Goal: Task Accomplishment & Management: Complete application form

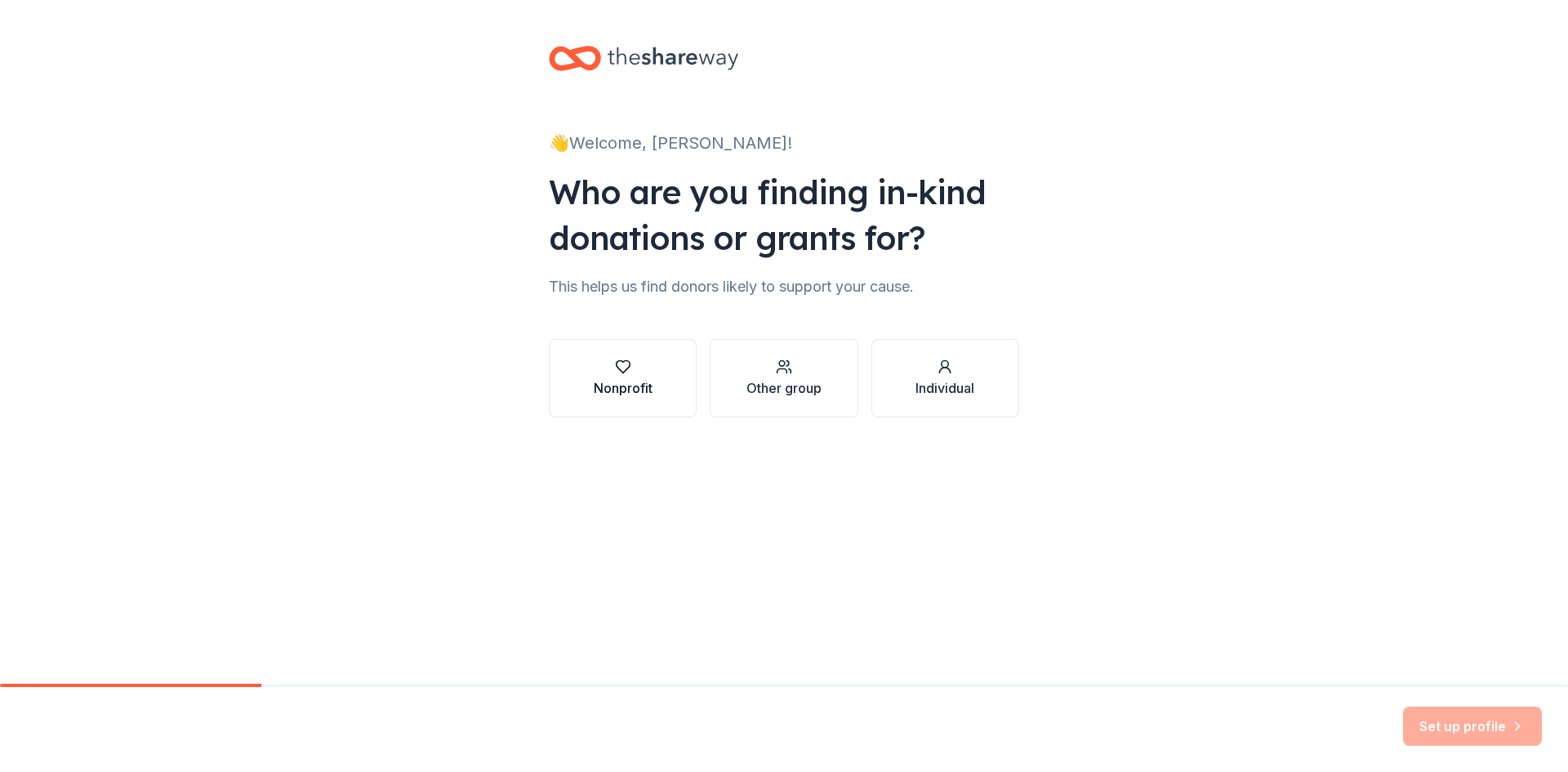
click at [611, 374] on div "Nonprofit" at bounding box center [623, 378] width 59 height 39
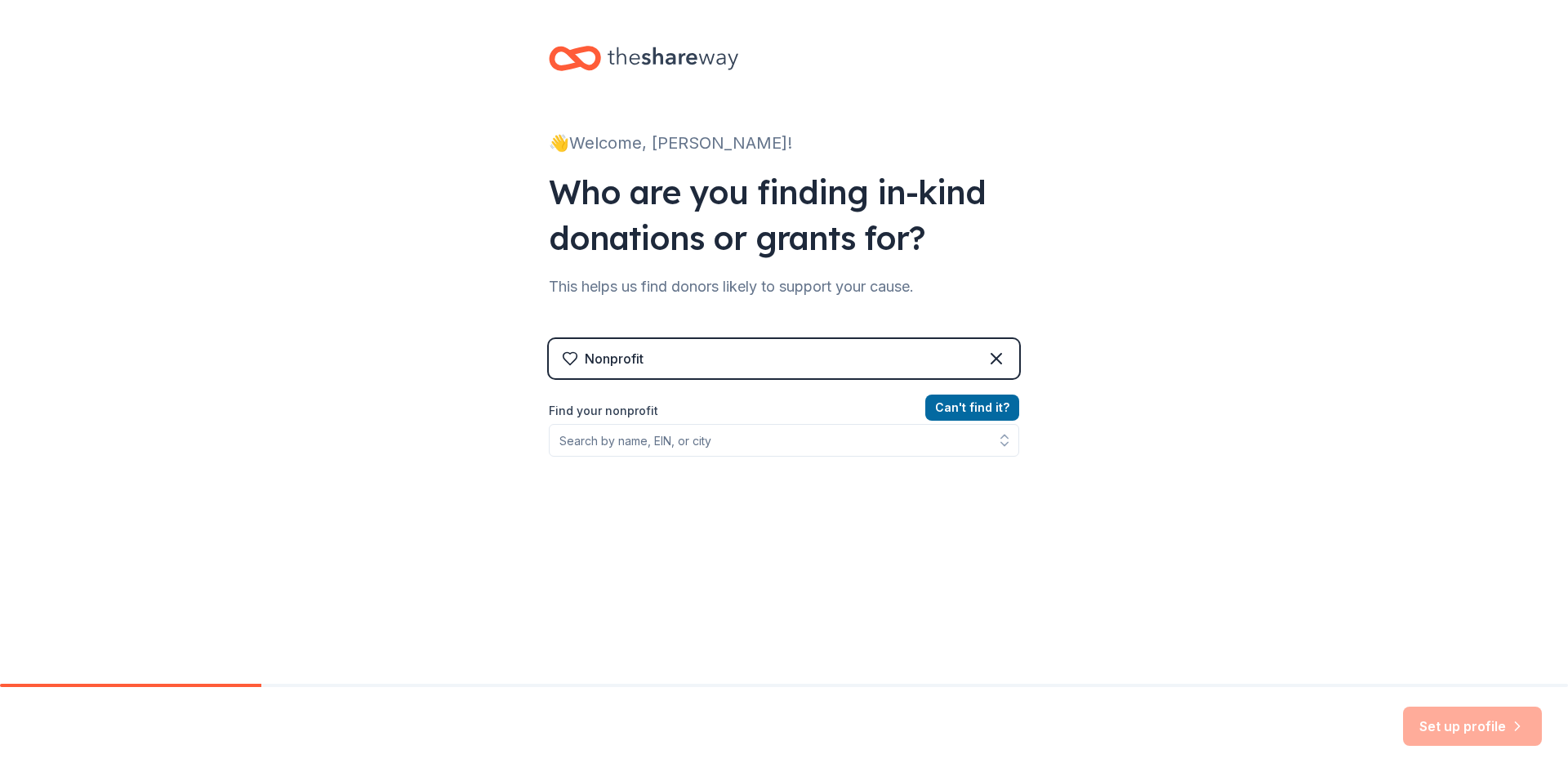
click at [634, 416] on label "Find your nonprofit" at bounding box center [784, 411] width 470 height 20
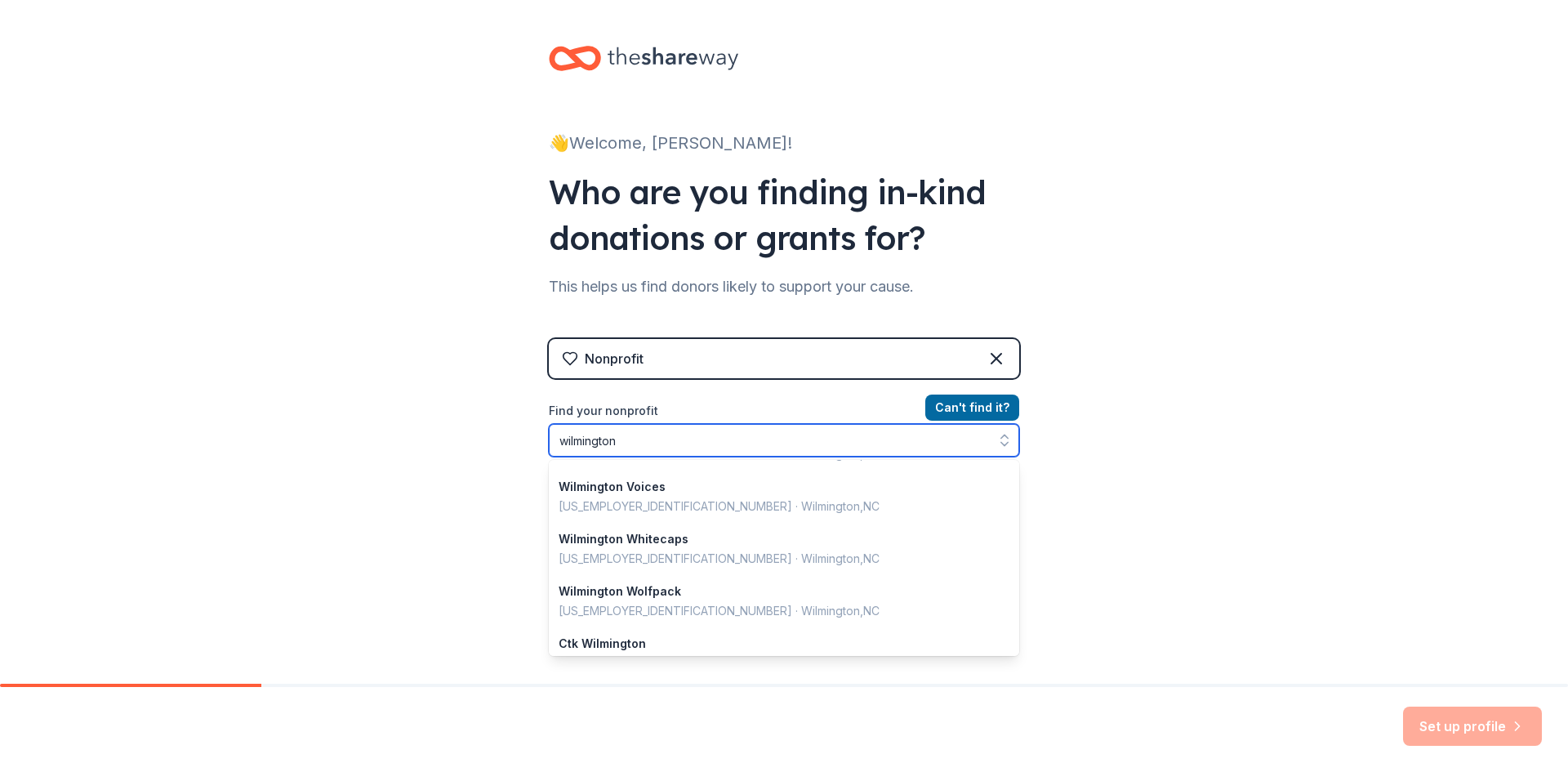
scroll to position [163, 0]
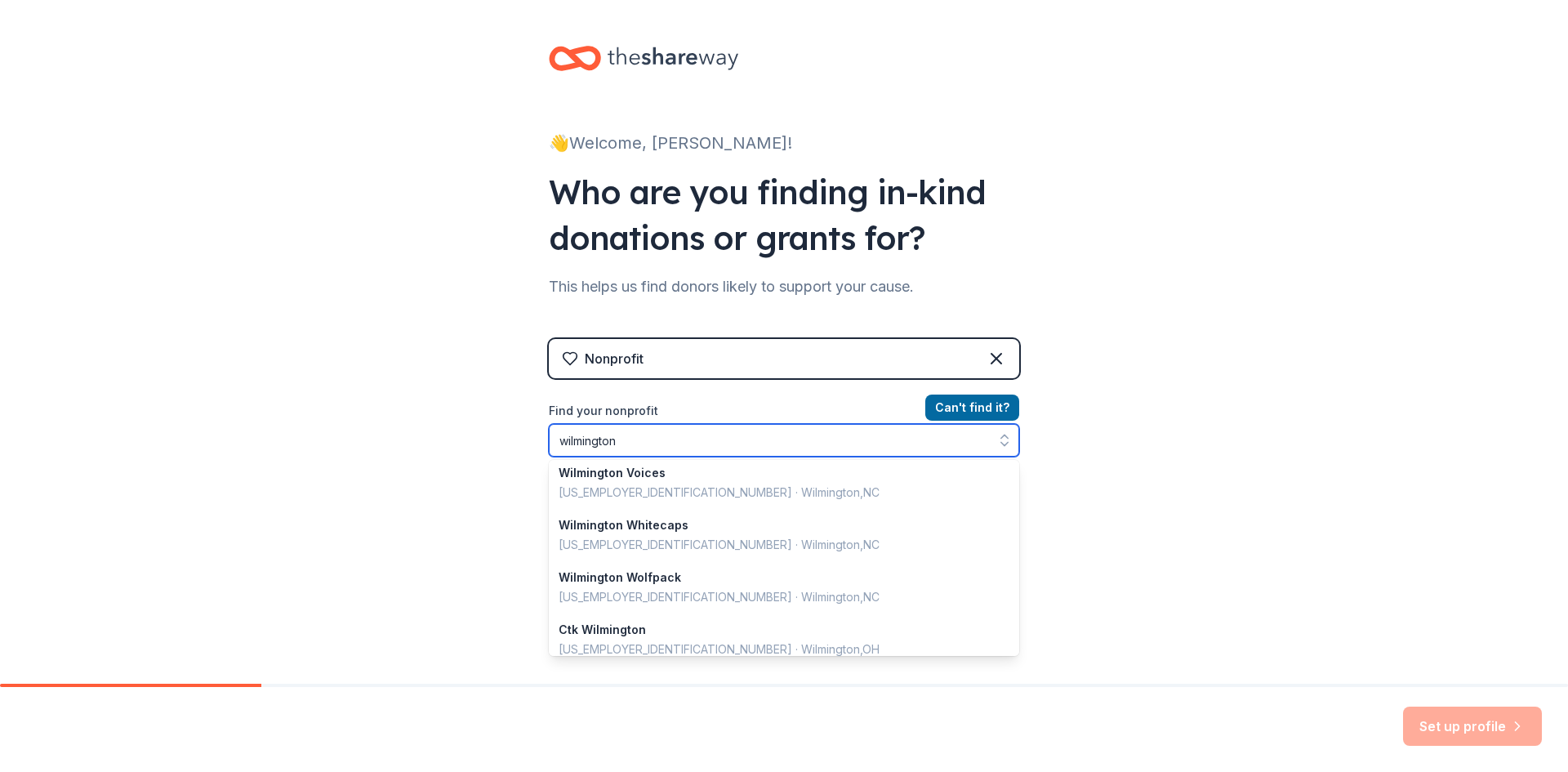
click at [656, 433] on input "wilmington" at bounding box center [784, 440] width 470 height 33
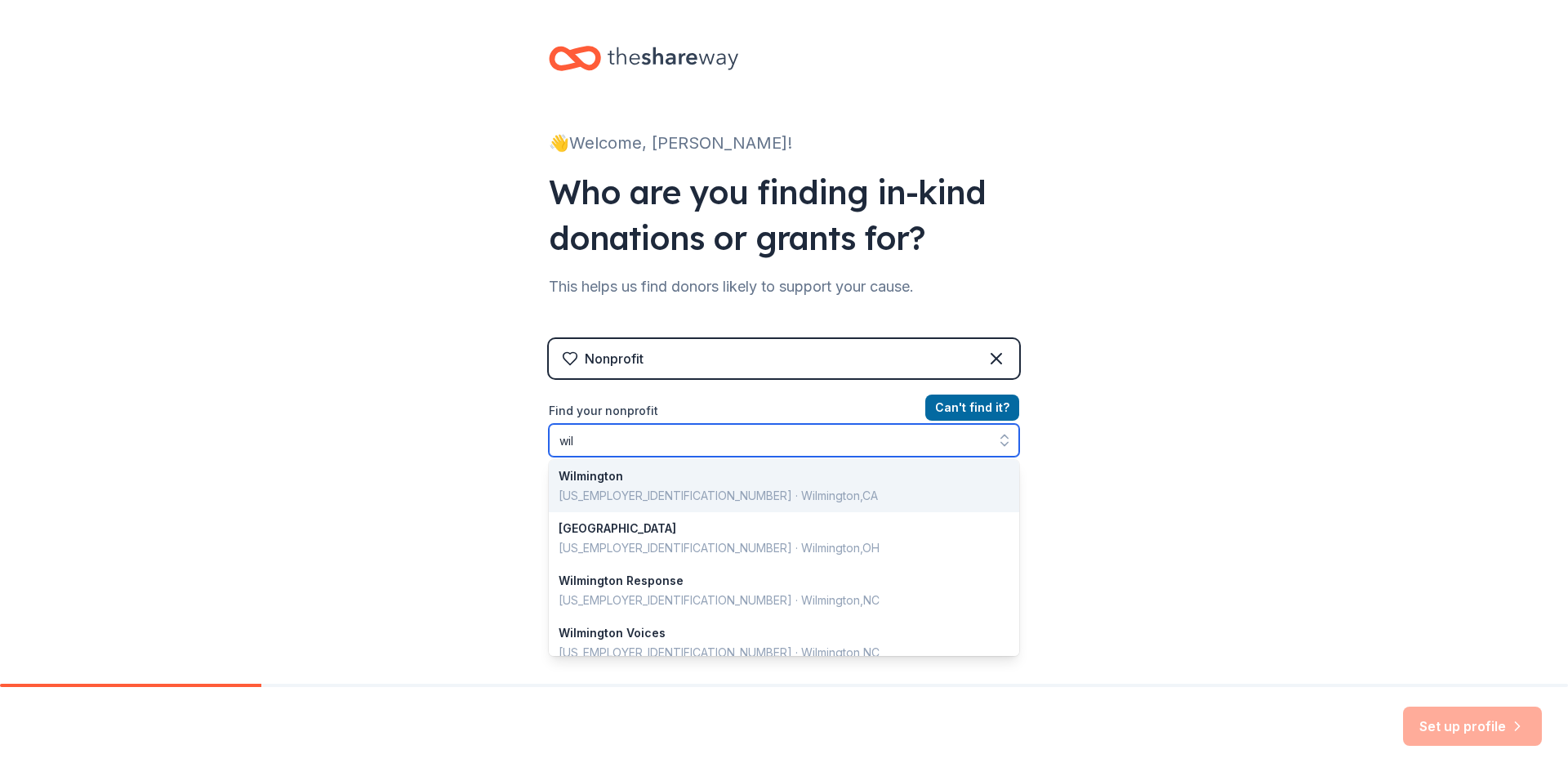
type input "wi"
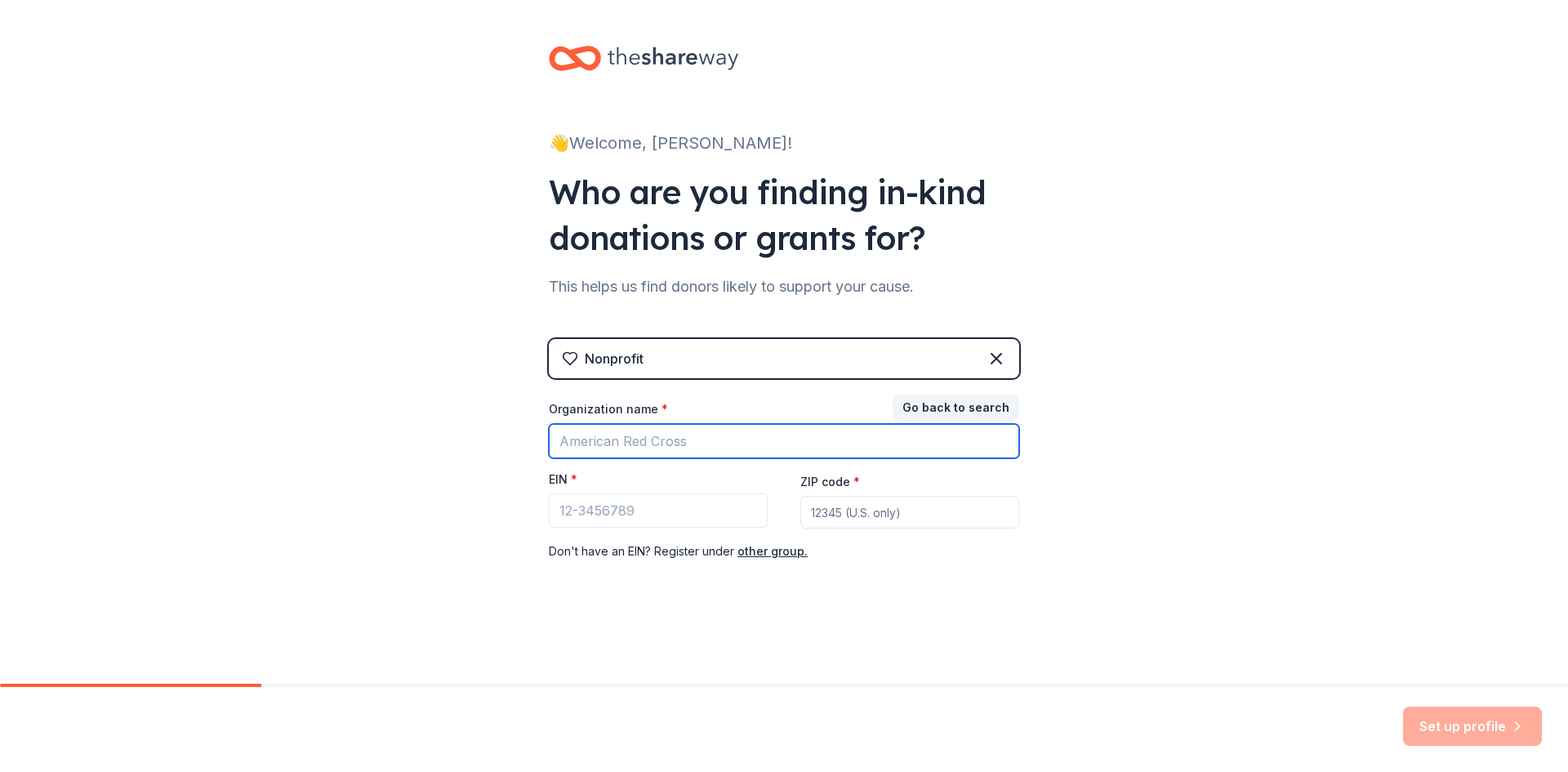
click at [712, 451] on input "Organization name *" at bounding box center [784, 441] width 470 height 35
click at [1016, 542] on div "Don ' t have an EIN? Register under other group." at bounding box center [784, 551] width 470 height 20
click at [713, 366] on div "Nonprofit" at bounding box center [784, 358] width 470 height 39
click at [992, 359] on icon at bounding box center [997, 358] width 20 height 20
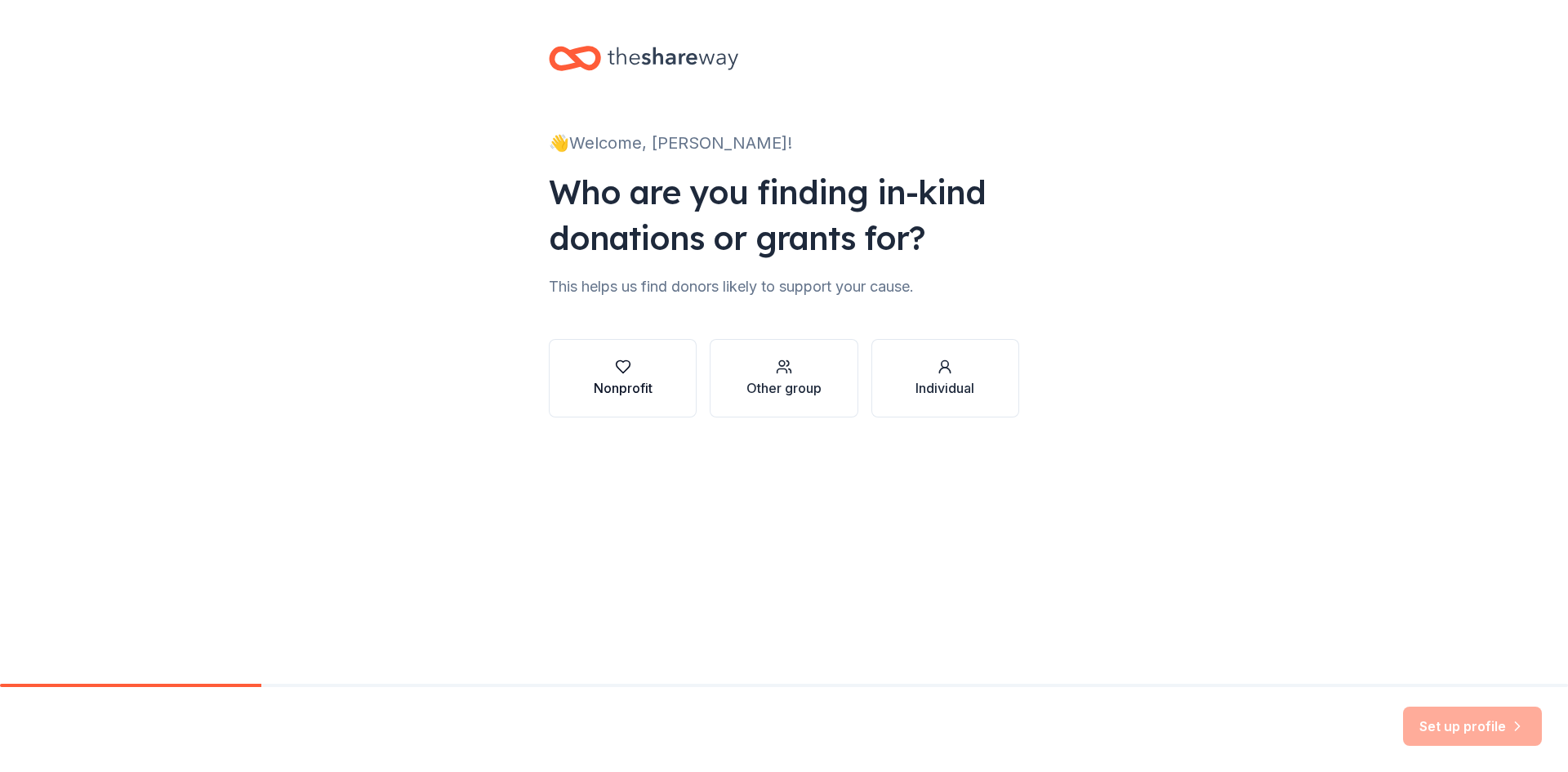
click at [630, 369] on icon "button" at bounding box center [623, 366] width 16 height 16
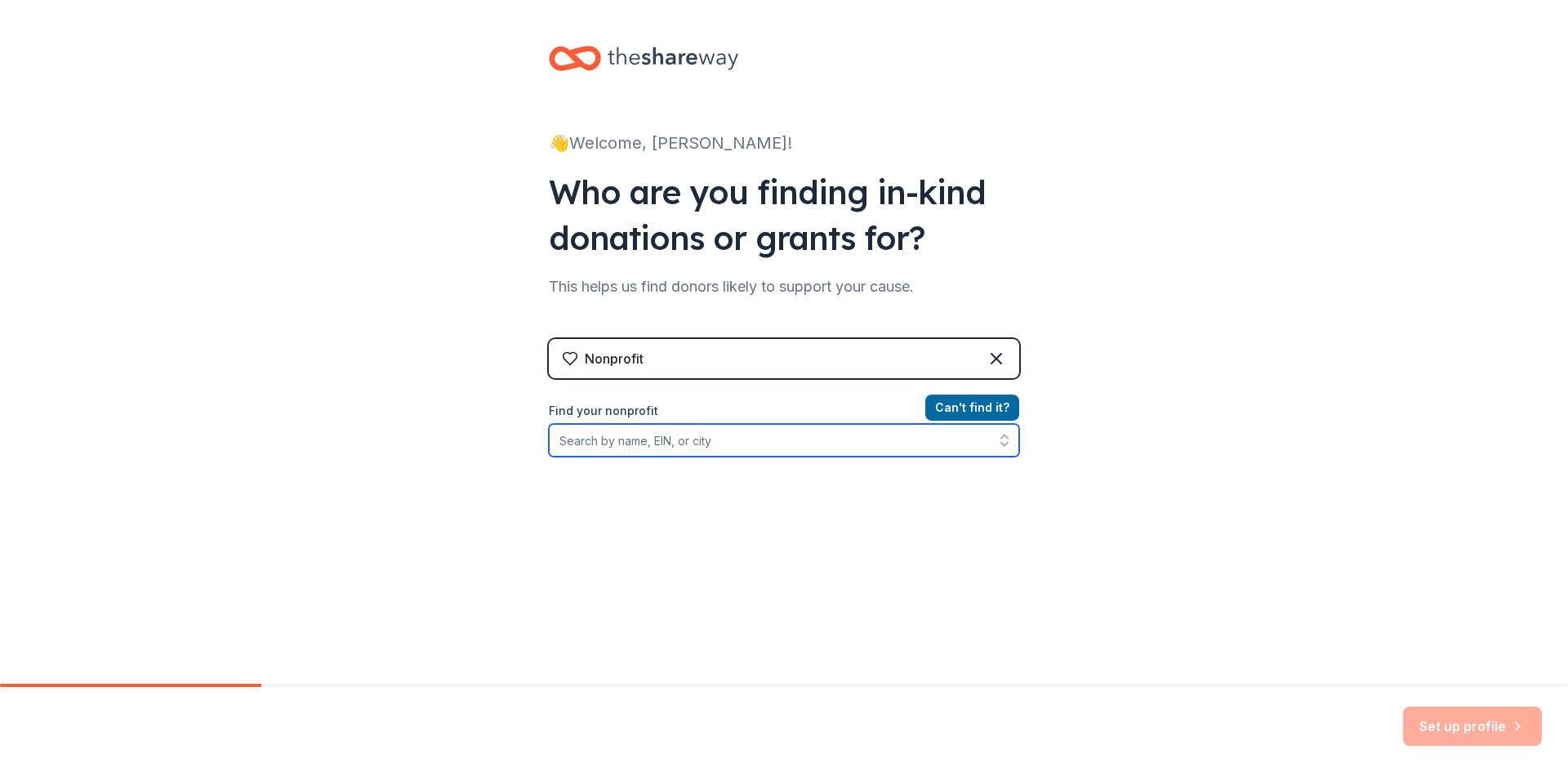
click at [728, 445] on input "Find your nonprofit" at bounding box center [784, 440] width 470 height 33
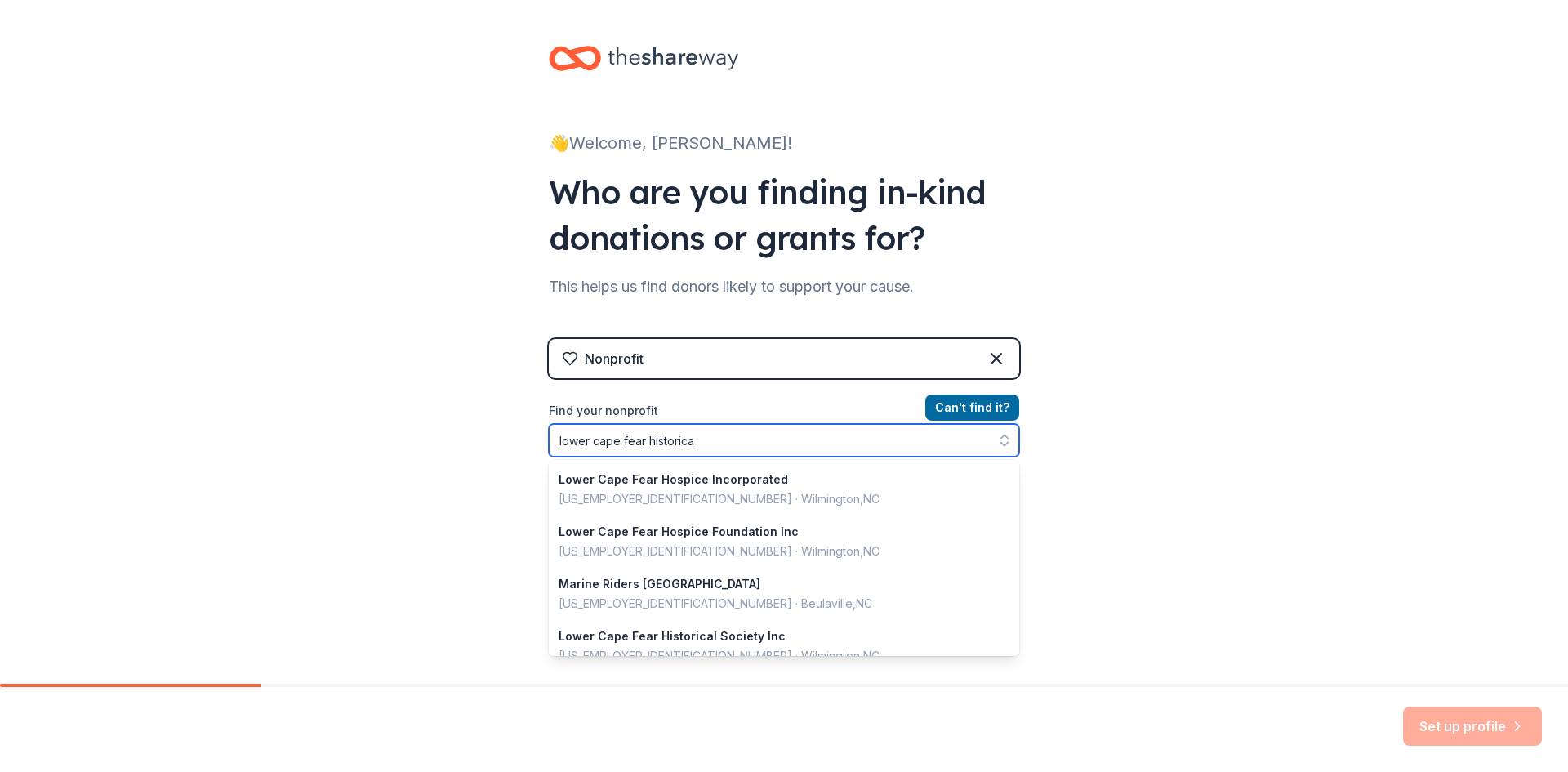
type input "lower cape fear historical"
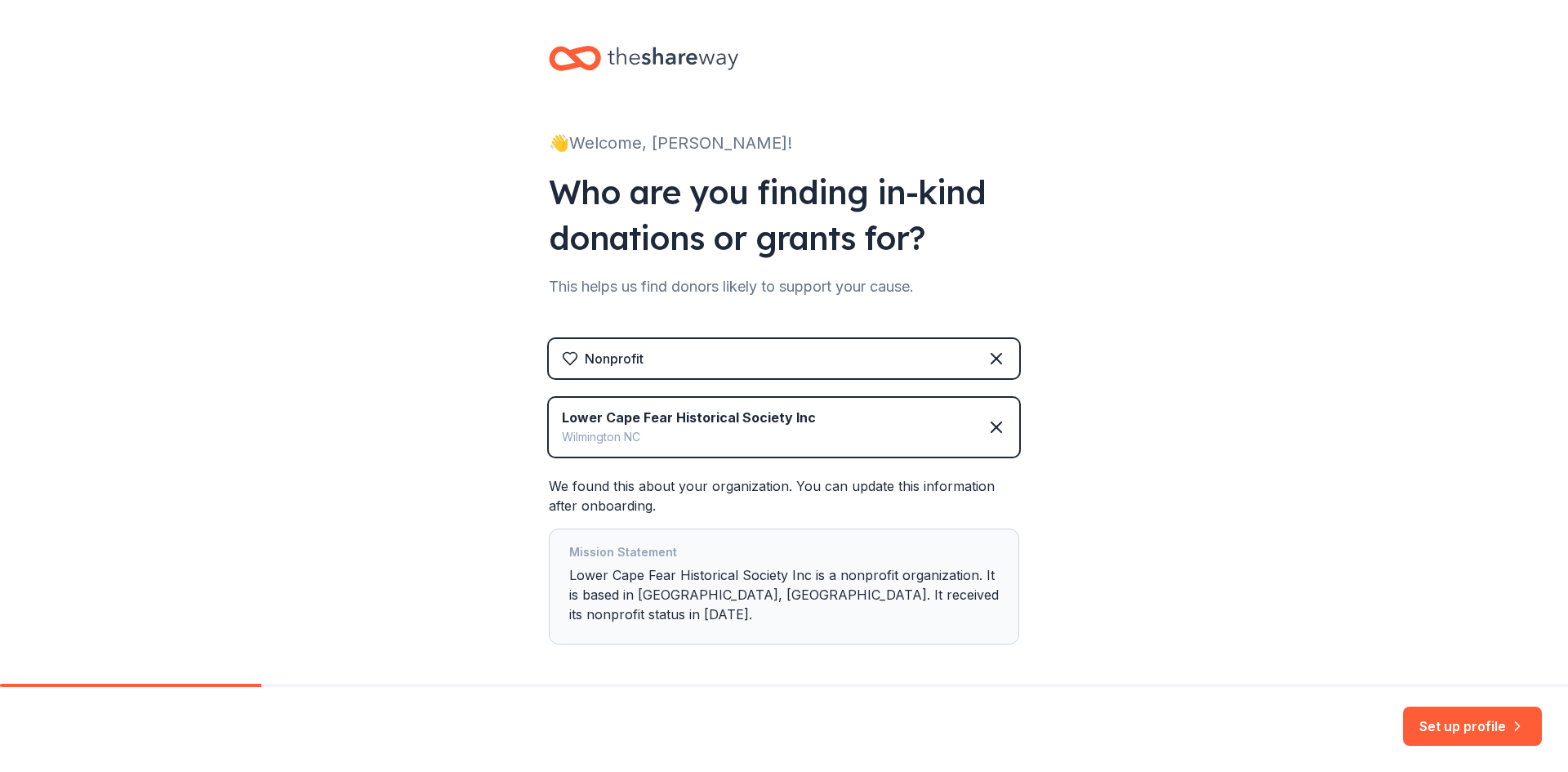
scroll to position [52, 0]
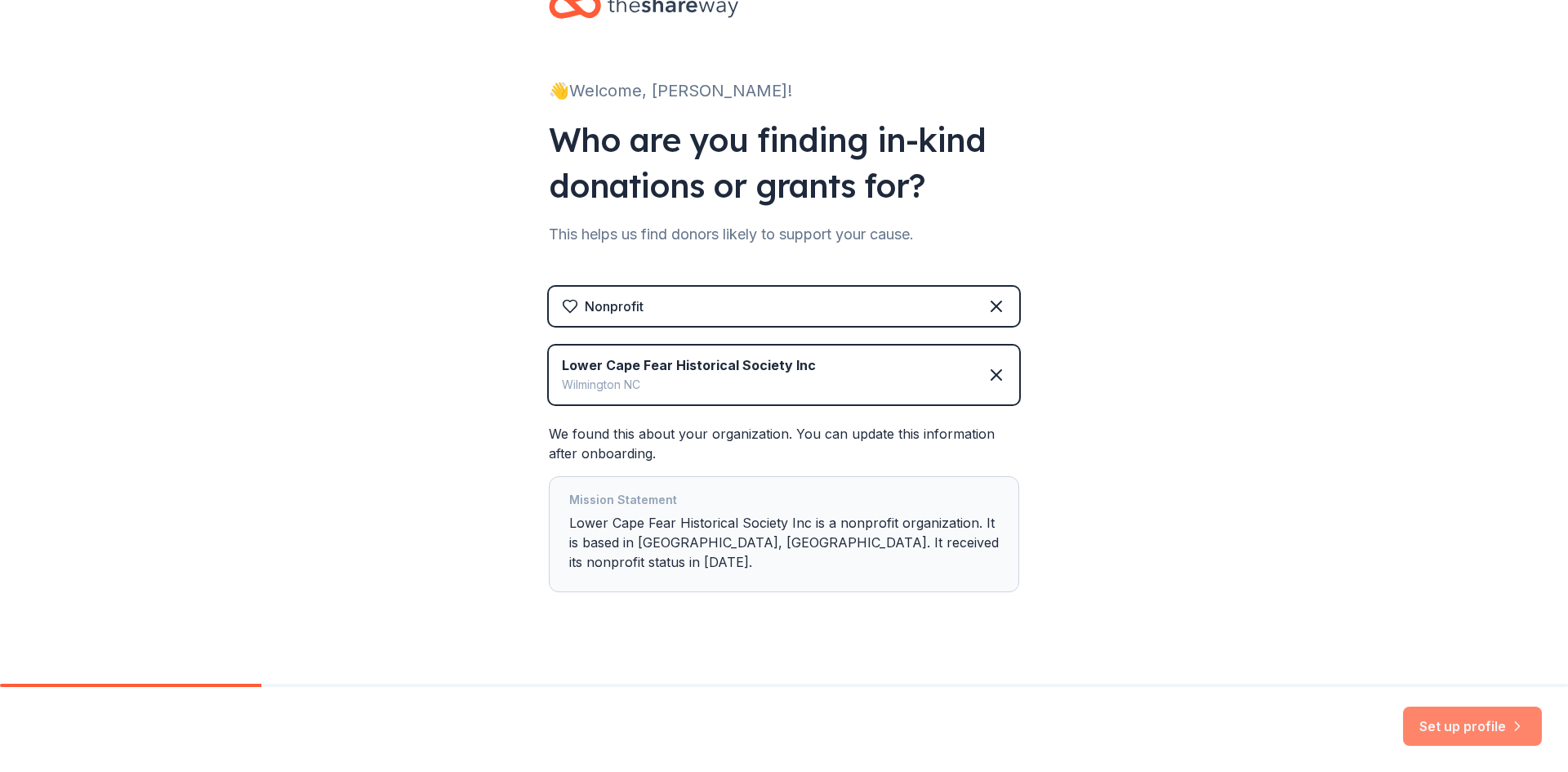
click at [1481, 735] on button "Set up profile" at bounding box center [1473, 726] width 138 height 39
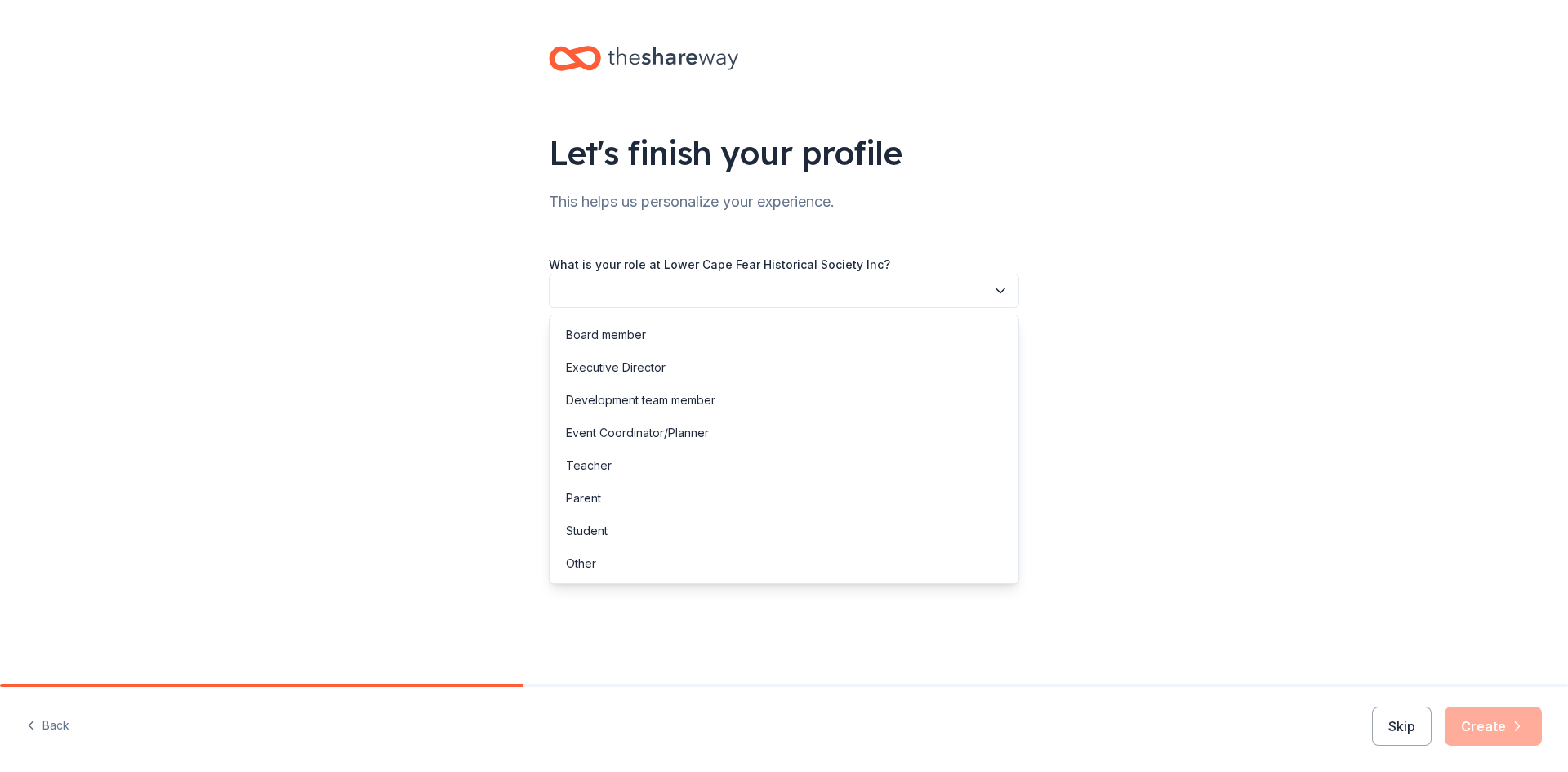
click at [1001, 286] on icon "button" at bounding box center [1000, 291] width 16 height 16
click at [633, 329] on div "Board member" at bounding box center [606, 335] width 80 height 20
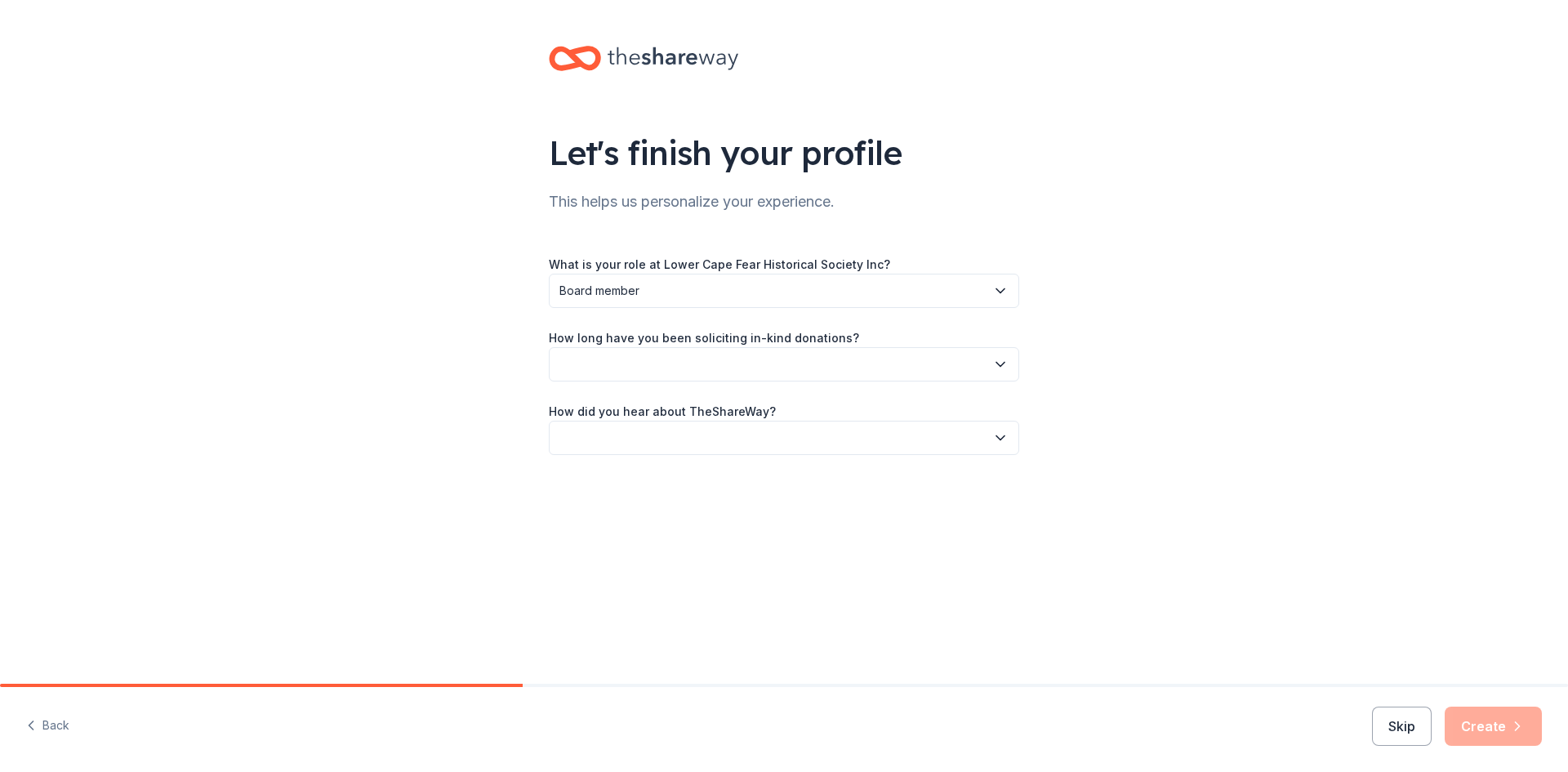
click at [998, 366] on icon "button" at bounding box center [1000, 364] width 16 height 16
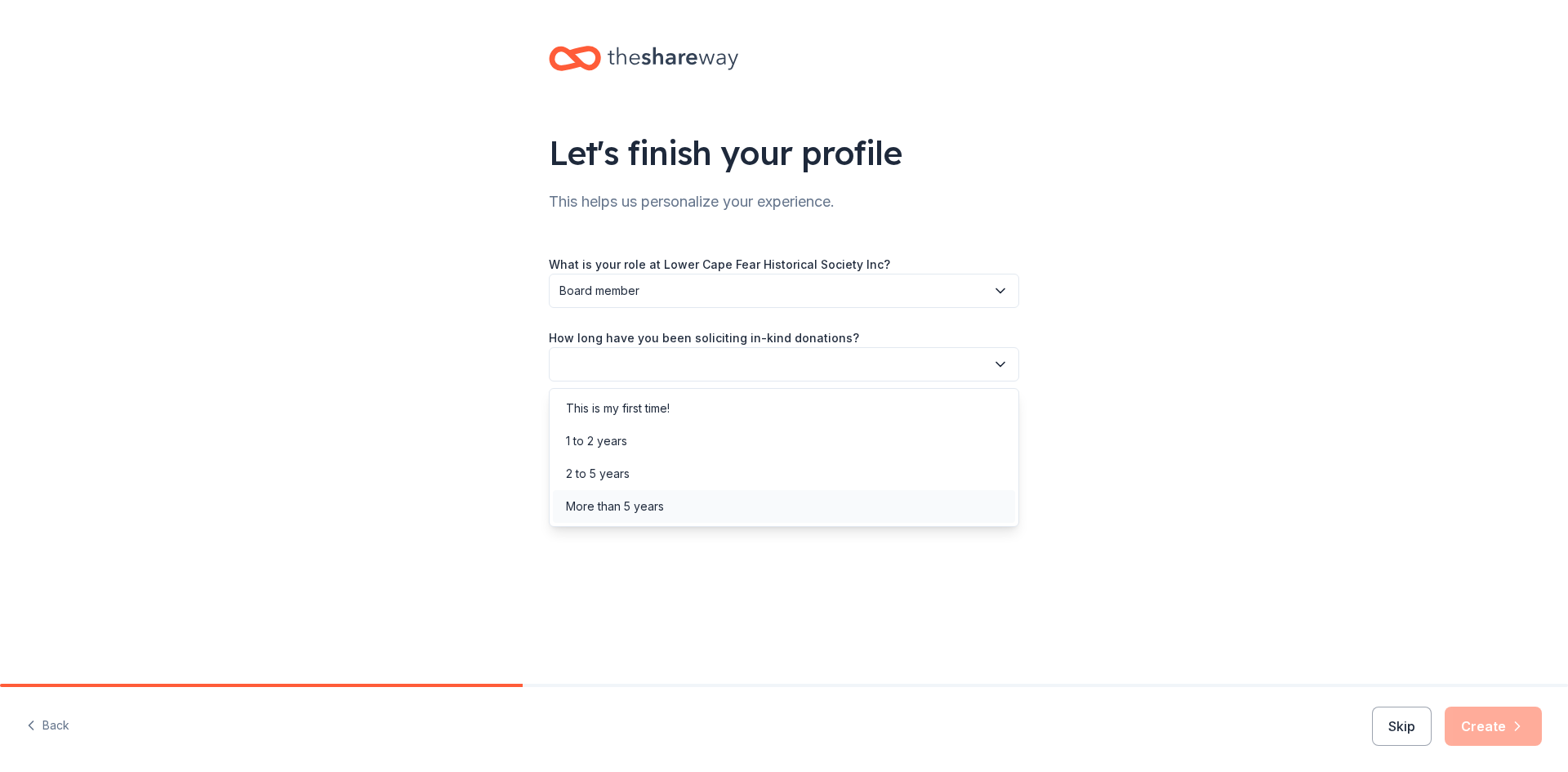
click at [628, 507] on div "More than 5 years" at bounding box center [615, 507] width 98 height 20
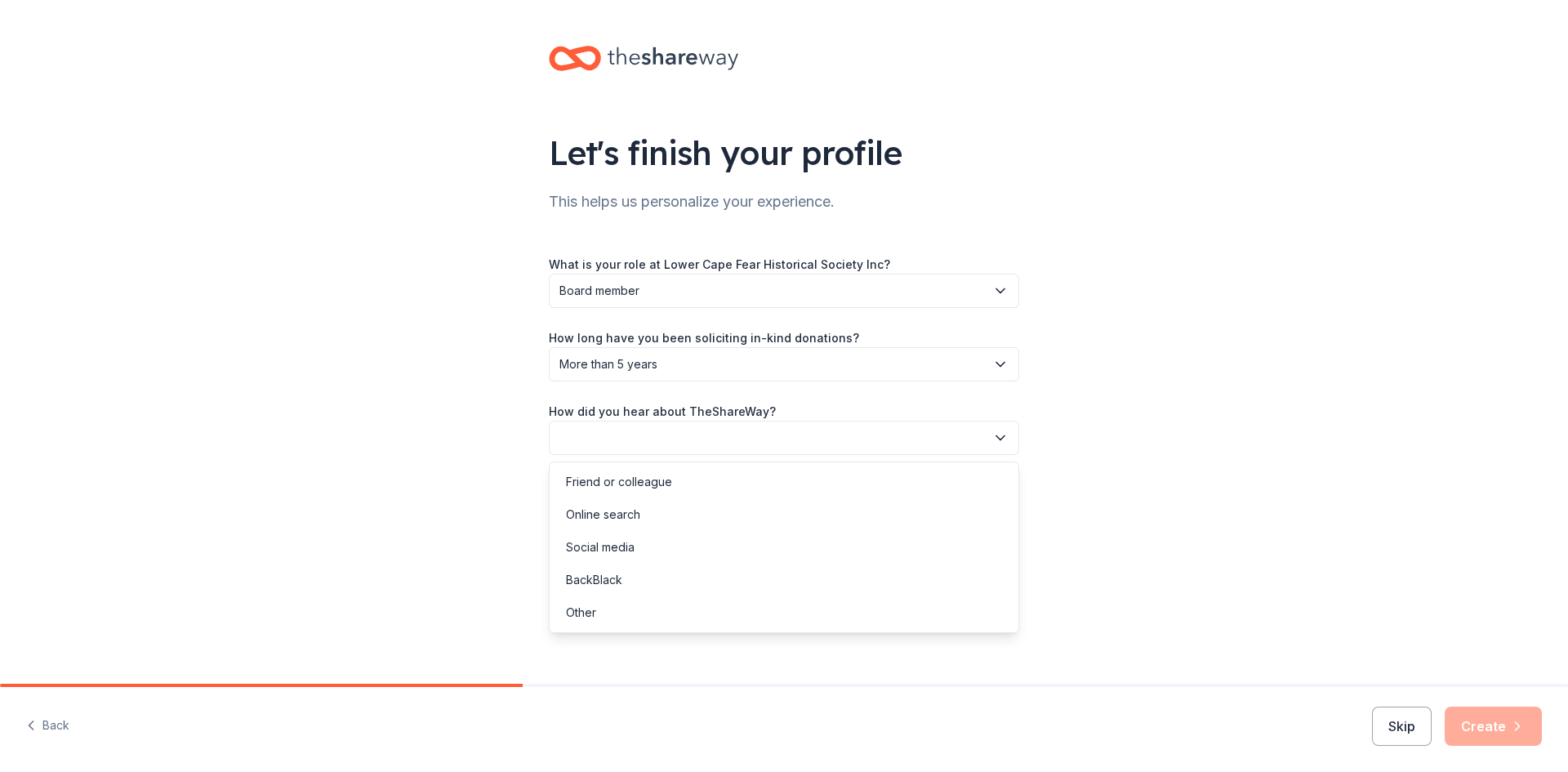
click at [1005, 437] on icon "button" at bounding box center [1000, 437] width 16 height 16
click at [653, 490] on div "Friend or colleague" at bounding box center [619, 482] width 106 height 20
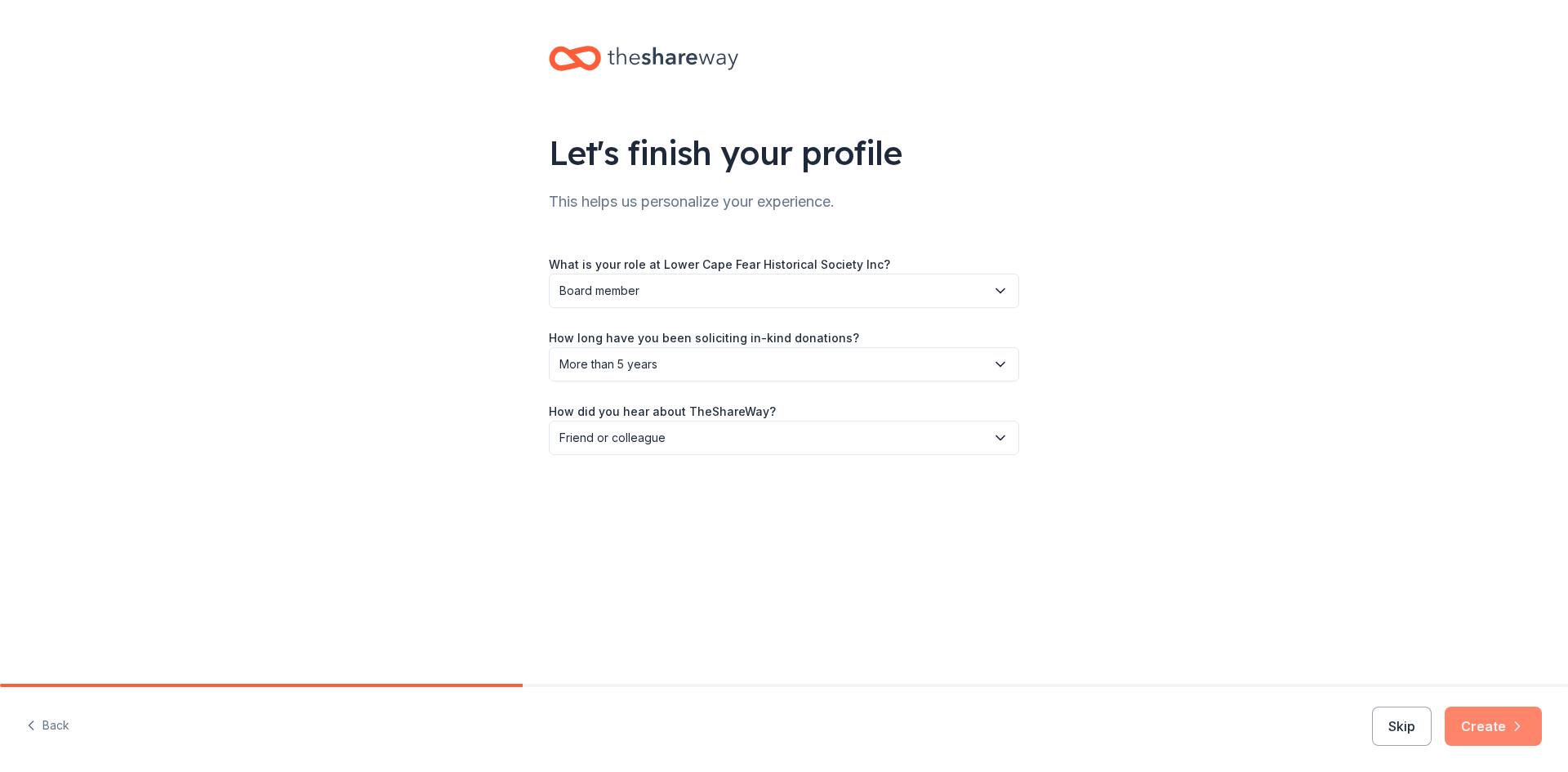
click at [1491, 728] on button "Create" at bounding box center [1493, 726] width 98 height 39
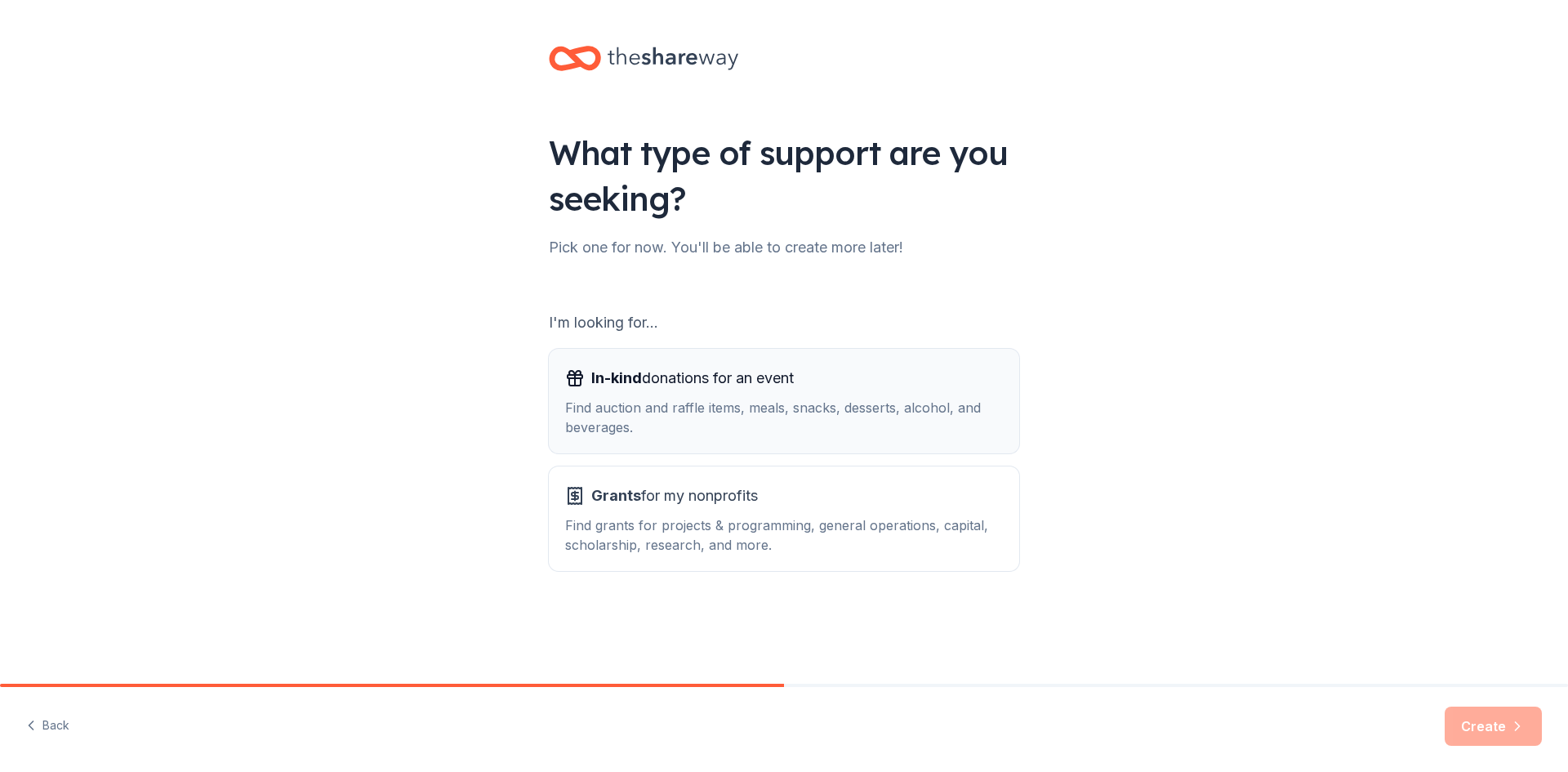
click at [666, 370] on span "In-kind donations for an event" at bounding box center [692, 377] width 202 height 26
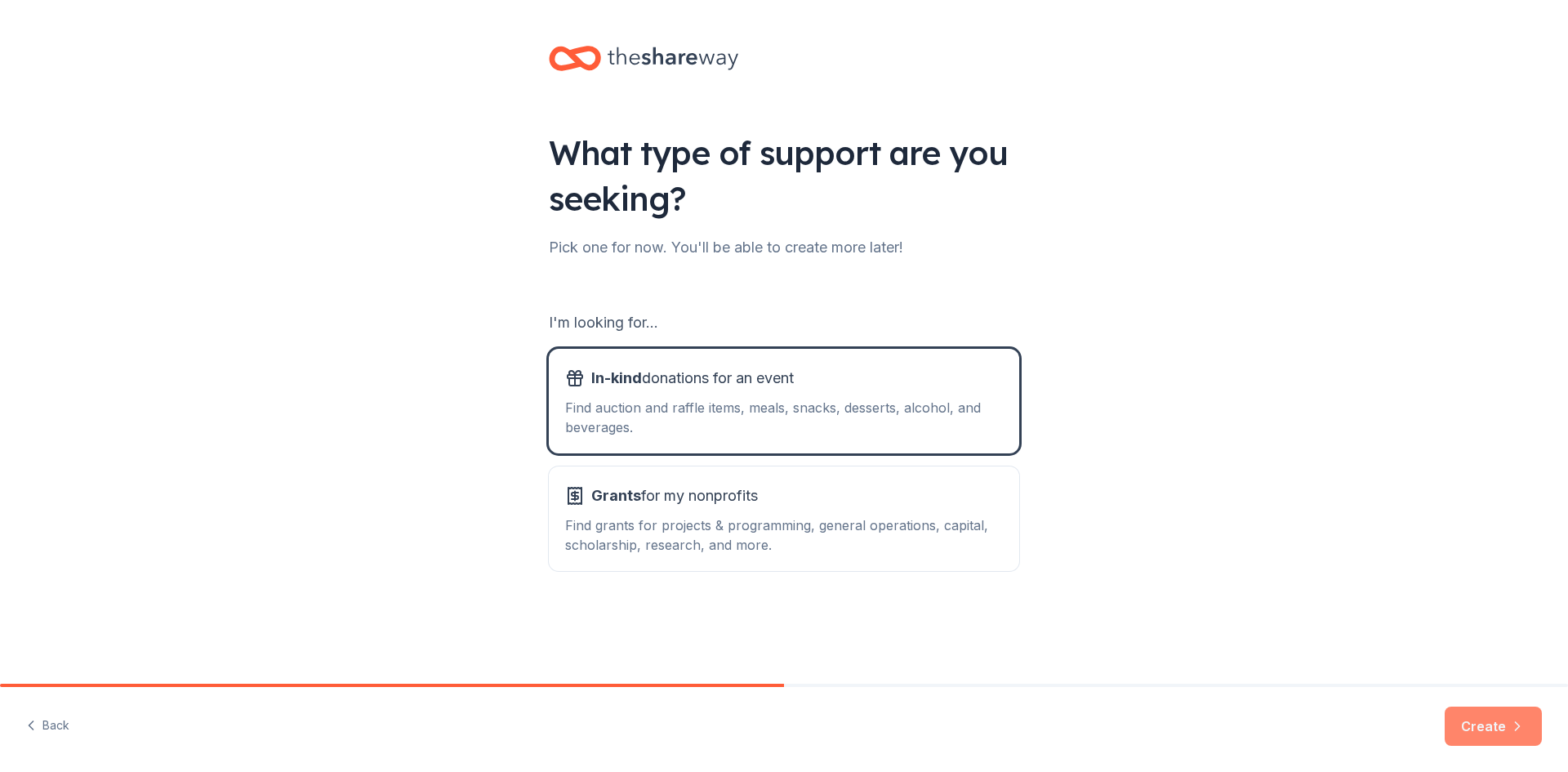
click at [1491, 729] on button "Create" at bounding box center [1493, 726] width 98 height 39
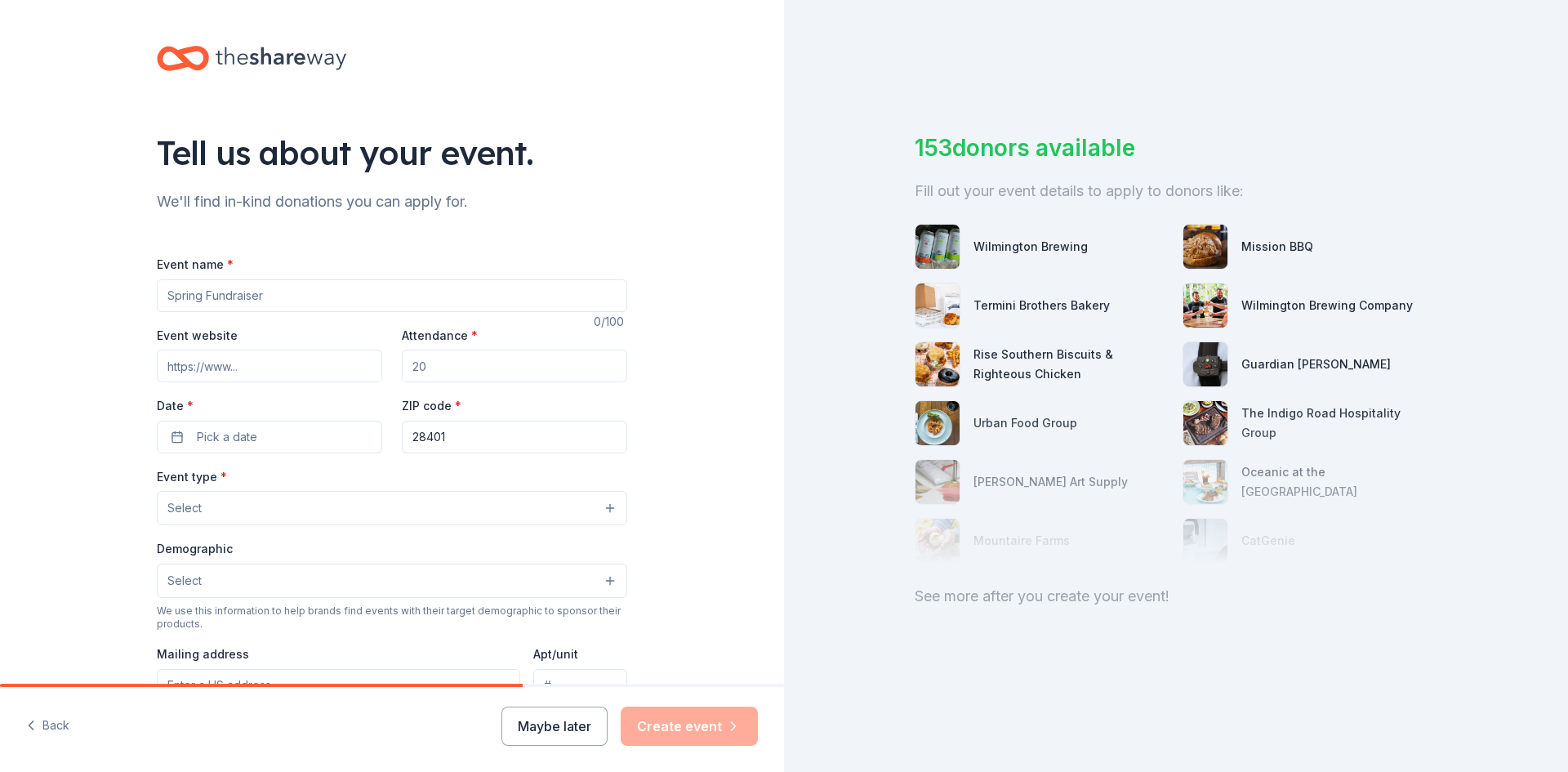
click at [287, 295] on input "Event name *" at bounding box center [392, 295] width 470 height 33
type input "o"
type input "Old Wilmington Candlelight Tour"
click at [262, 435] on button "Pick a date" at bounding box center [270, 437] width 225 height 33
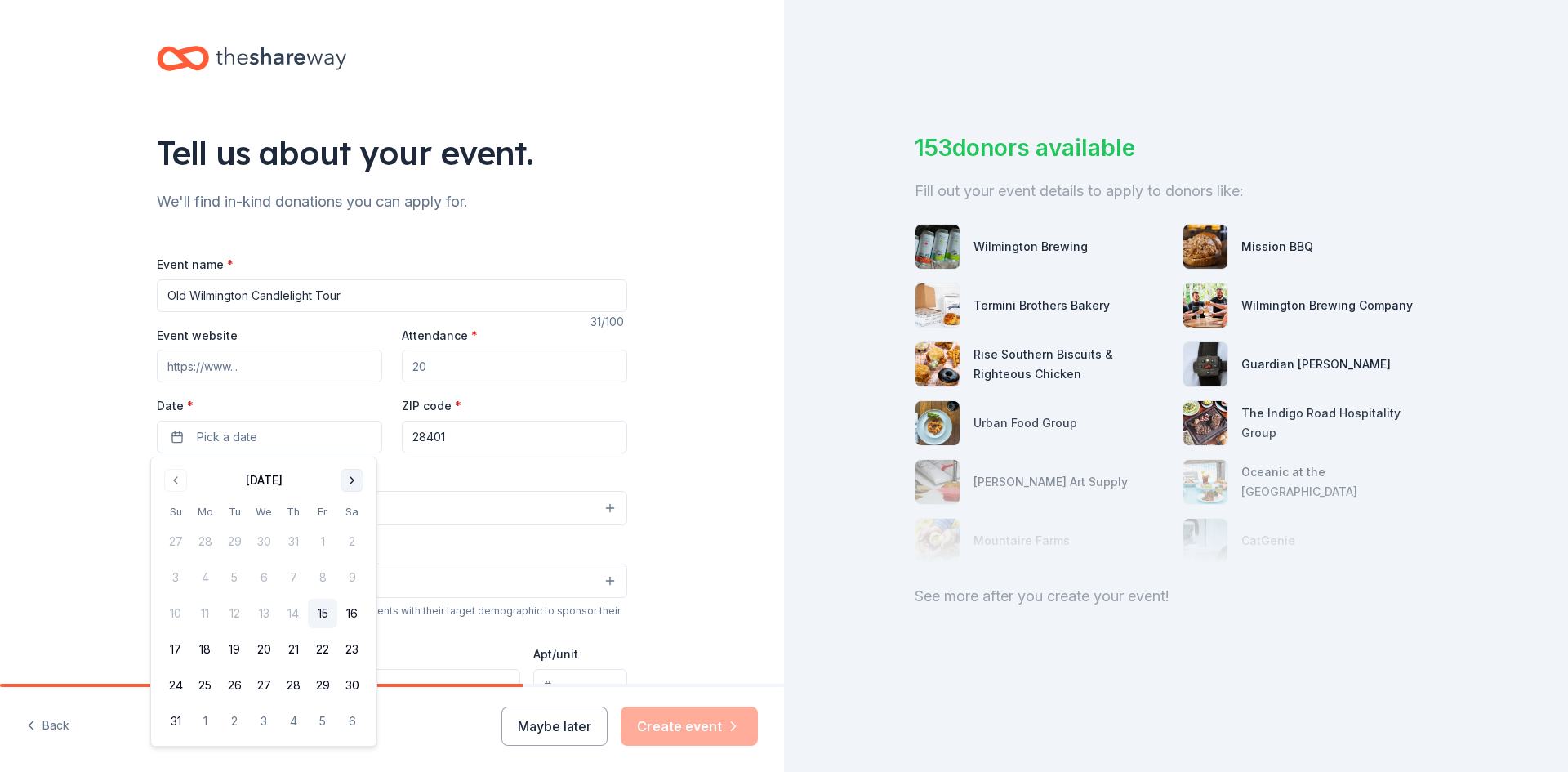
click at [347, 481] on button "Go to next month" at bounding box center [352, 480] width 23 height 23
click at [347, 480] on button "Go to next month" at bounding box center [352, 480] width 23 height 23
click at [353, 541] on button "6" at bounding box center [351, 541] width 29 height 29
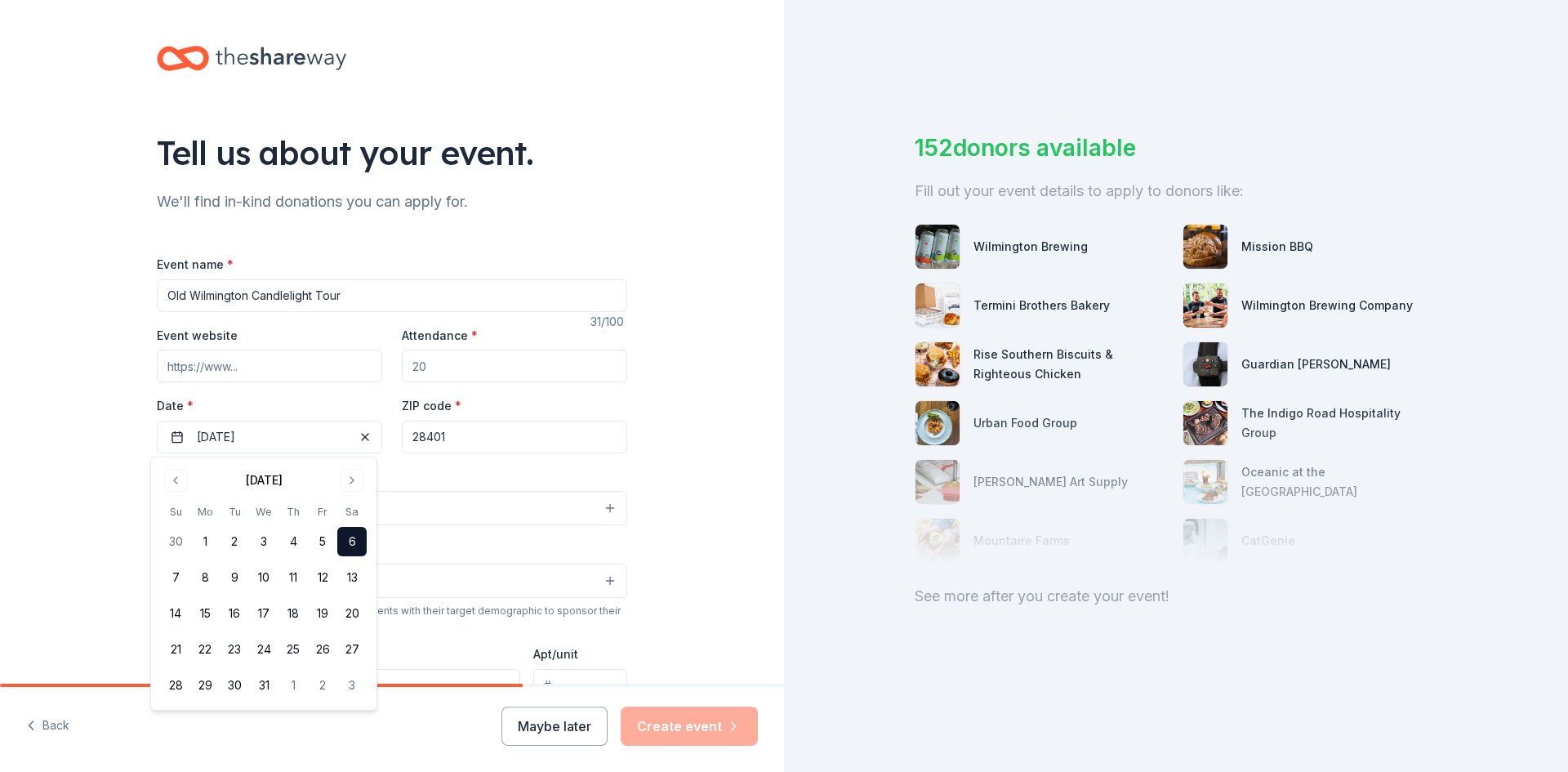
click at [478, 459] on div "Event name * Old Wilmington Candlelight Tour 31 /100 Event website Attendance *…" at bounding box center [392, 631] width 470 height 755
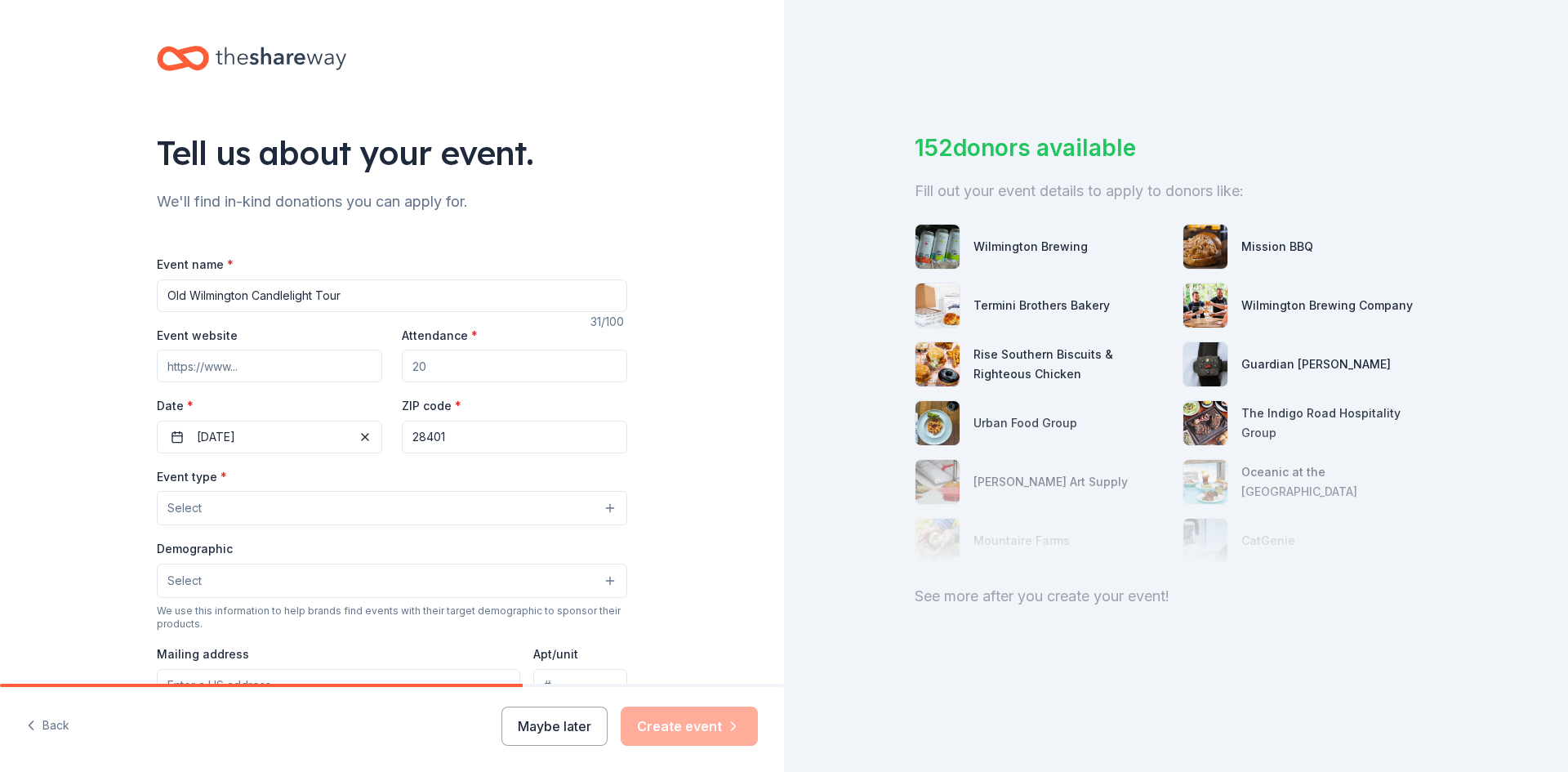
click at [229, 508] on button "Select" at bounding box center [392, 508] width 470 height 35
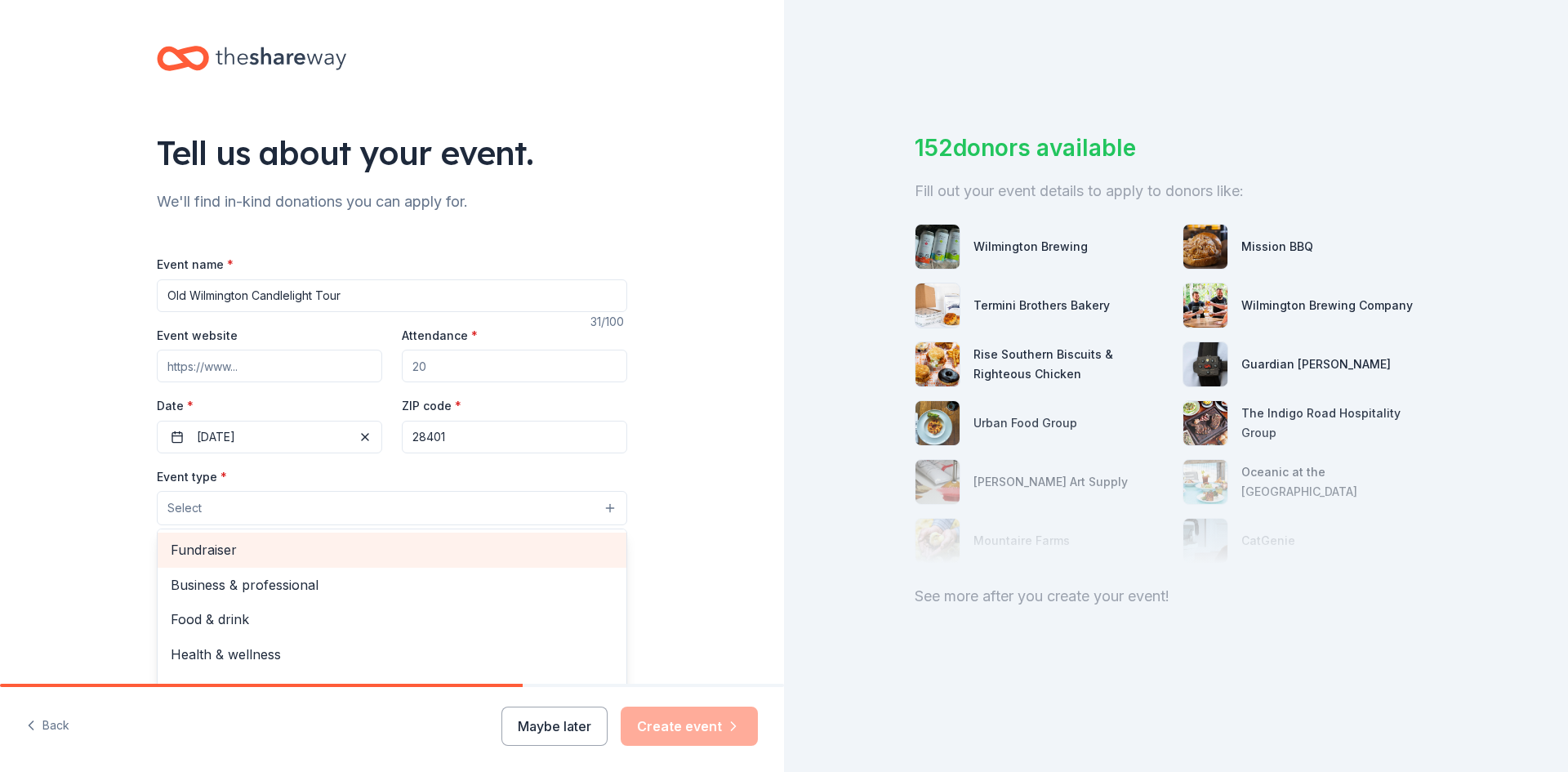
click at [224, 550] on span "Fundraiser" at bounding box center [391, 550] width 443 height 21
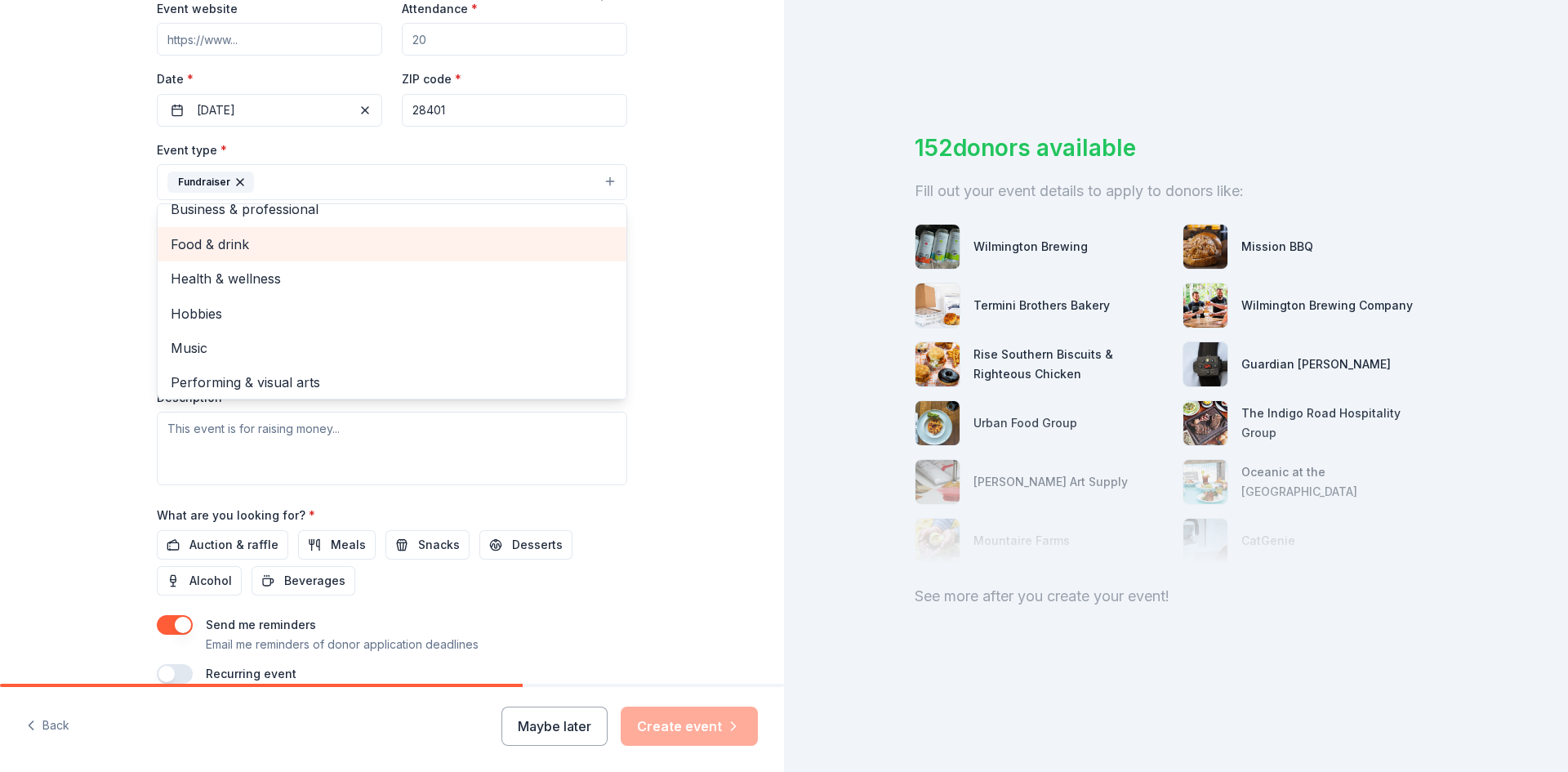
scroll to position [20, 0]
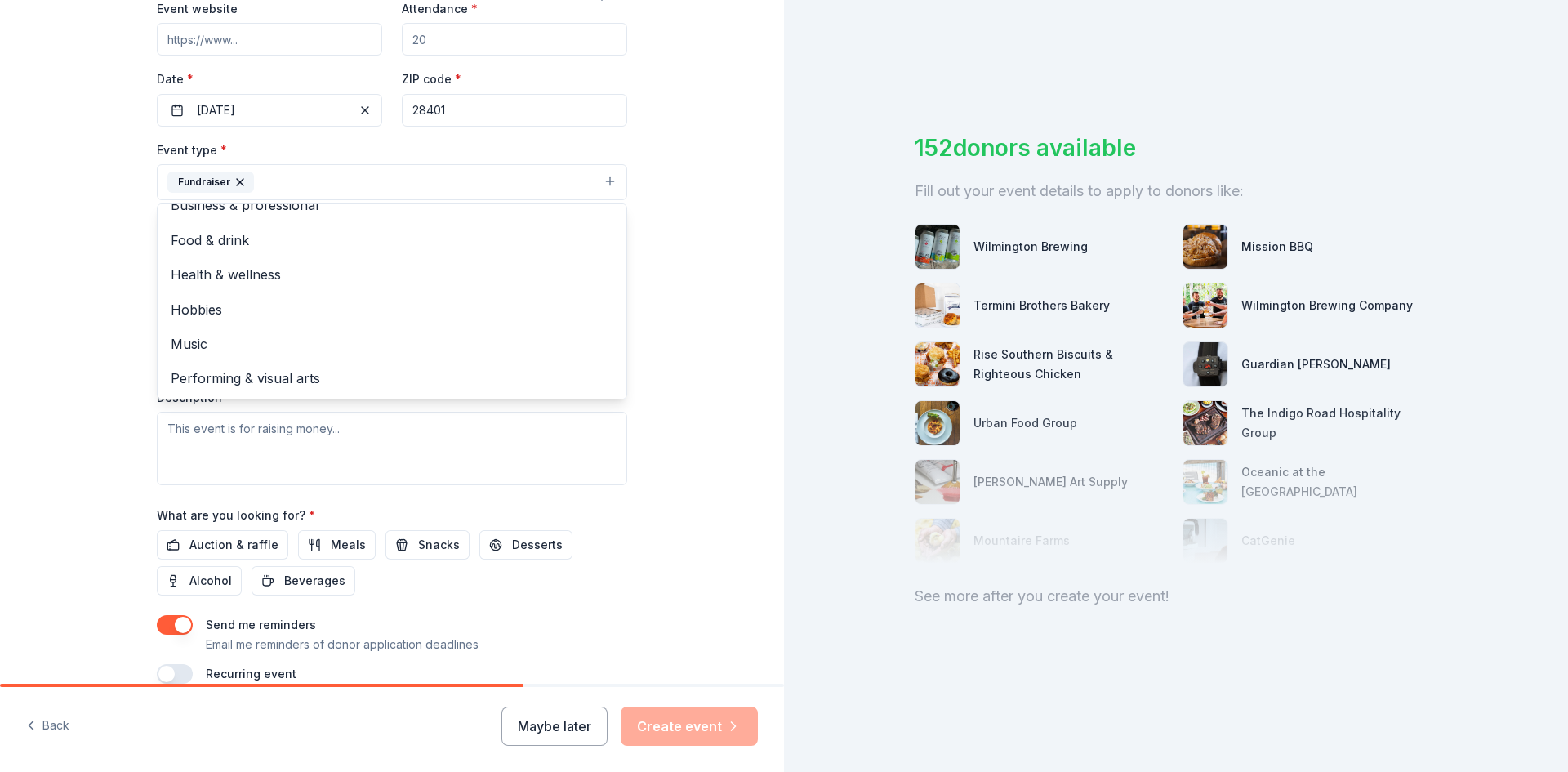
click at [190, 403] on div "Event type * Fundraiser Business & professional Food & drink Health & wellness …" at bounding box center [392, 311] width 470 height 345
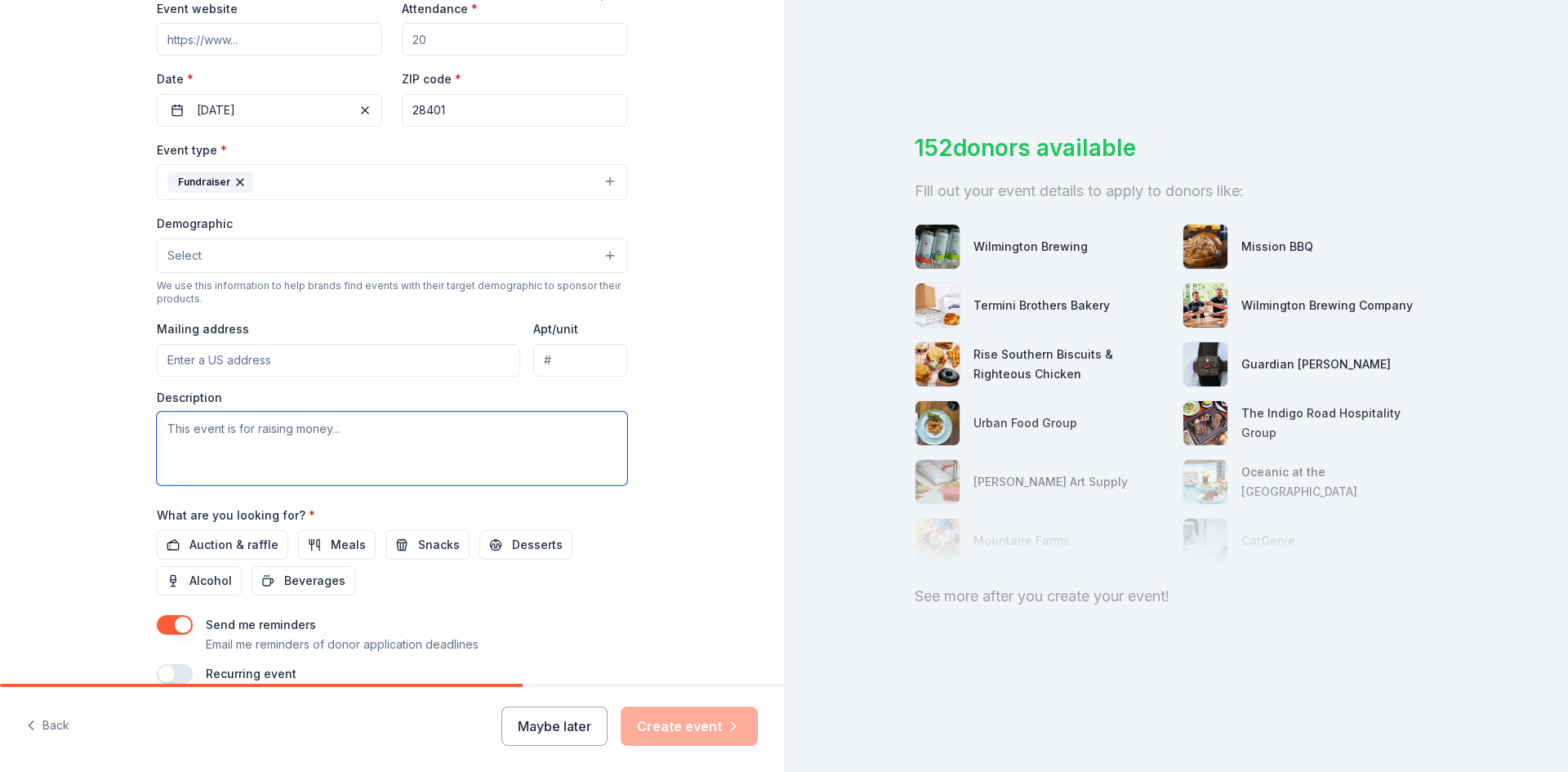
click at [379, 434] on textarea at bounding box center [392, 448] width 470 height 74
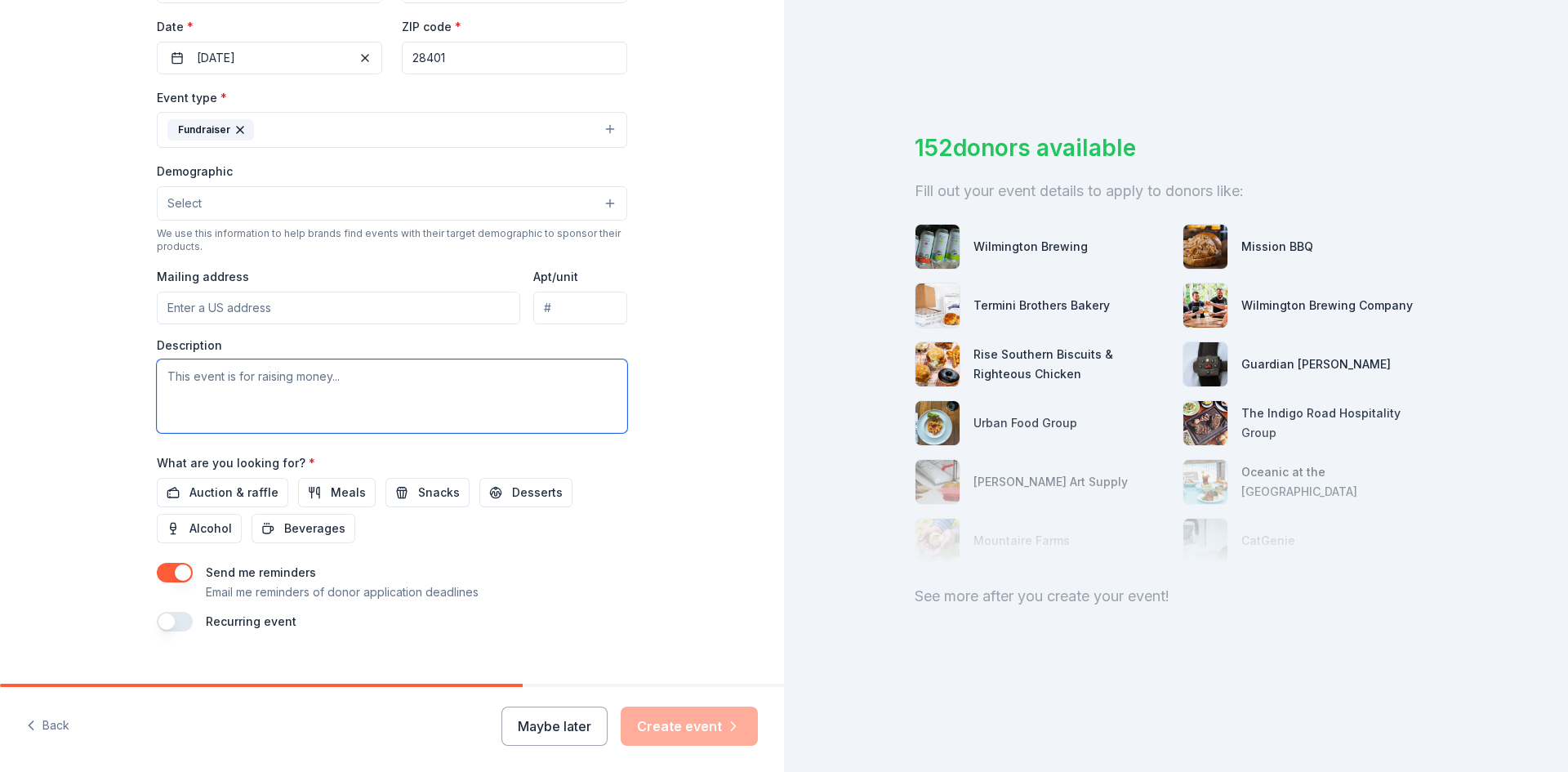
scroll to position [406, 0]
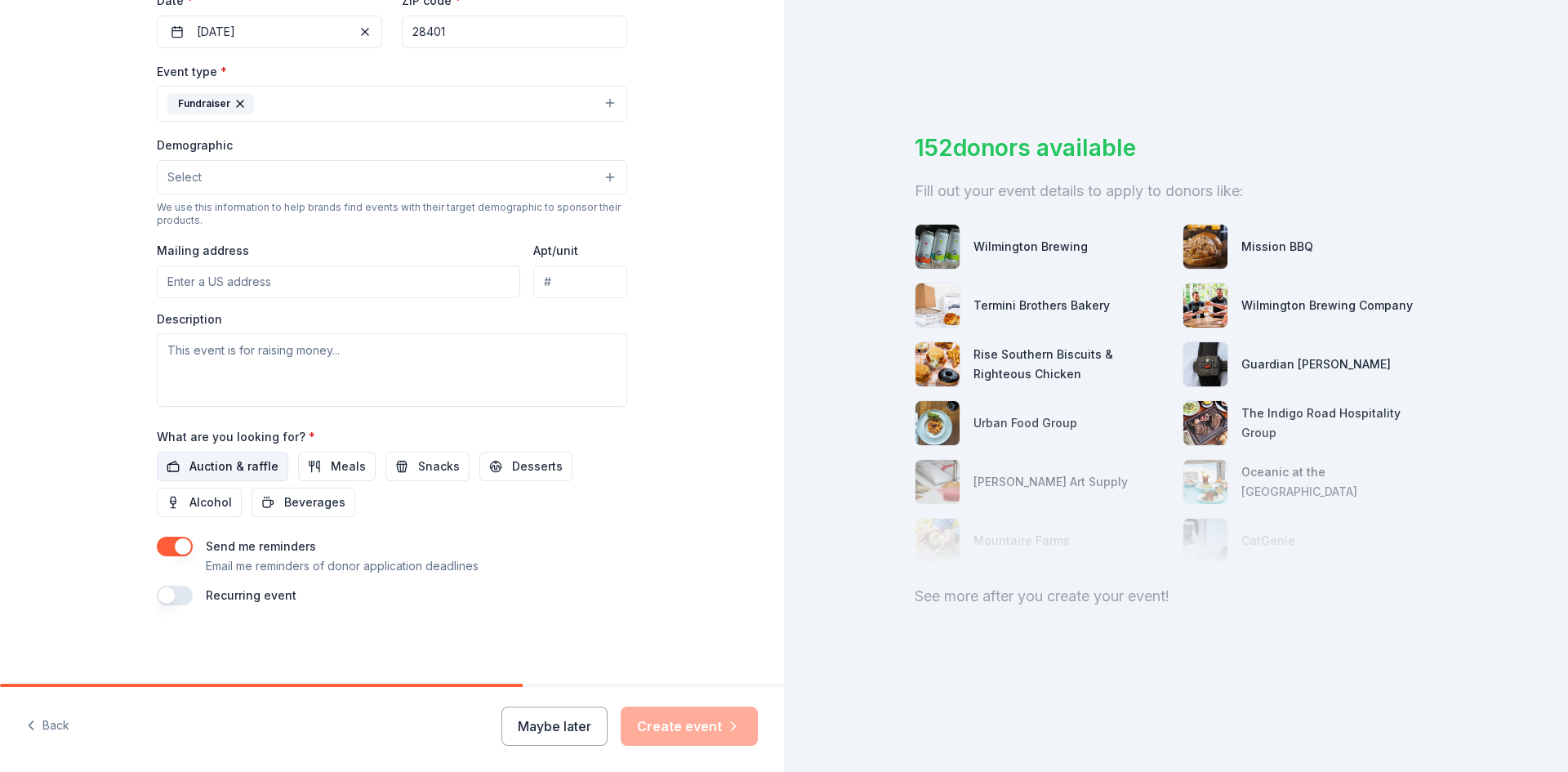
click at [221, 467] on span "Auction & raffle" at bounding box center [234, 467] width 89 height 20
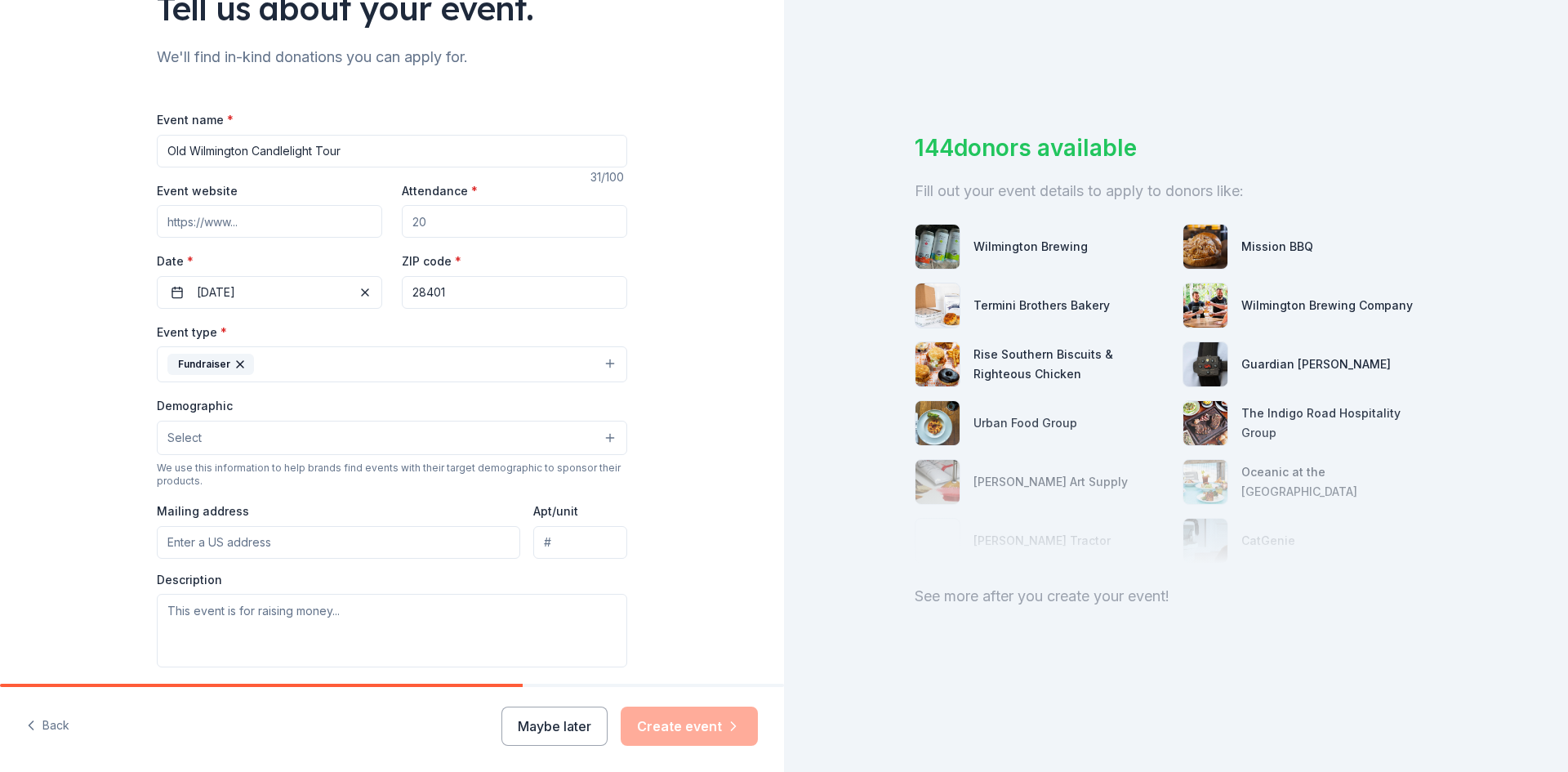
scroll to position [78, 0]
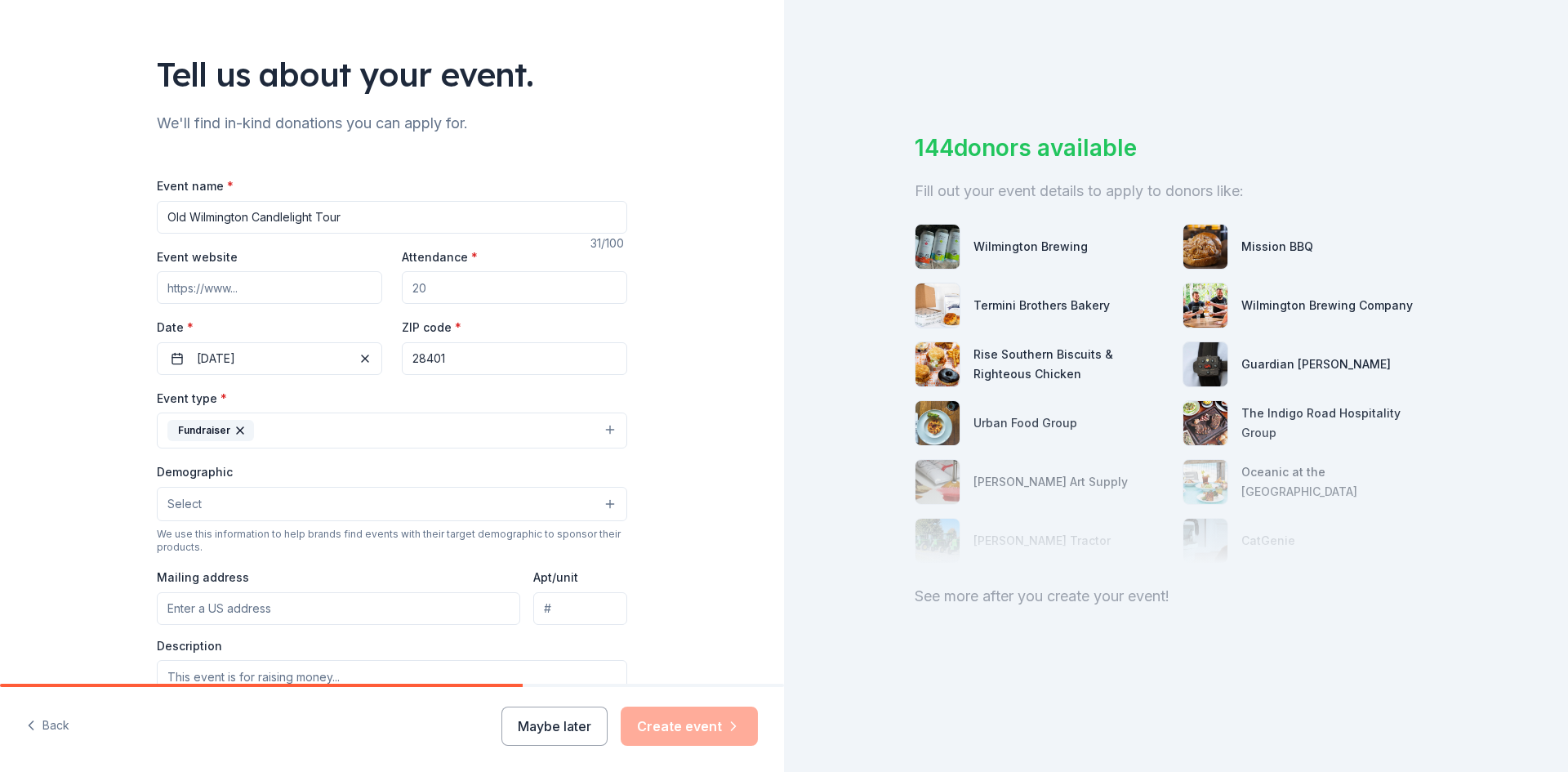
click at [427, 286] on input "Attendance *" at bounding box center [515, 288] width 225 height 33
type input "800"
click at [435, 386] on div "Event name * Old Wilmington Candlelight Tour 31 /100 Event website Attendance *…" at bounding box center [392, 554] width 470 height 756
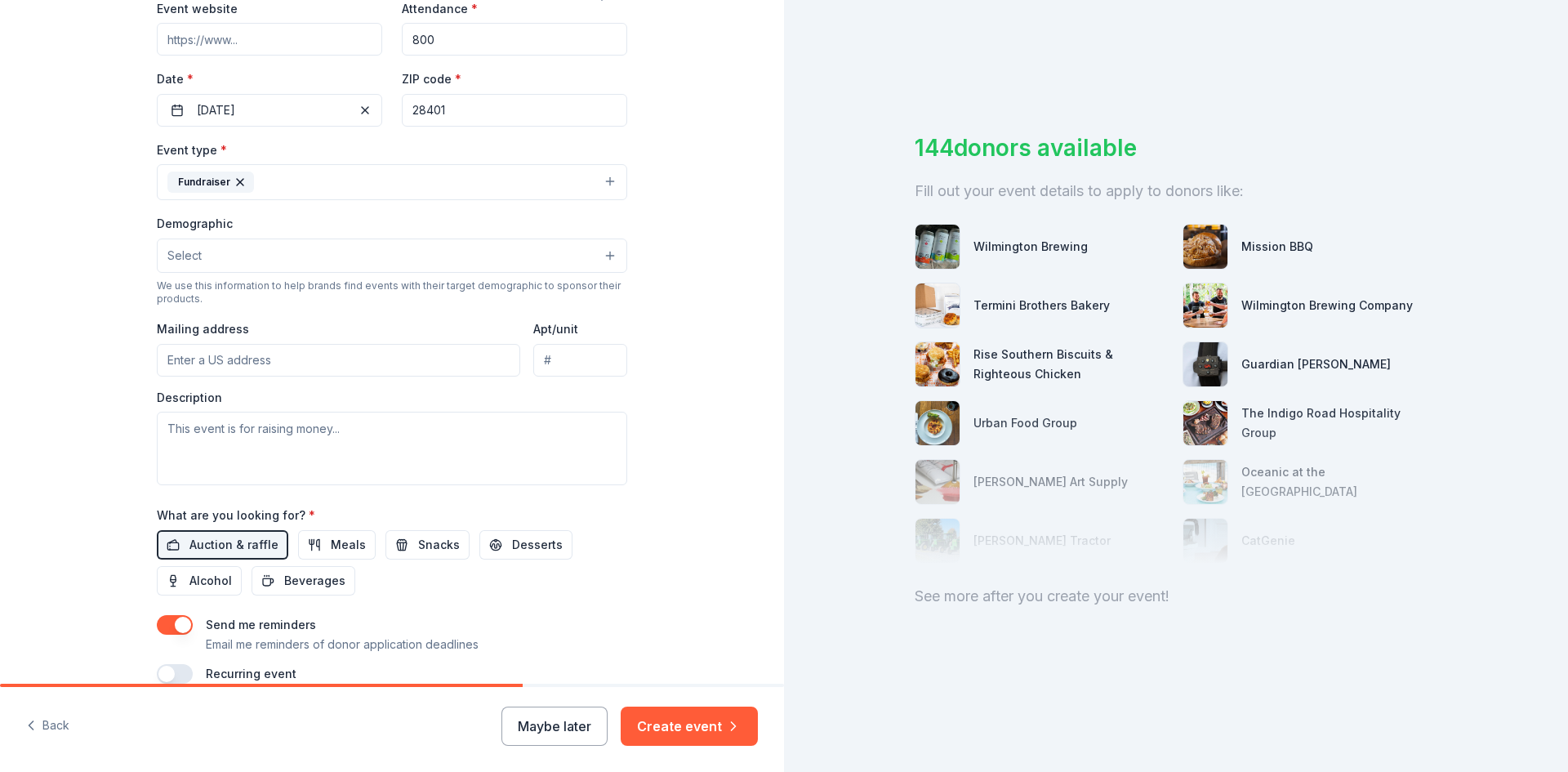
scroll to position [406, 0]
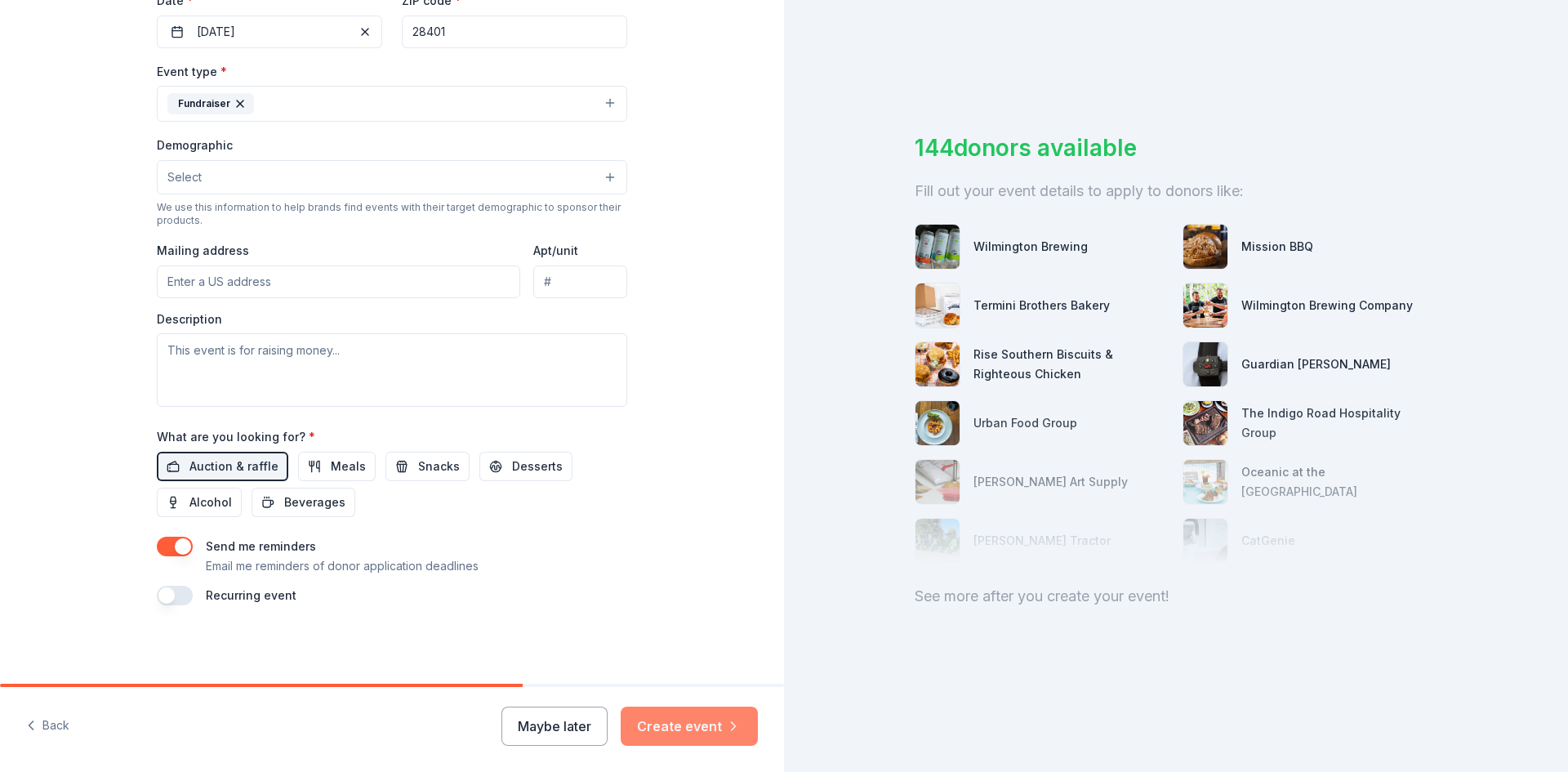
click at [707, 729] on button "Create event" at bounding box center [689, 726] width 138 height 39
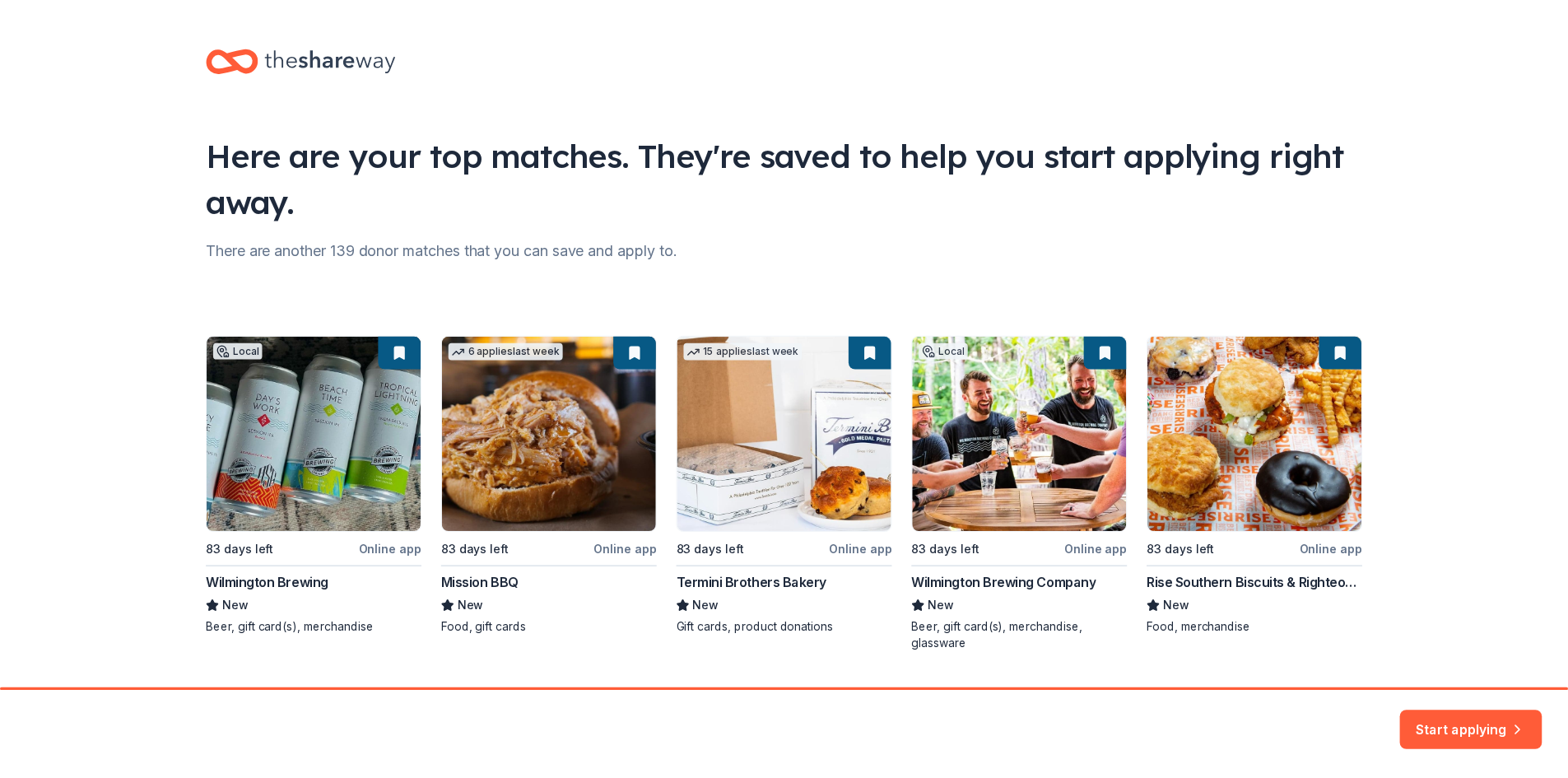
scroll to position [43, 0]
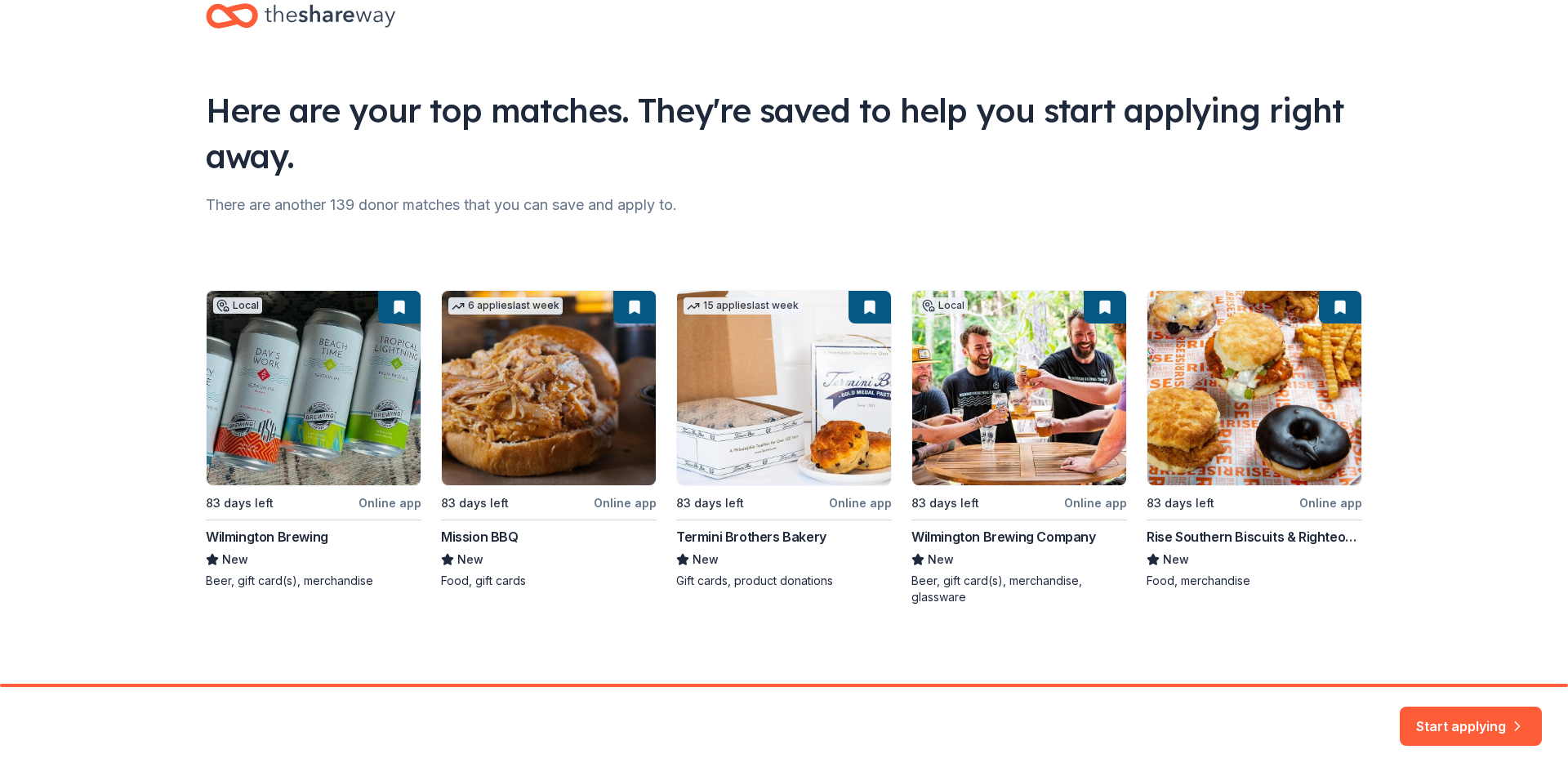
click at [343, 425] on div "Local 83 days left Online app Wilmington Brewing New Beer, gift card(s), mercha…" at bounding box center [784, 447] width 1157 height 315
click at [1457, 714] on button "Start applying" at bounding box center [1471, 716] width 142 height 39
click at [1457, 713] on div "Start applying" at bounding box center [1471, 726] width 142 height 39
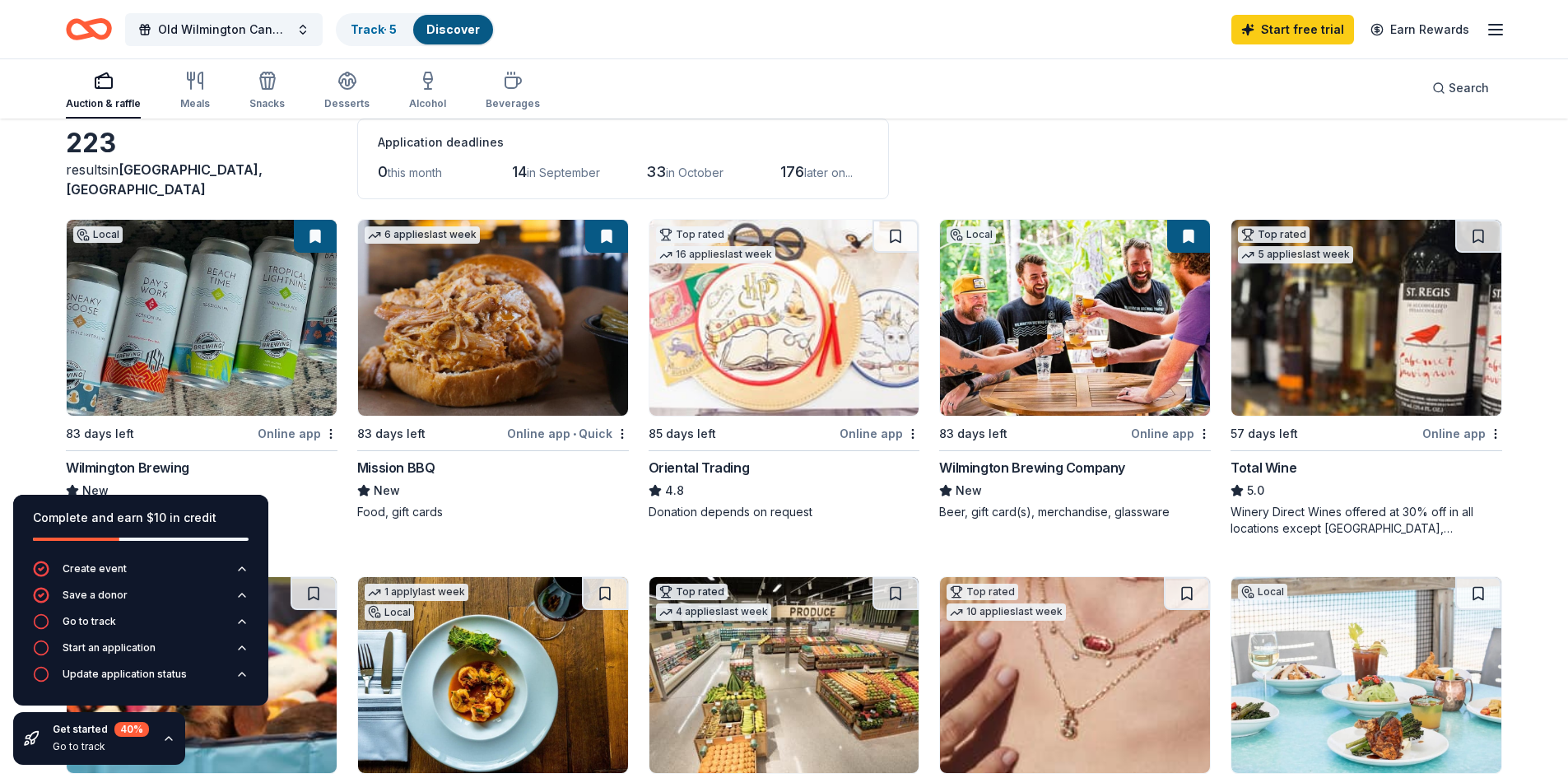
scroll to position [82, 0]
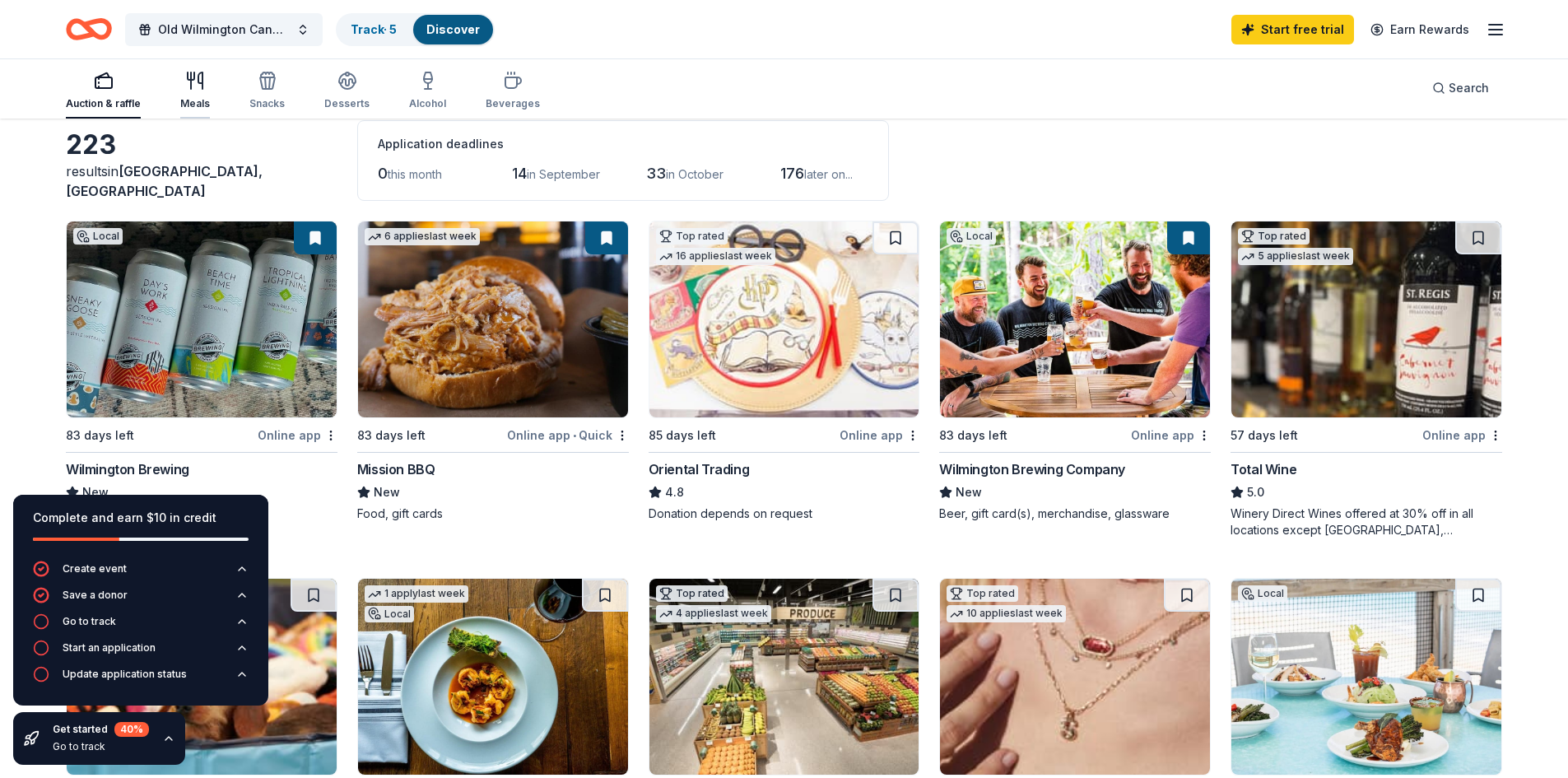
click at [196, 99] on div "Meals" at bounding box center [195, 104] width 30 height 13
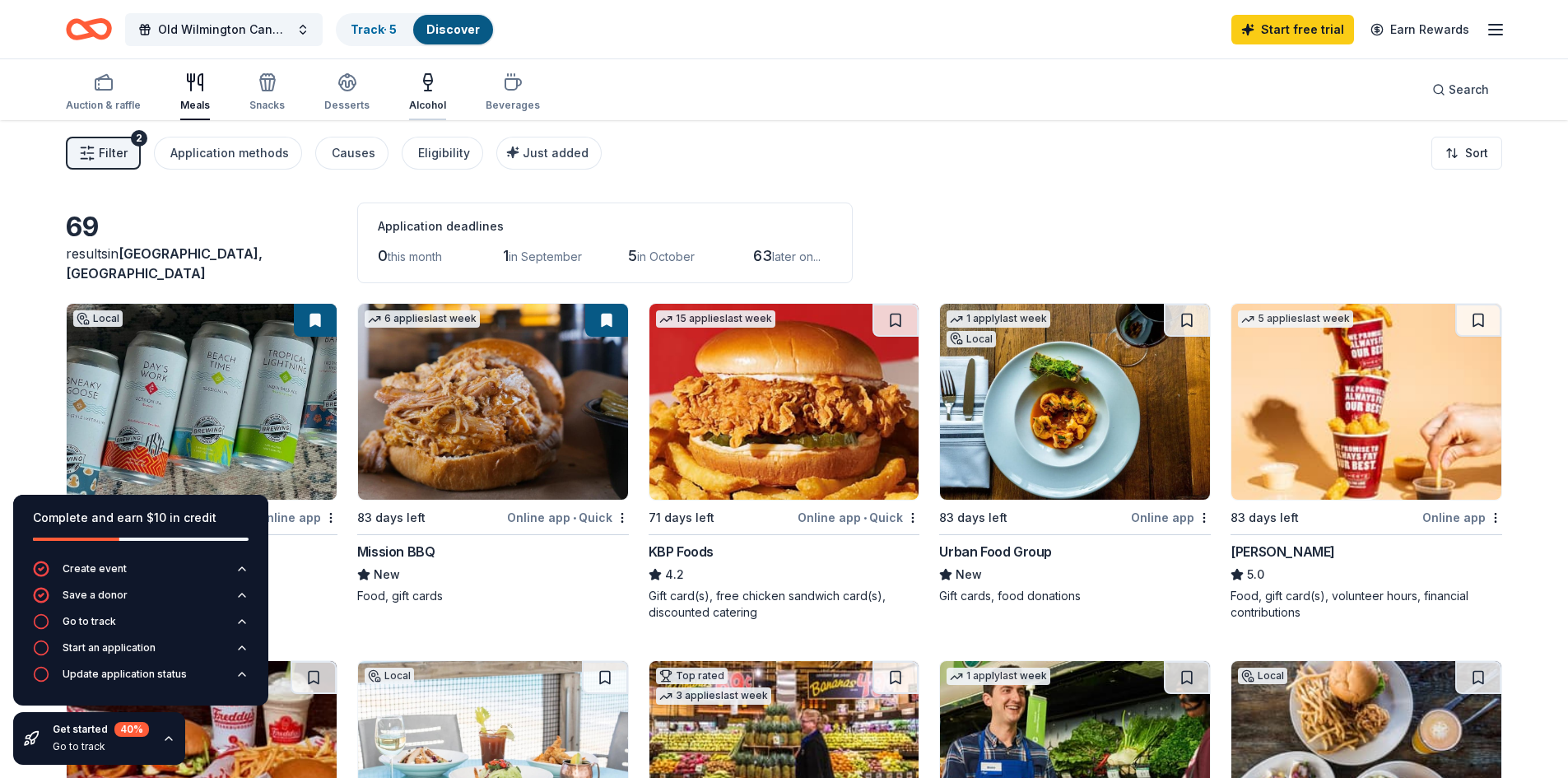
click at [424, 98] on div "Alcohol" at bounding box center [427, 105] width 37 height 13
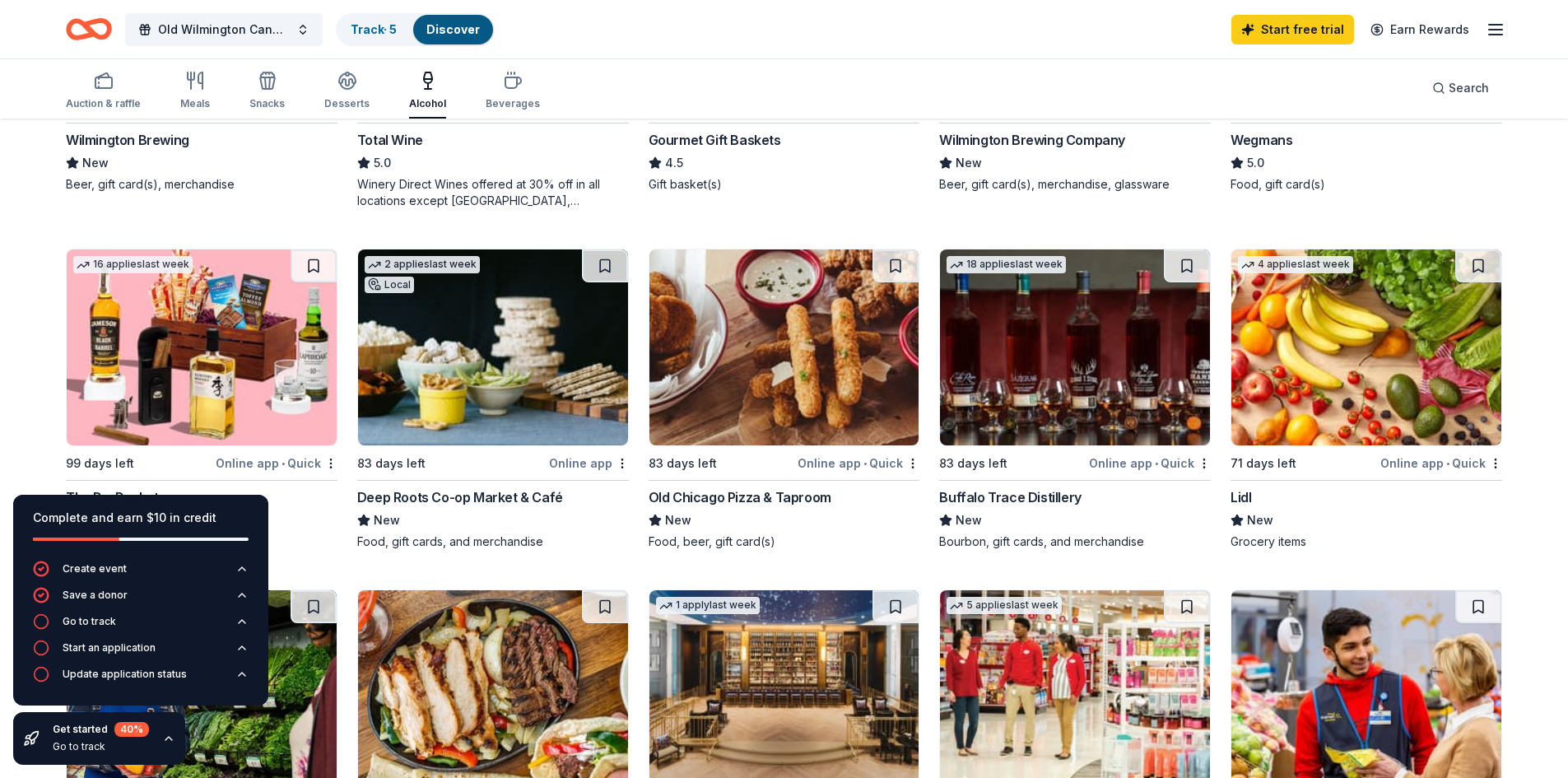
scroll to position [82, 0]
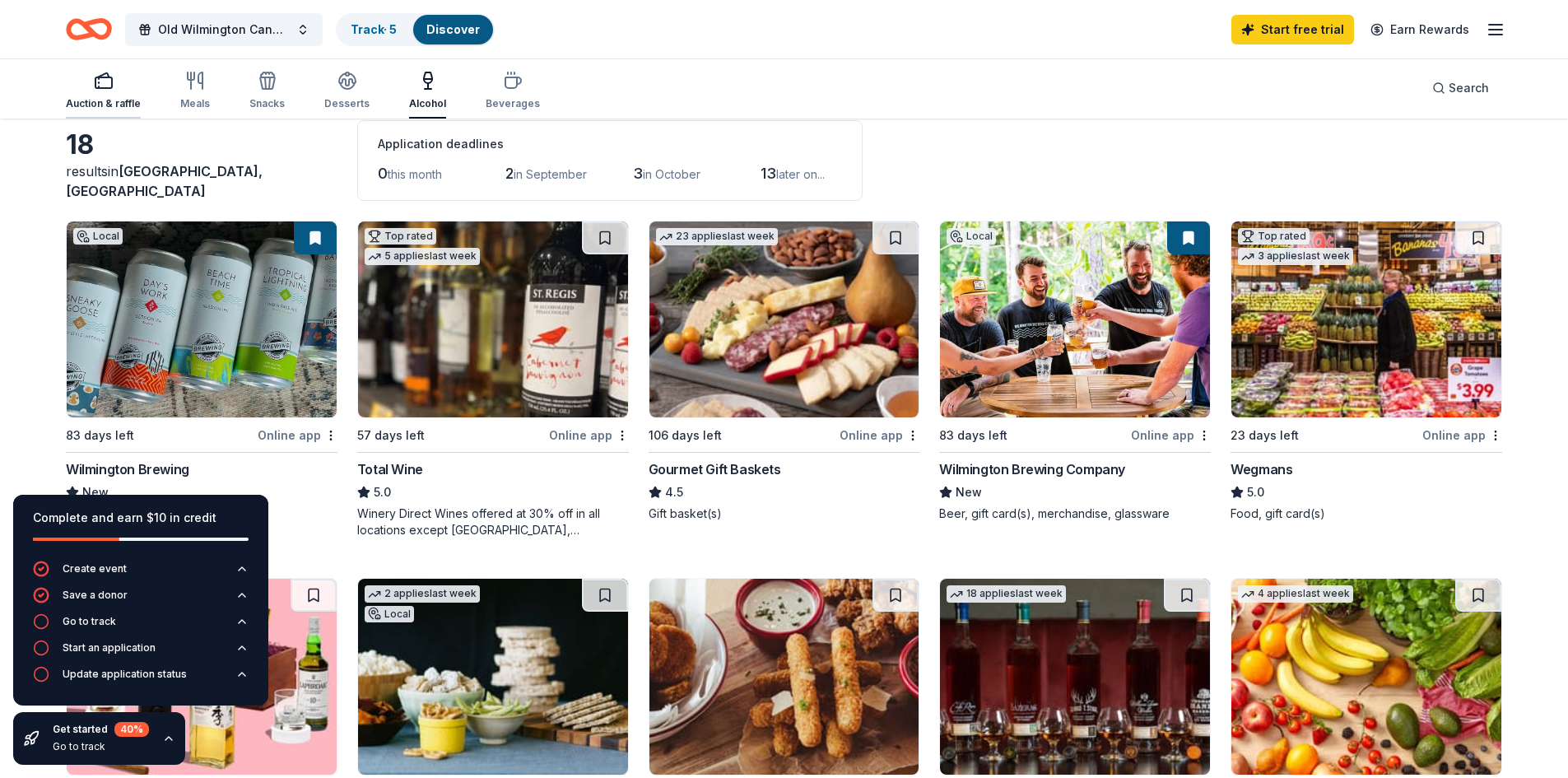
click at [98, 92] on div "Auction & raffle" at bounding box center [104, 90] width 75 height 39
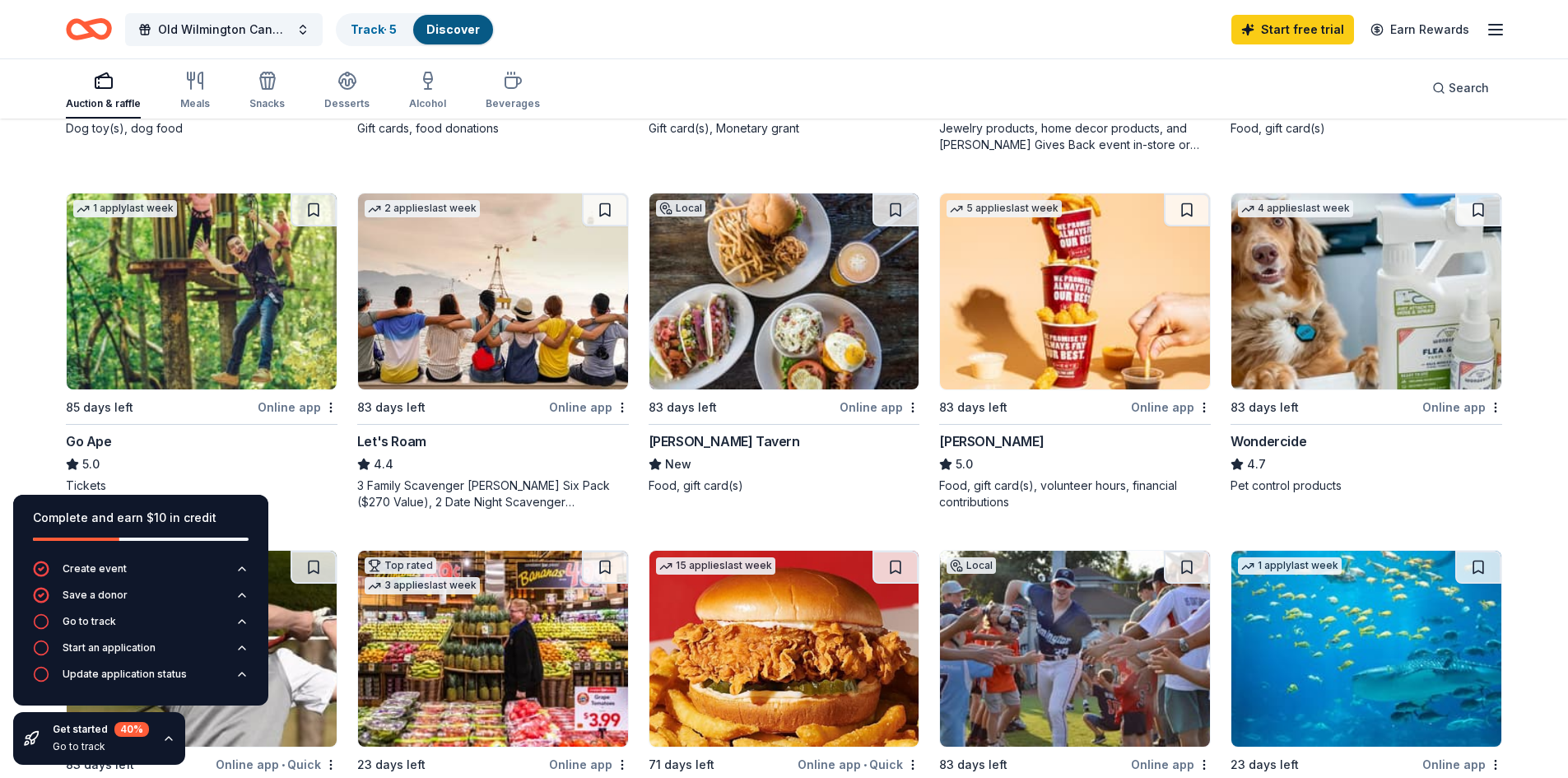
scroll to position [988, 0]
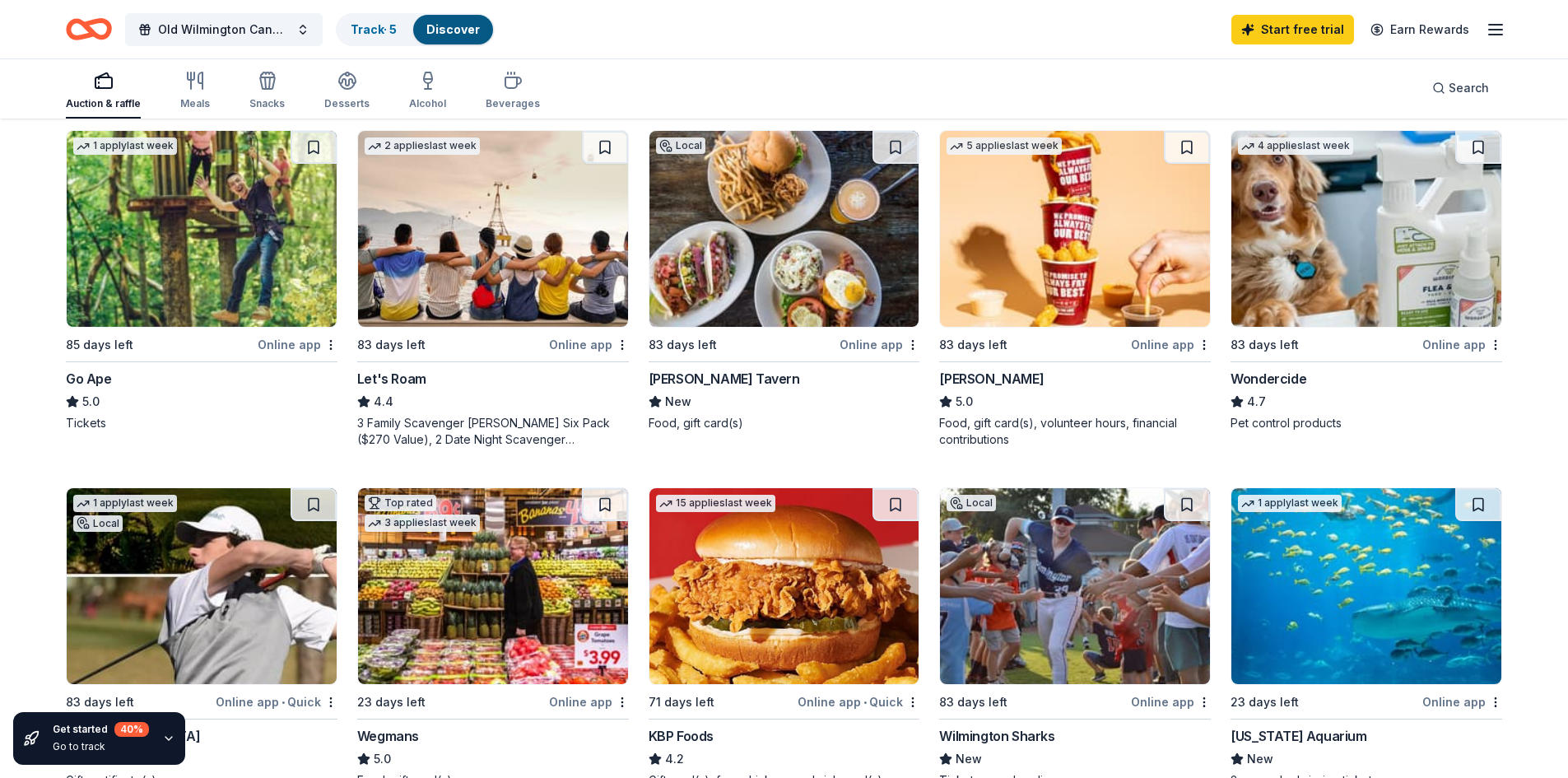
scroll to position [906, 0]
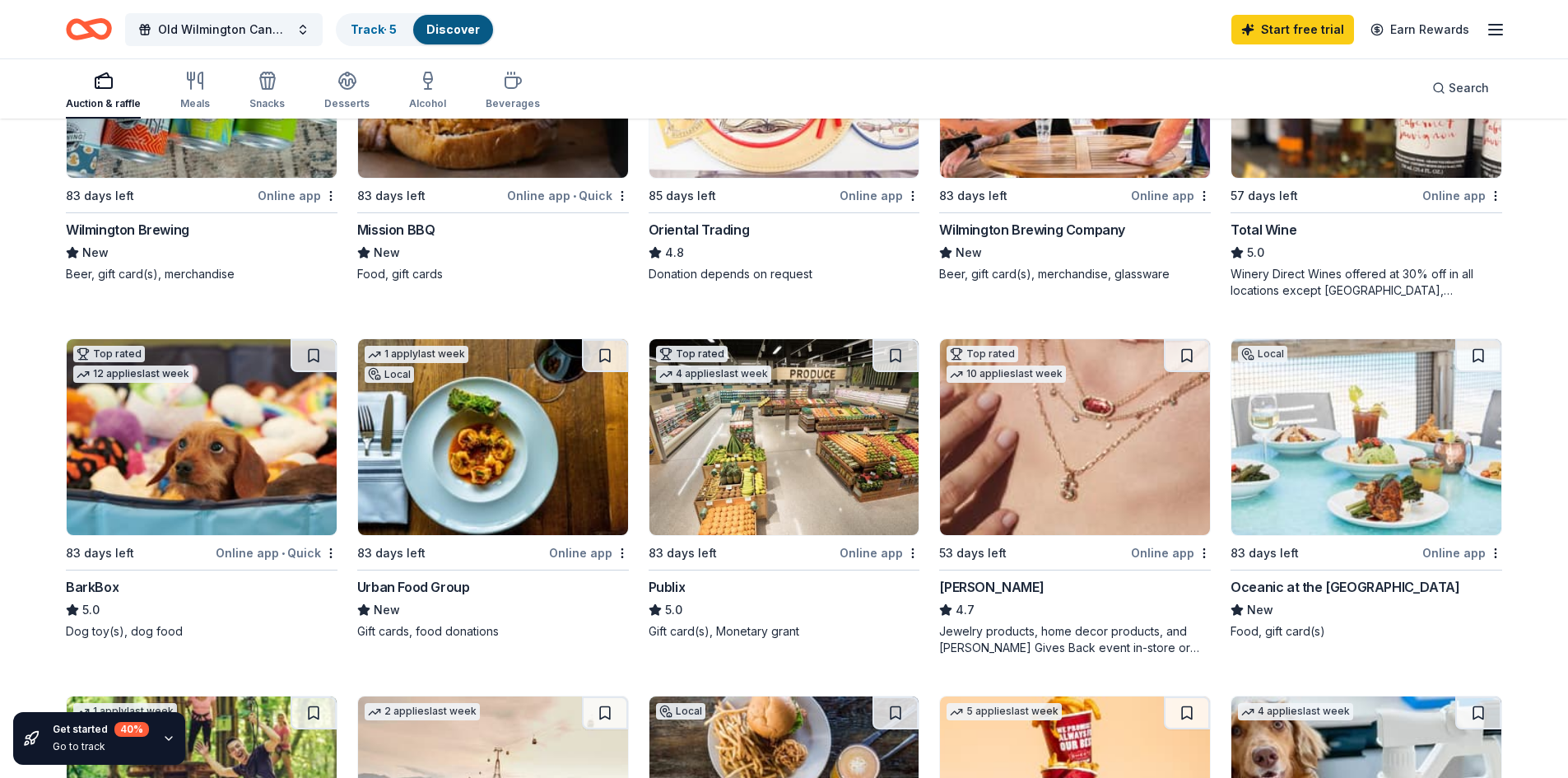
scroll to position [329, 0]
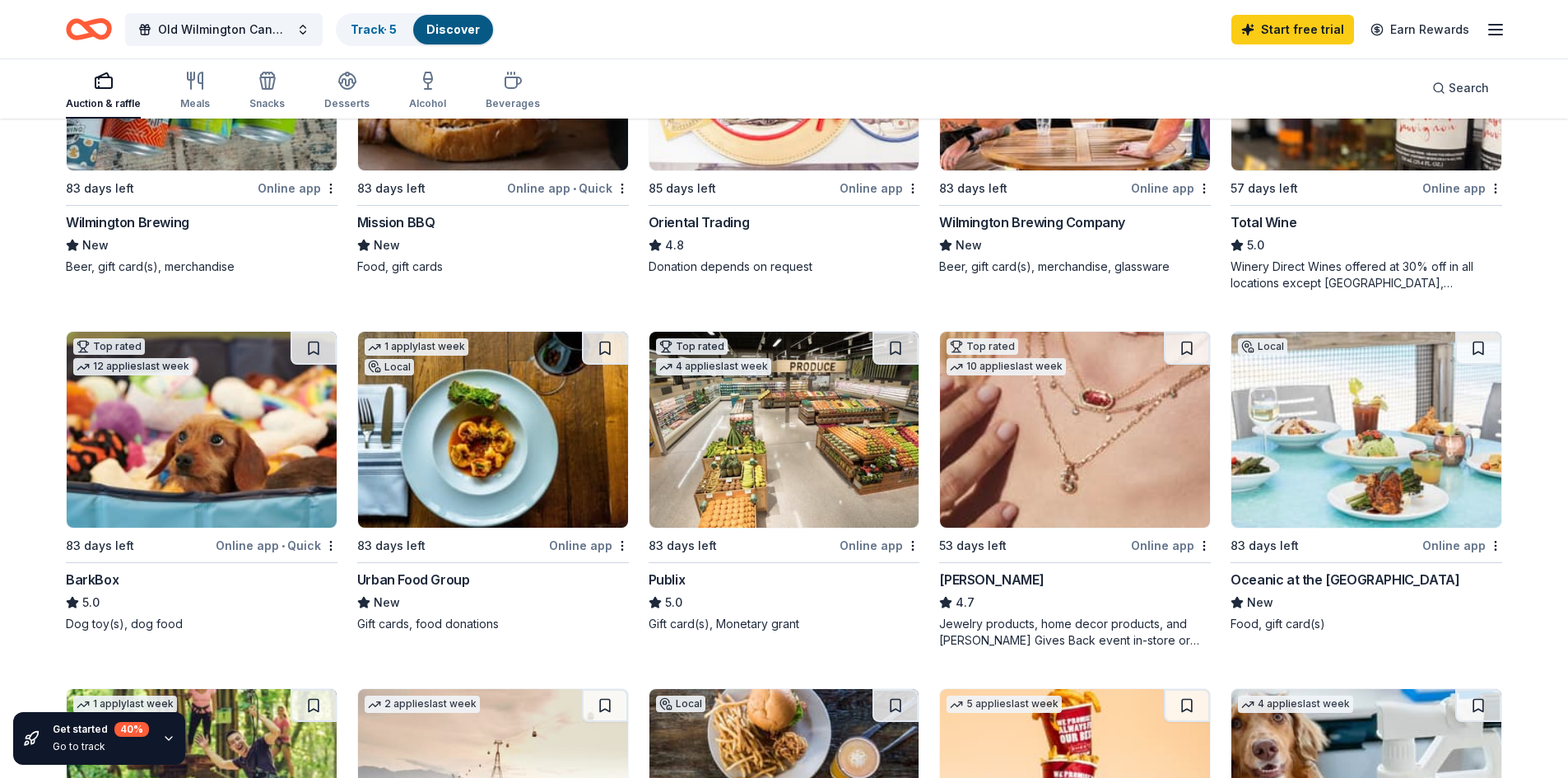
click at [89, 90] on div "Auction & raffle" at bounding box center [104, 90] width 75 height 39
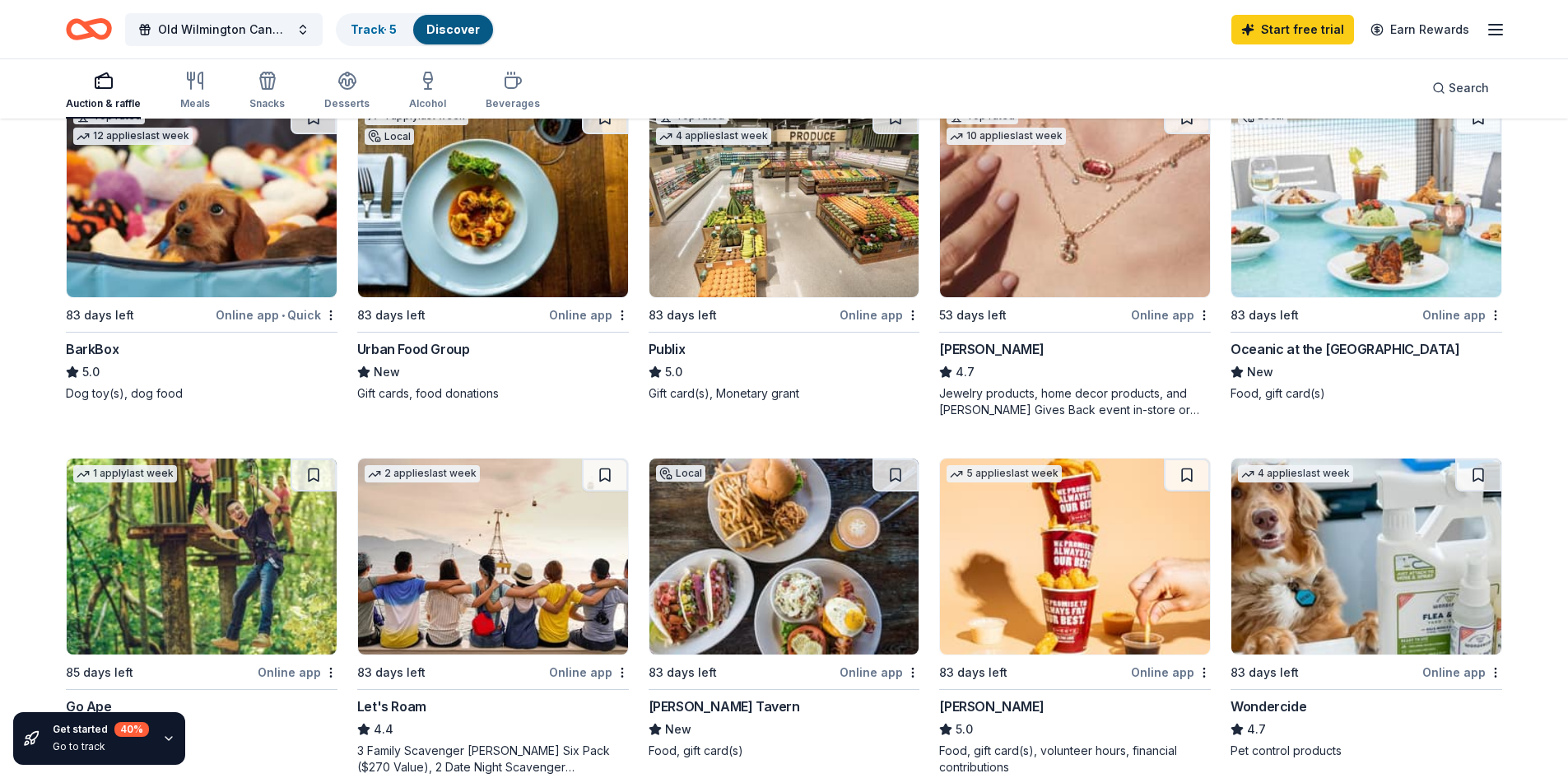
scroll to position [740, 0]
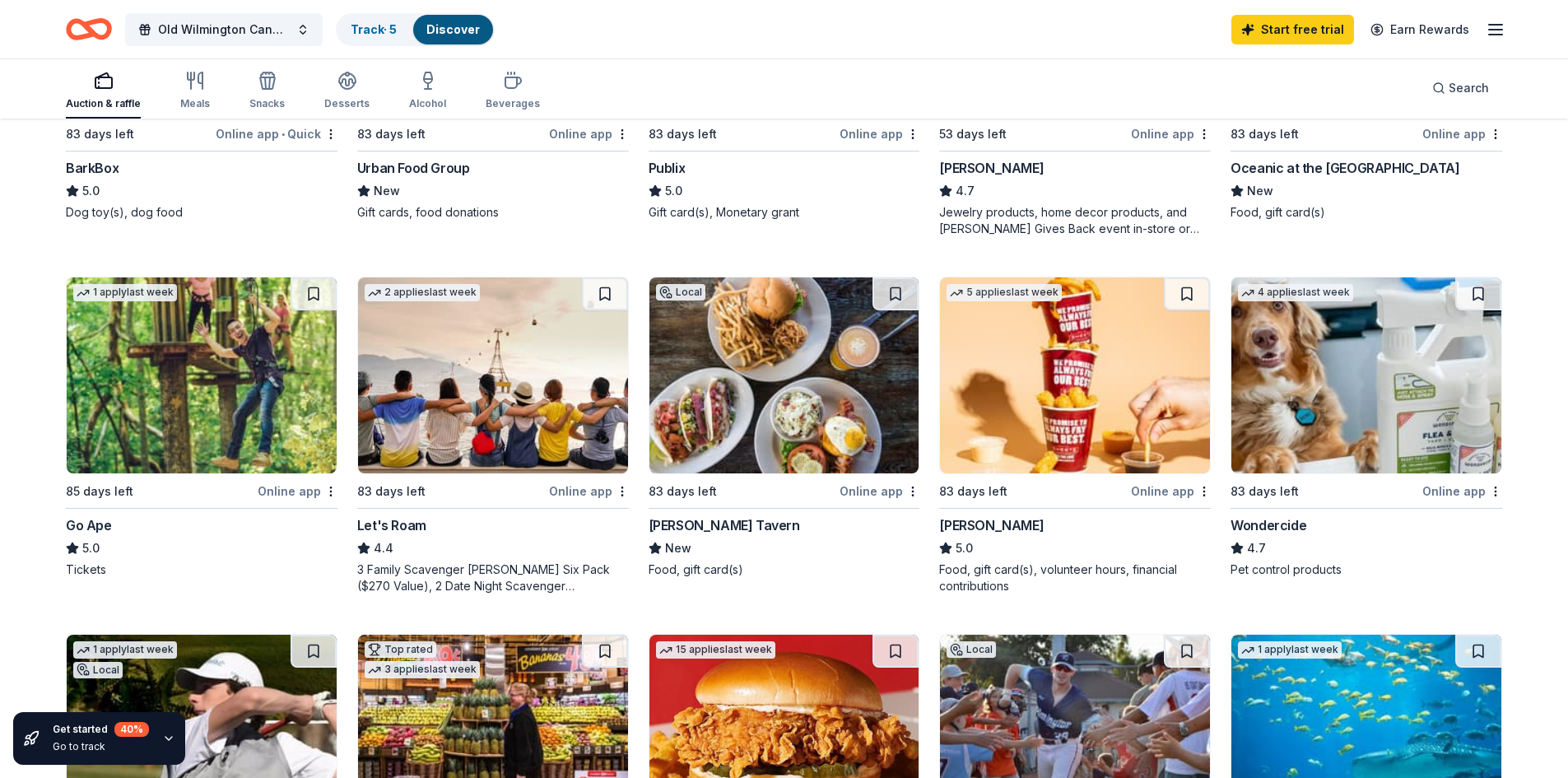
click at [410, 524] on div "Let's Roam" at bounding box center [392, 525] width 69 height 20
click at [1025, 368] on img at bounding box center [1075, 375] width 270 height 196
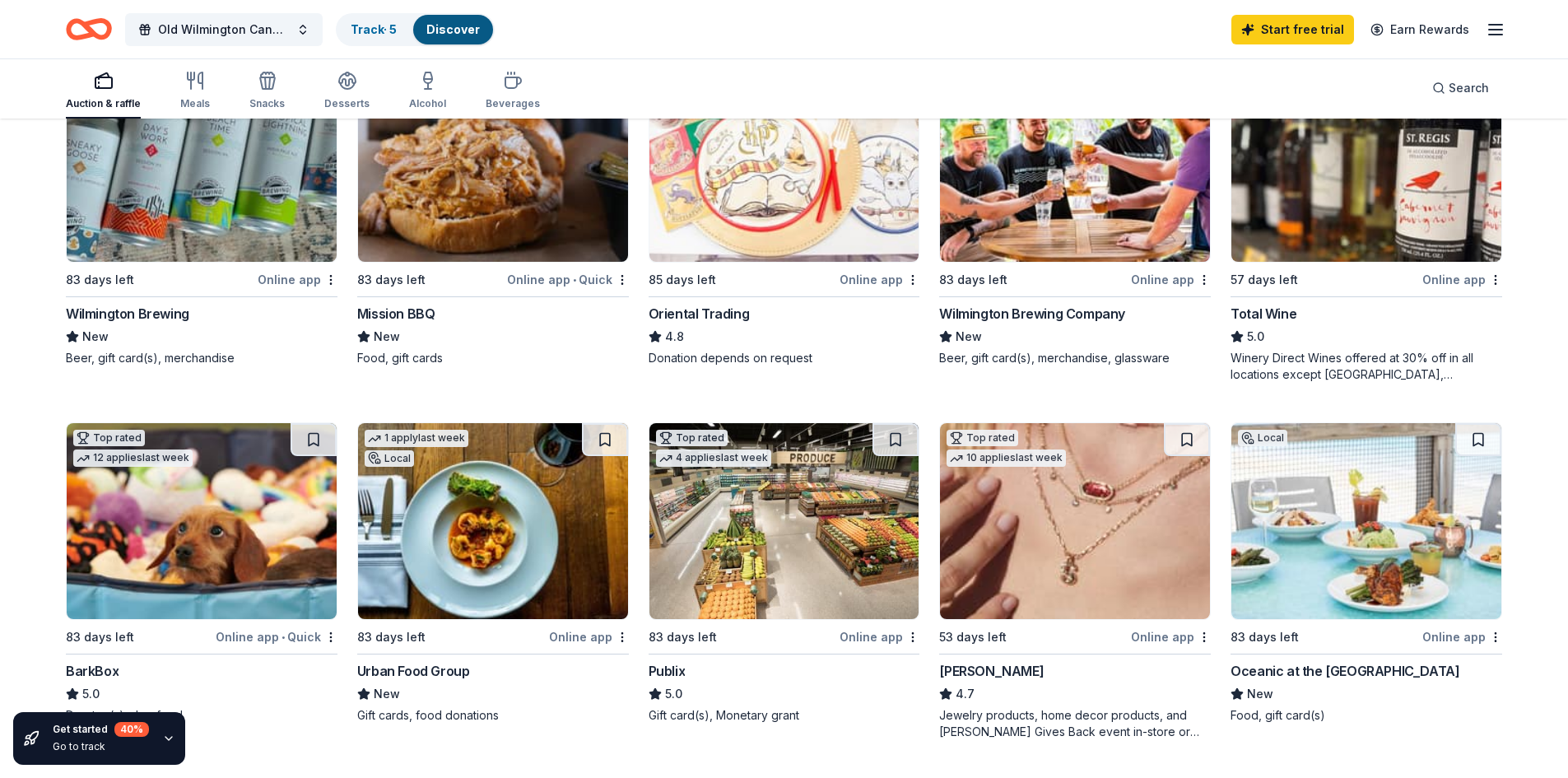
scroll to position [329, 0]
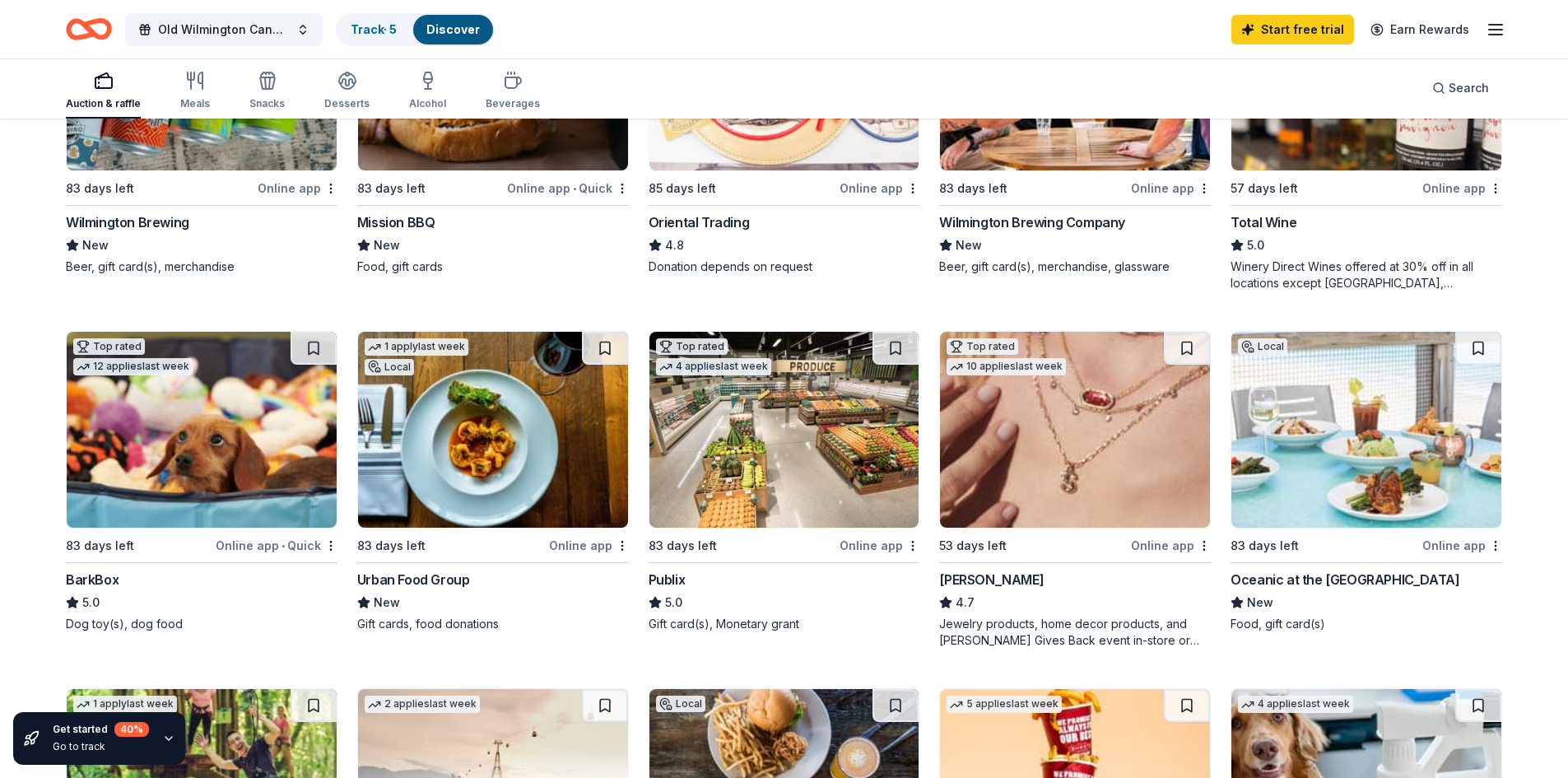
click at [475, 440] on img at bounding box center [493, 429] width 270 height 196
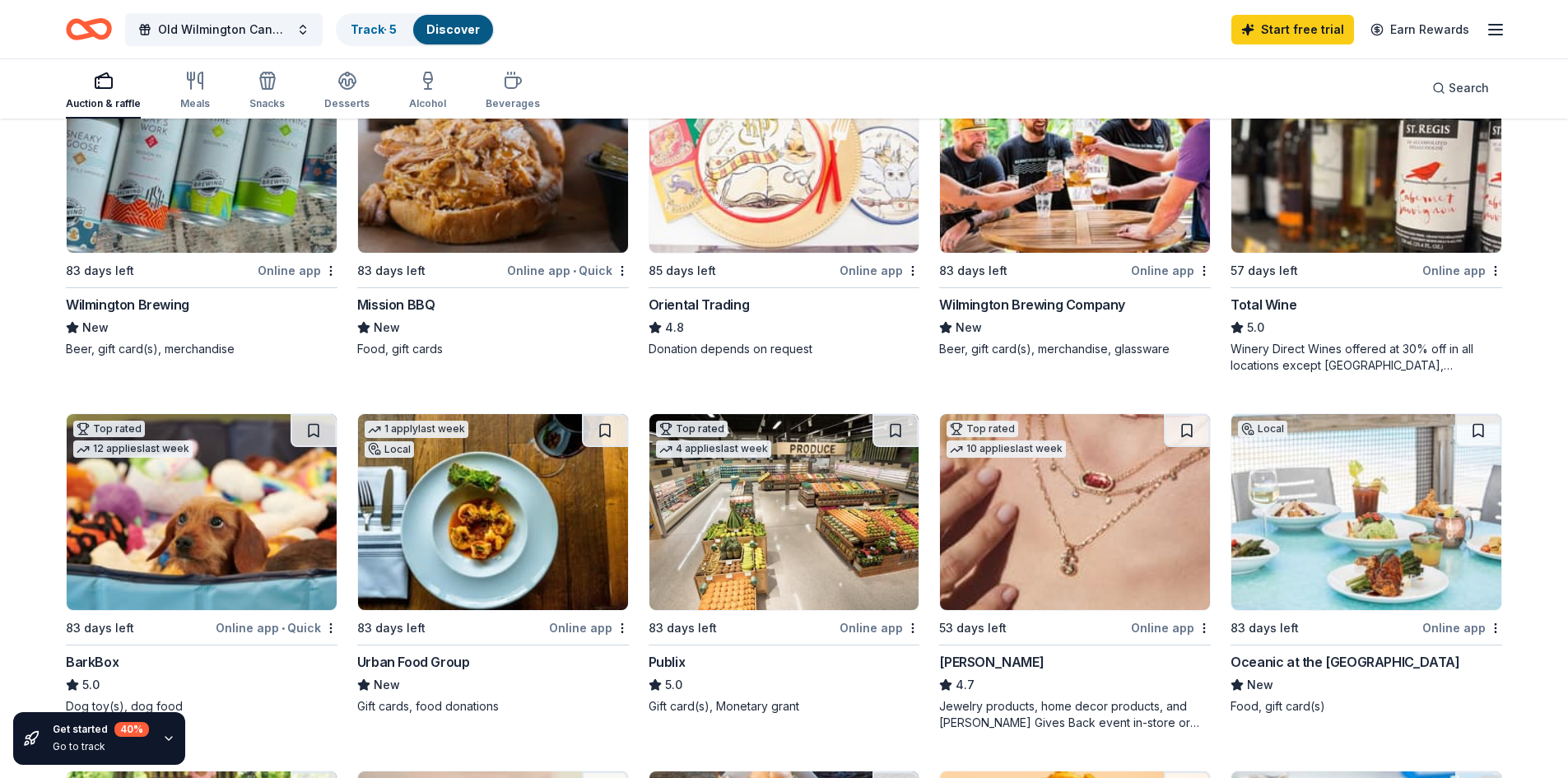
scroll to position [82, 0]
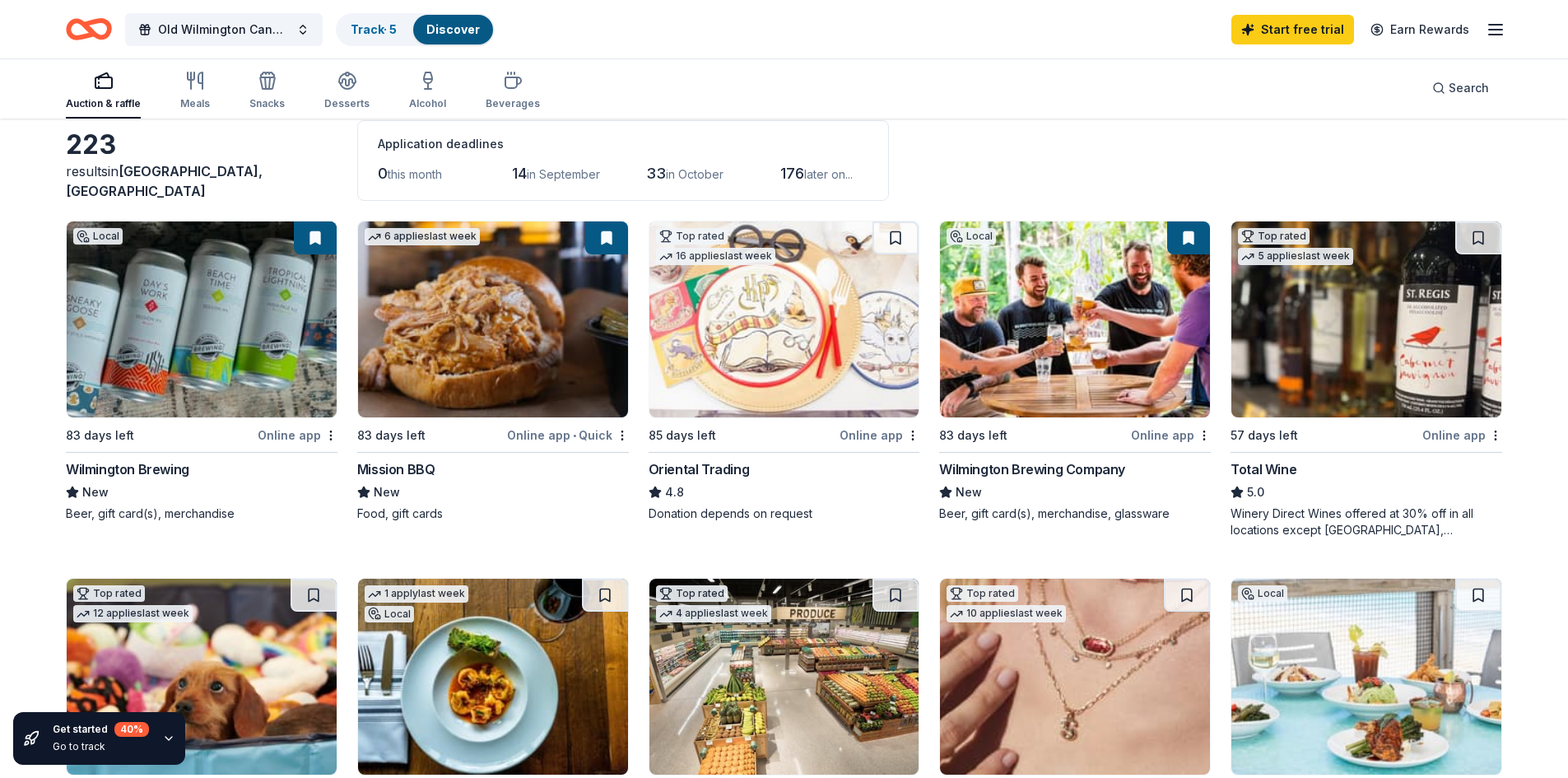
click at [244, 331] on img at bounding box center [202, 319] width 270 height 196
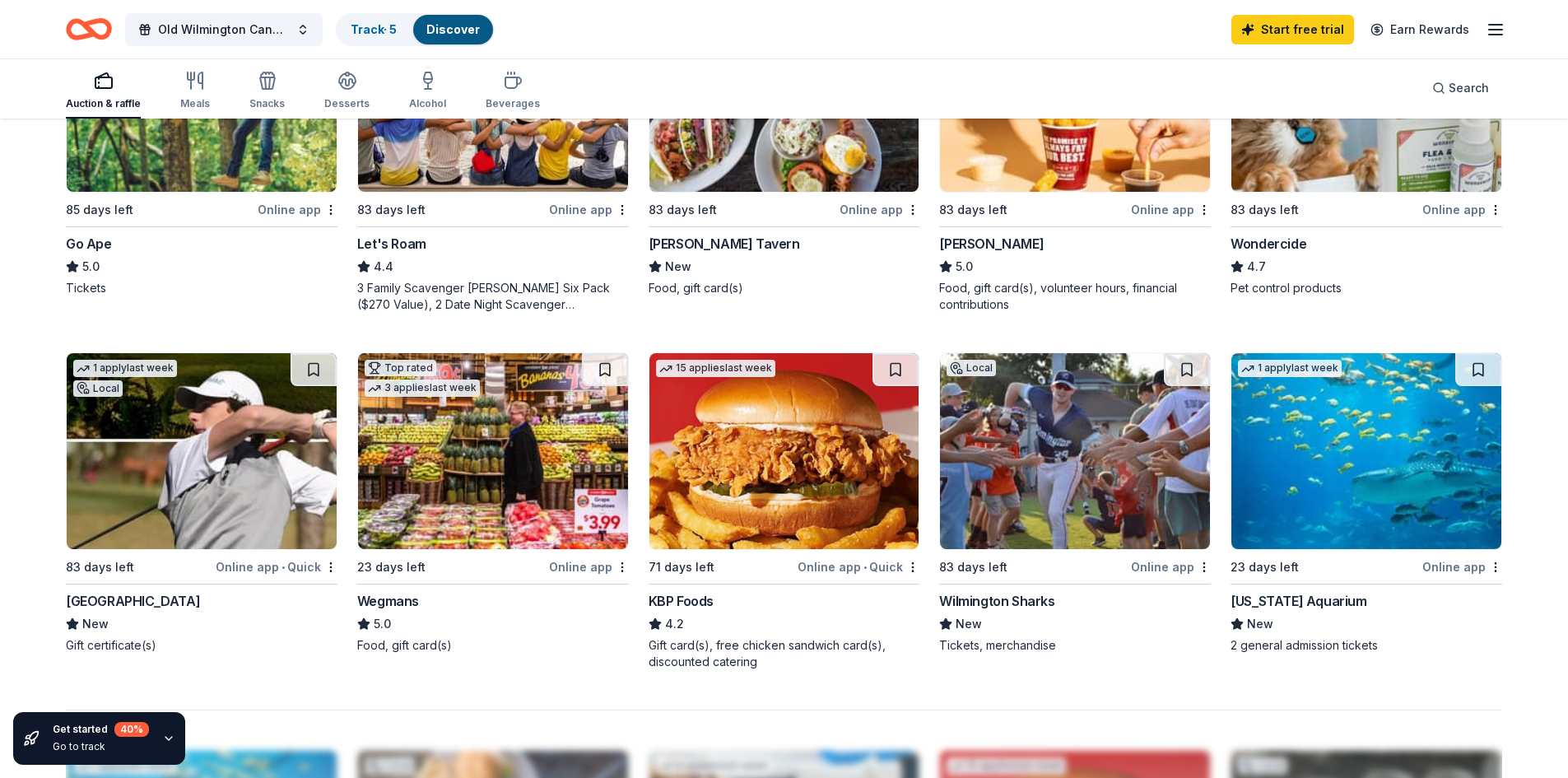
scroll to position [1070, 0]
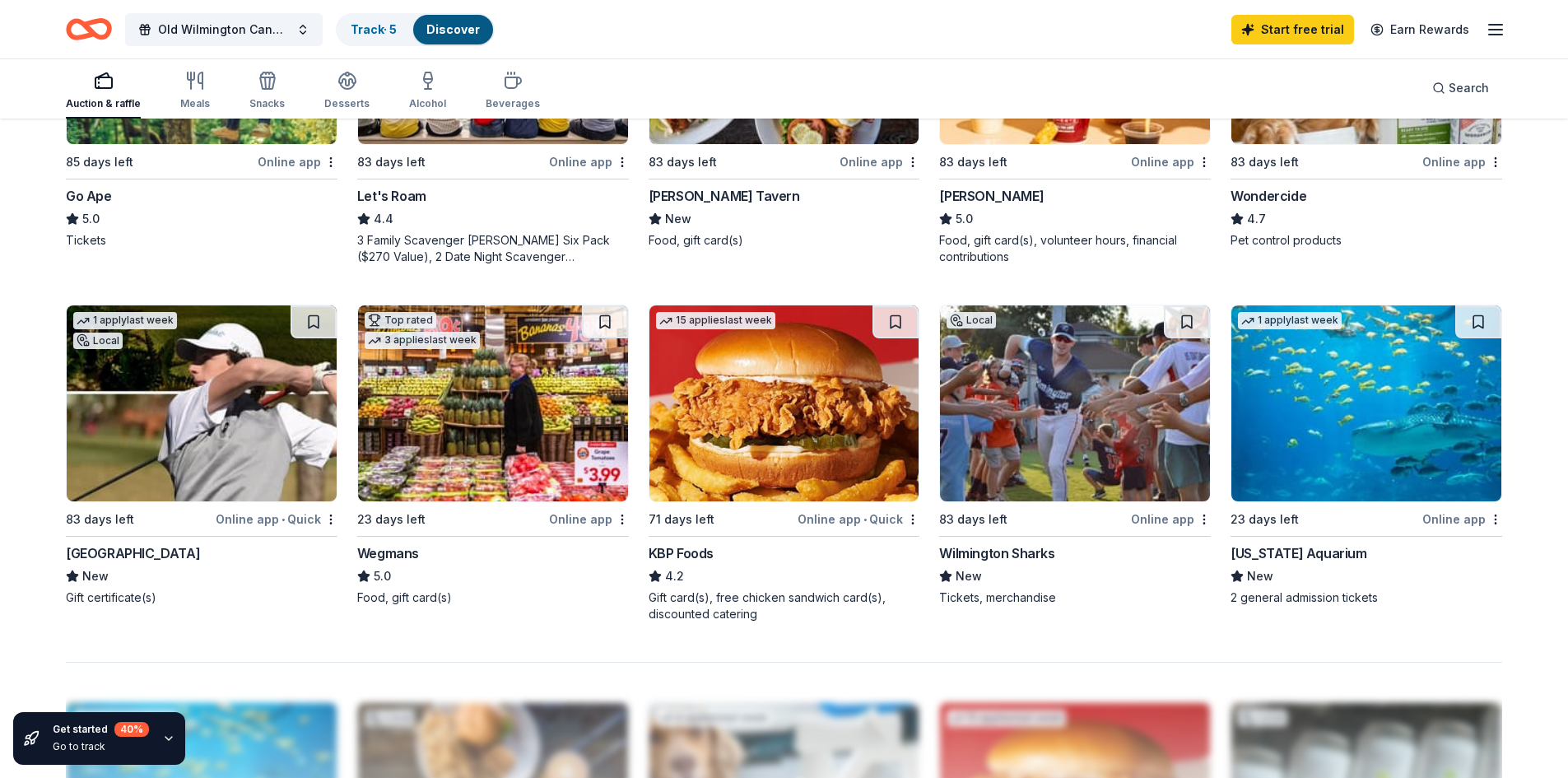
click at [198, 399] on img at bounding box center [202, 403] width 270 height 196
click at [1020, 420] on img at bounding box center [1075, 403] width 270 height 196
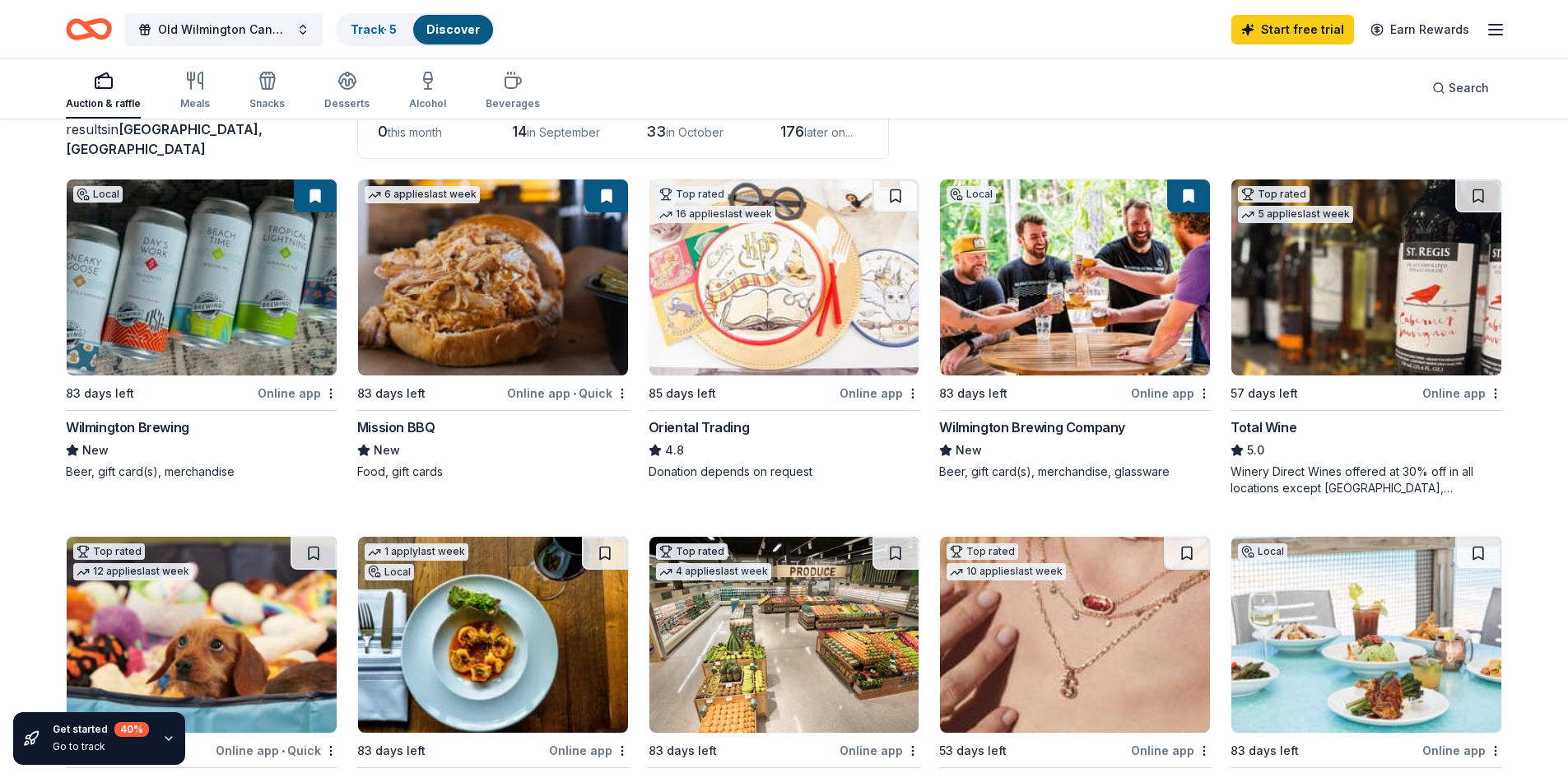
scroll to position [0, 0]
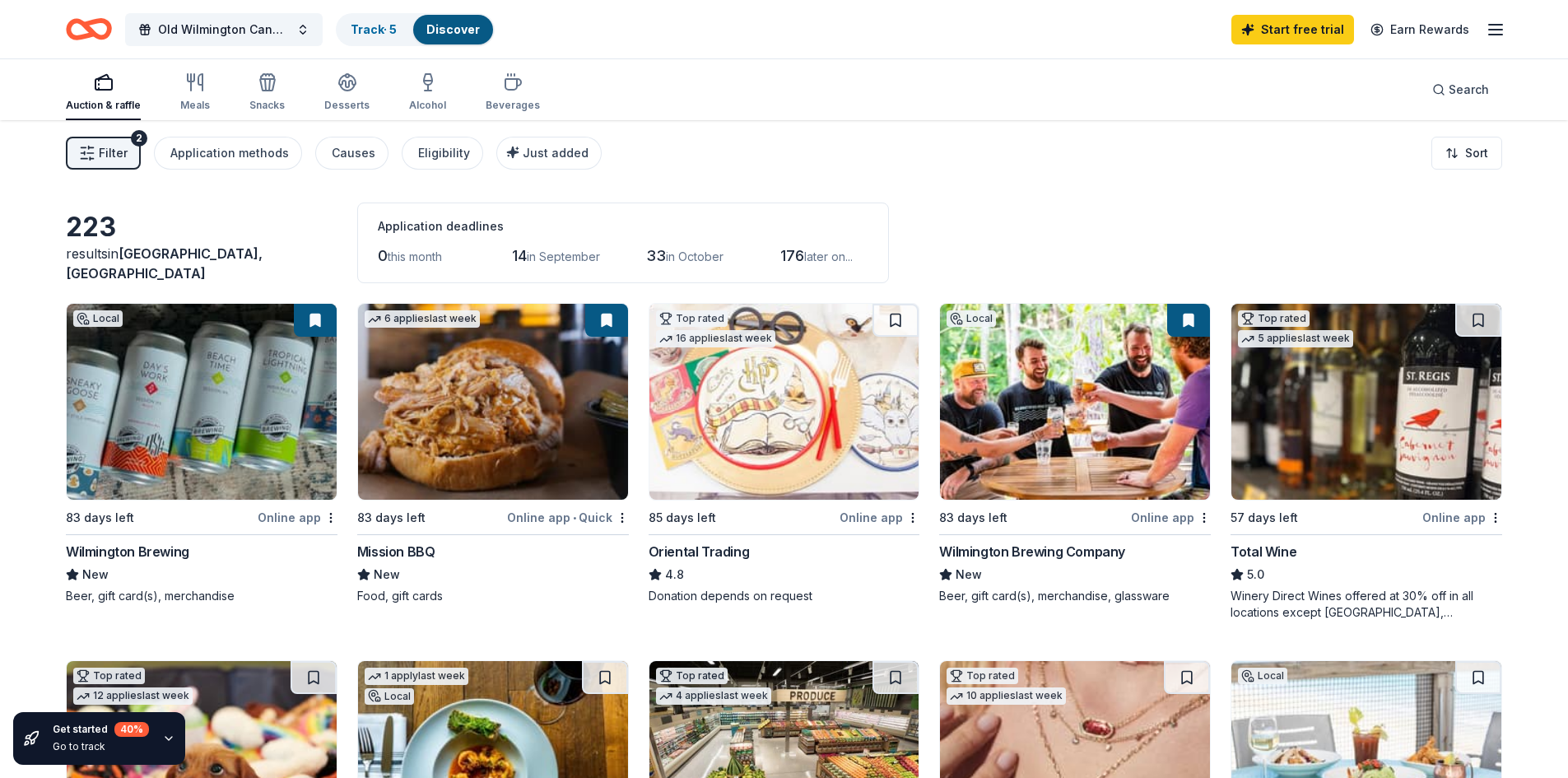
click at [157, 405] on img at bounding box center [202, 402] width 270 height 196
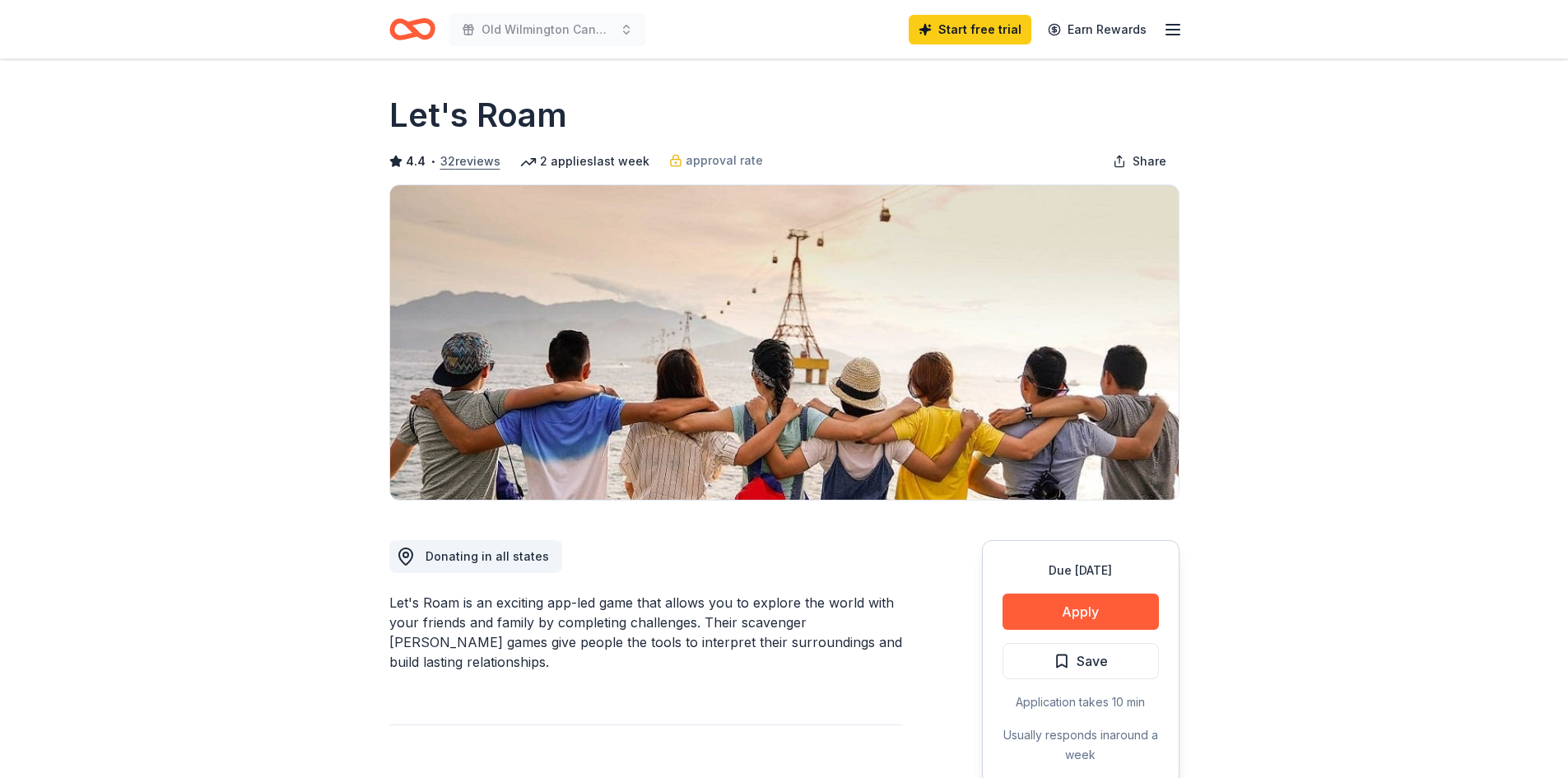
click at [462, 158] on button "32 reviews" at bounding box center [469, 161] width 60 height 20
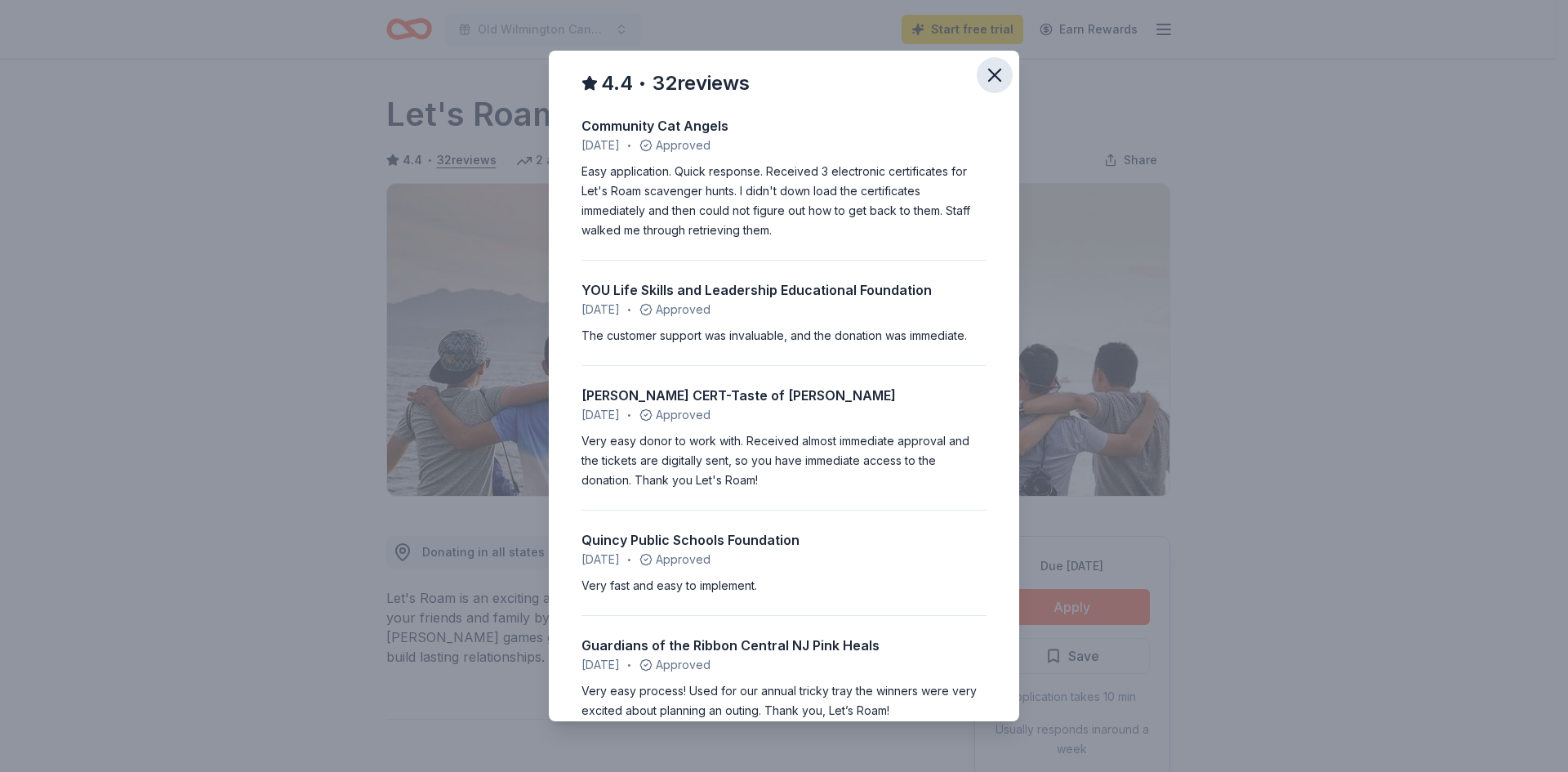
click at [983, 75] on icon "button" at bounding box center [995, 75] width 23 height 23
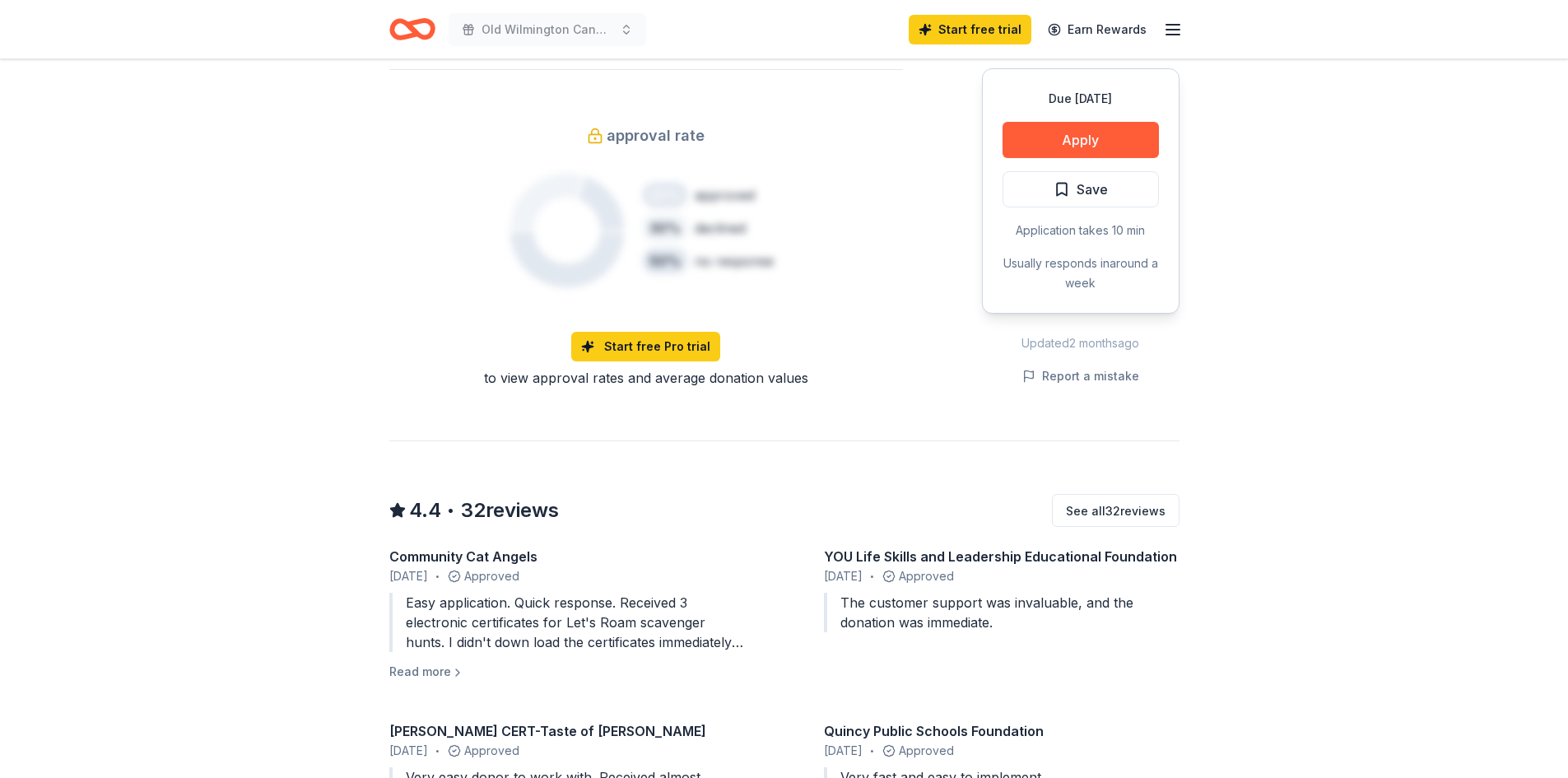
scroll to position [1317, 0]
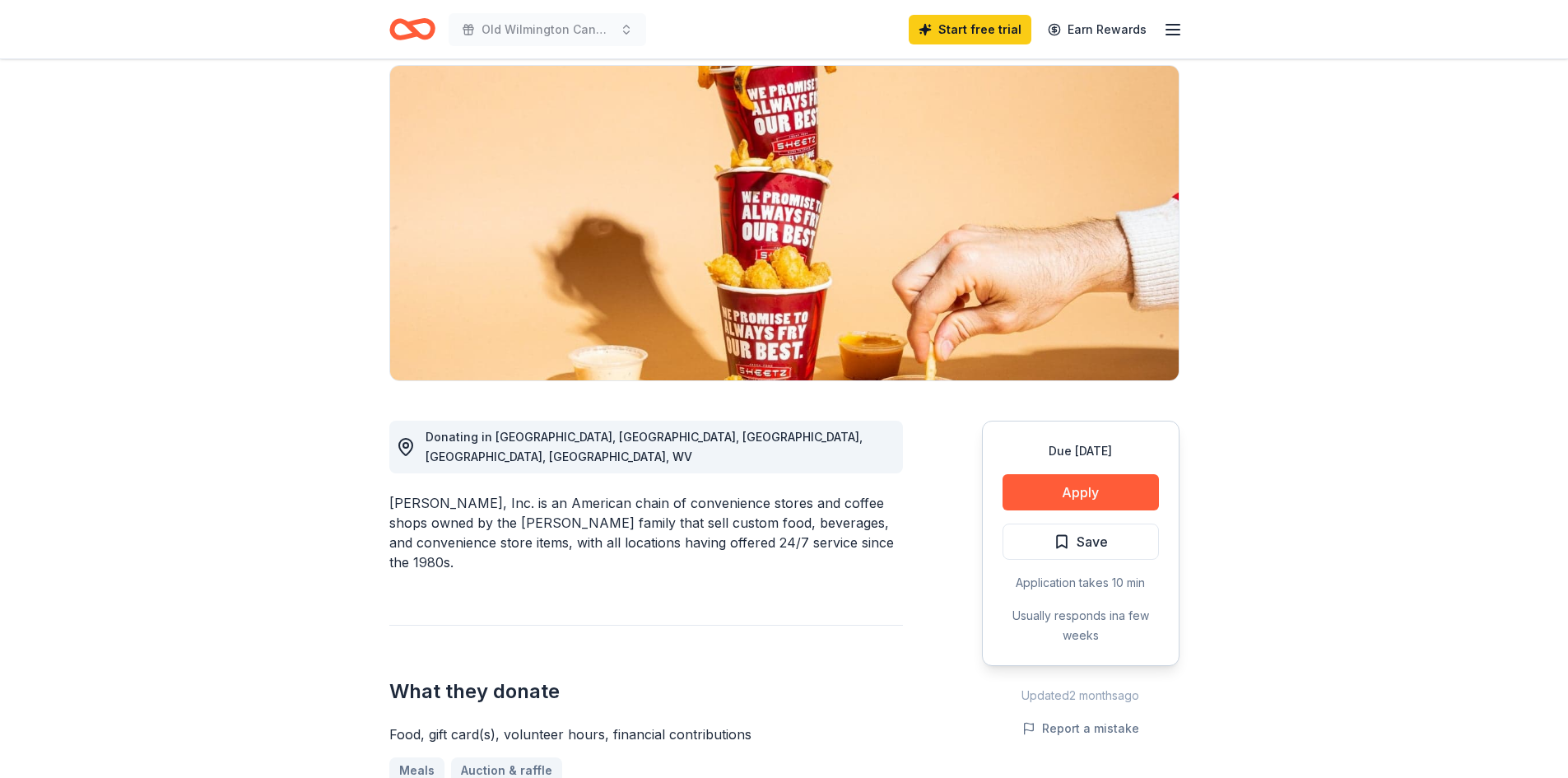
scroll to position [247, 0]
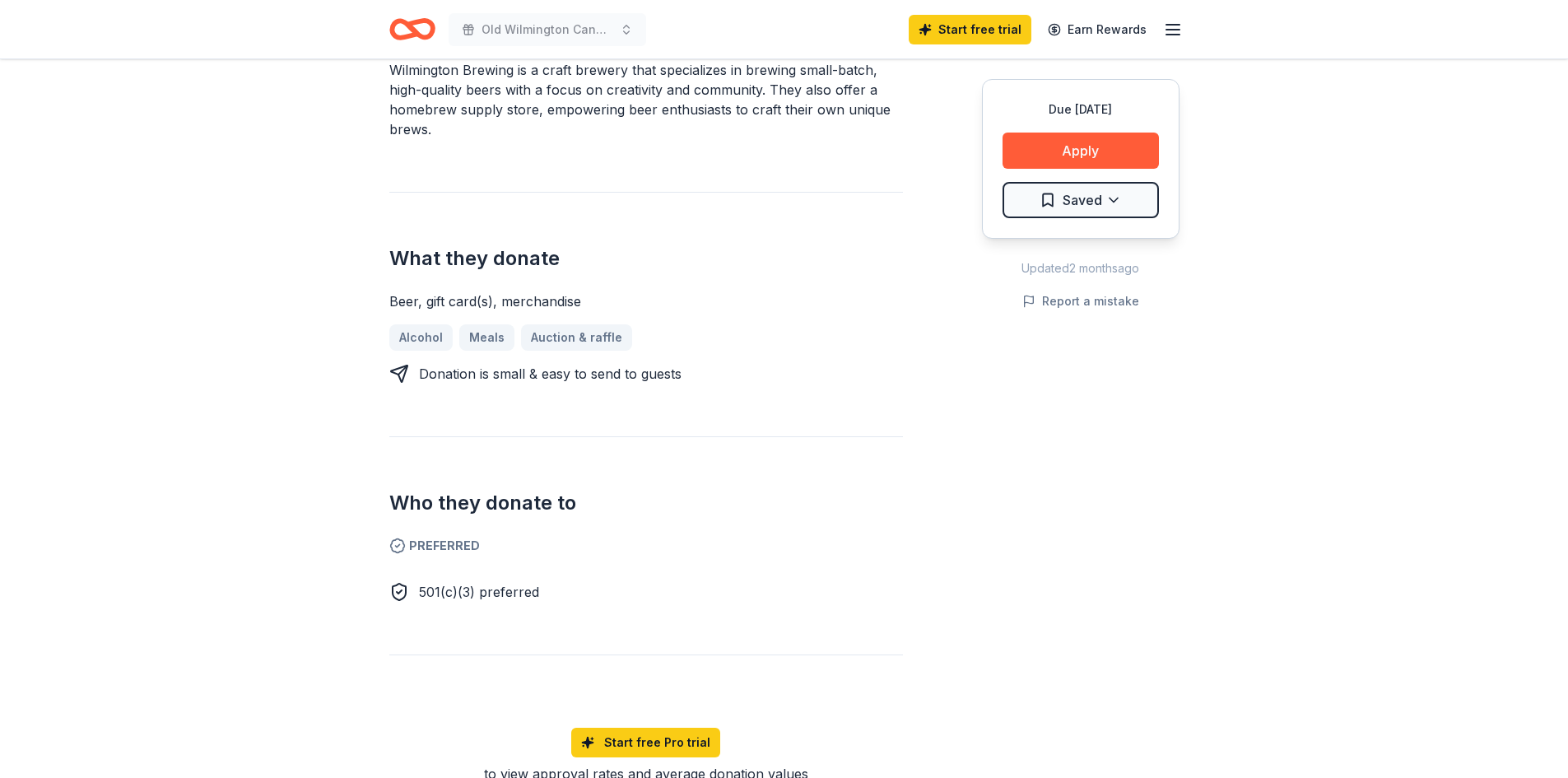
scroll to position [576, 0]
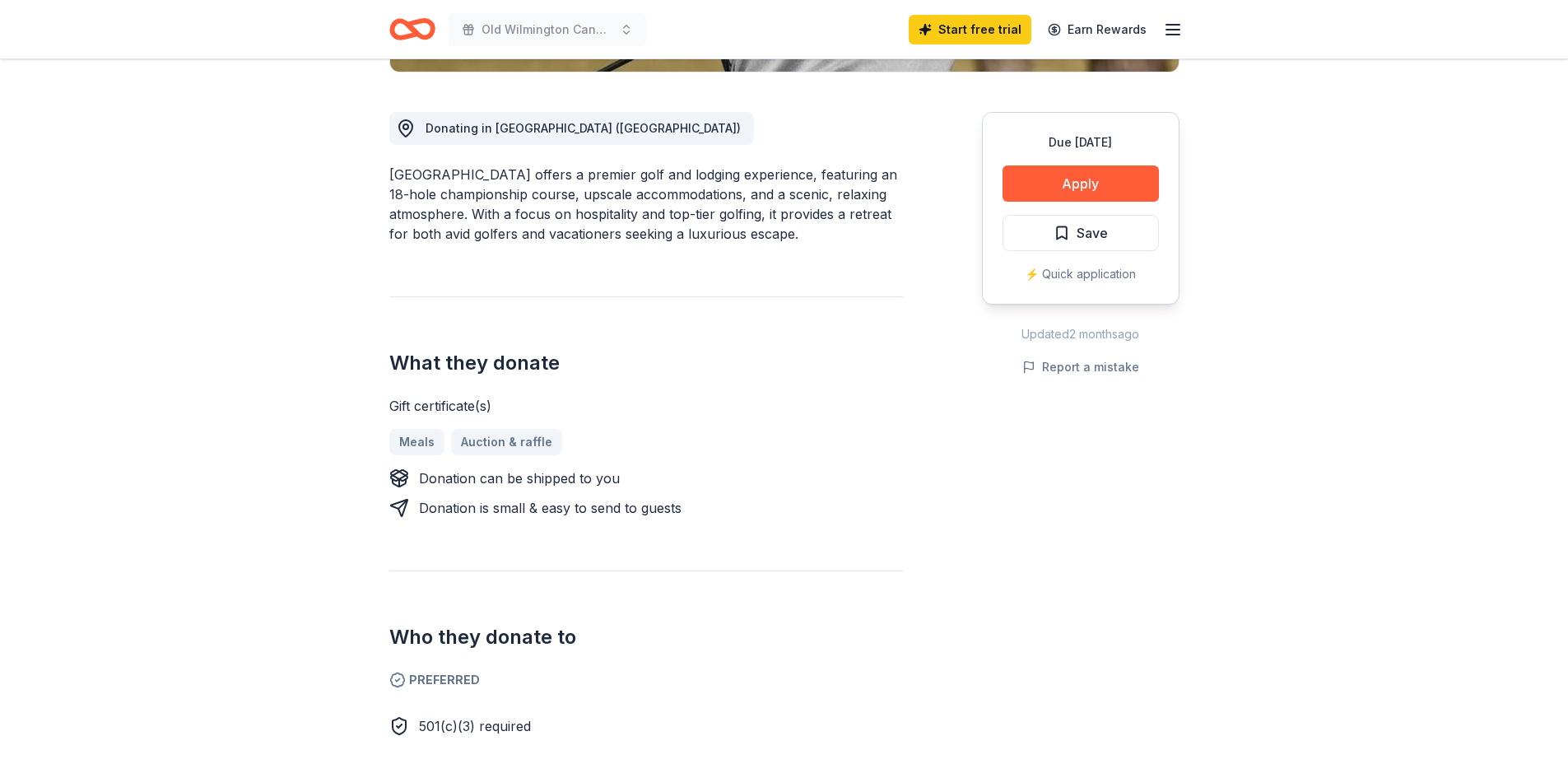
scroll to position [411, 0]
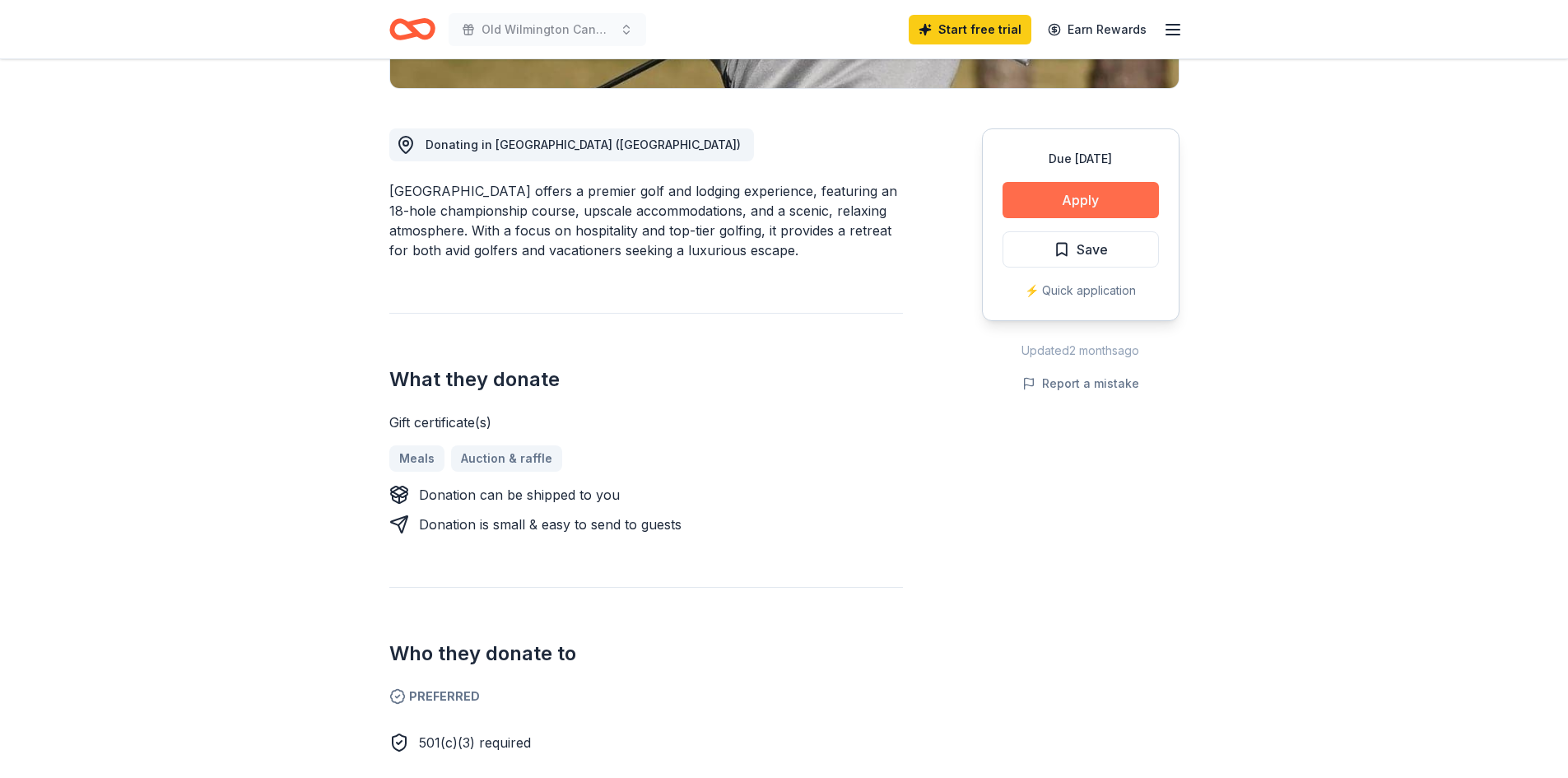
click at [1076, 204] on button "Apply" at bounding box center [1080, 199] width 156 height 37
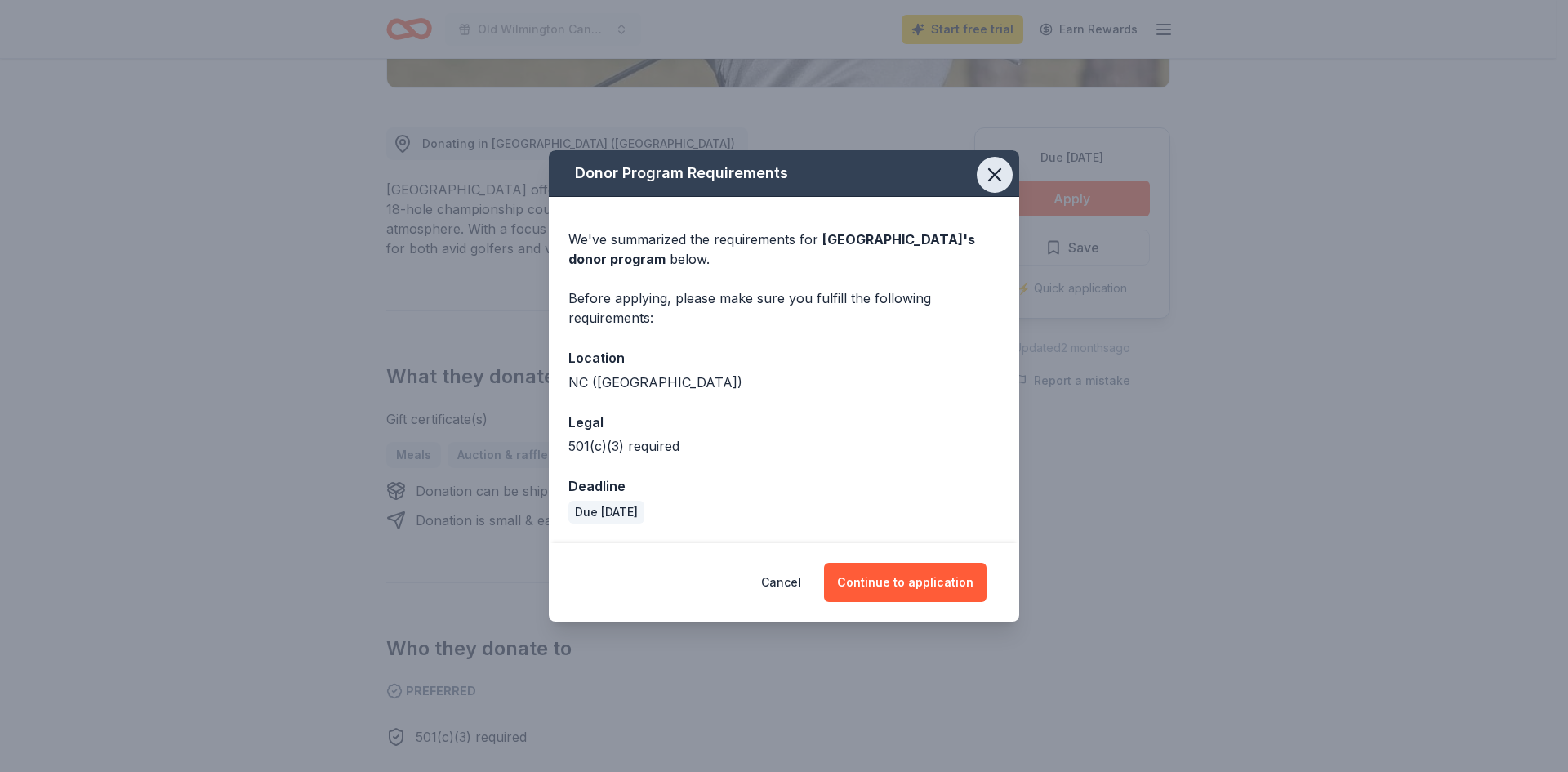
click at [994, 170] on icon "button" at bounding box center [995, 175] width 23 height 23
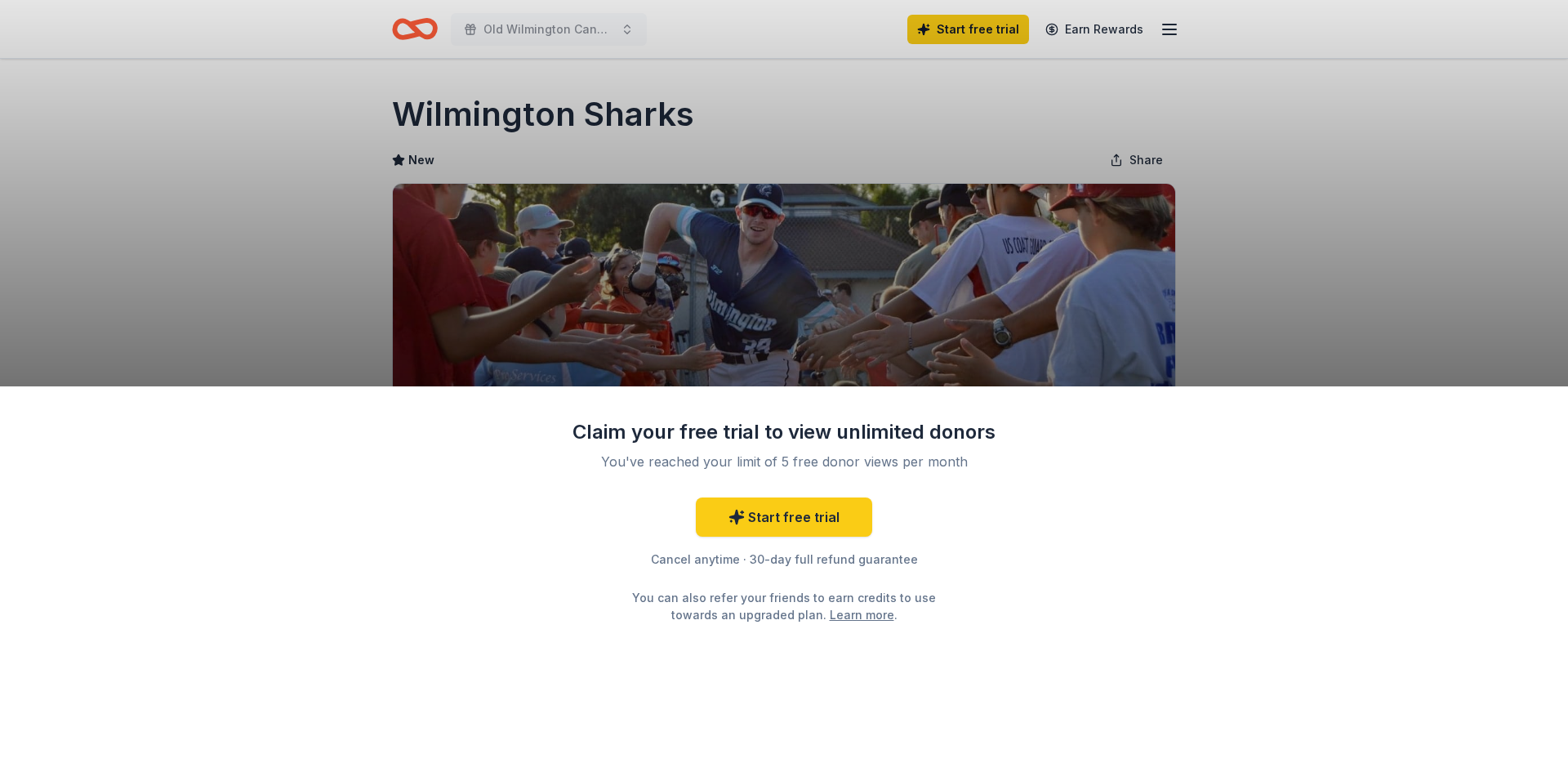
click at [874, 338] on div "Claim your free trial to view unlimited donors You've reached your limit of 5 f…" at bounding box center [784, 386] width 1568 height 772
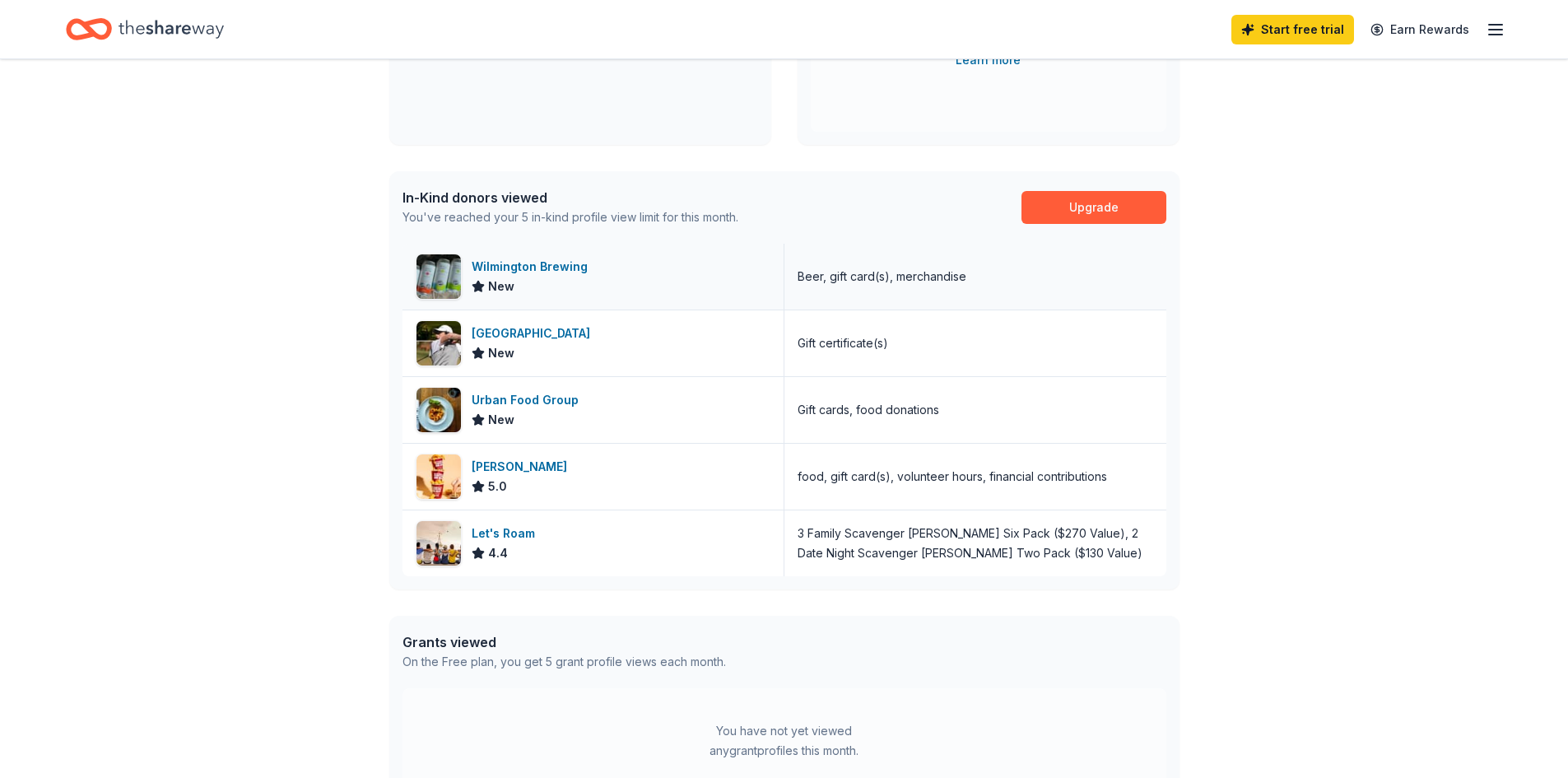
scroll to position [329, 0]
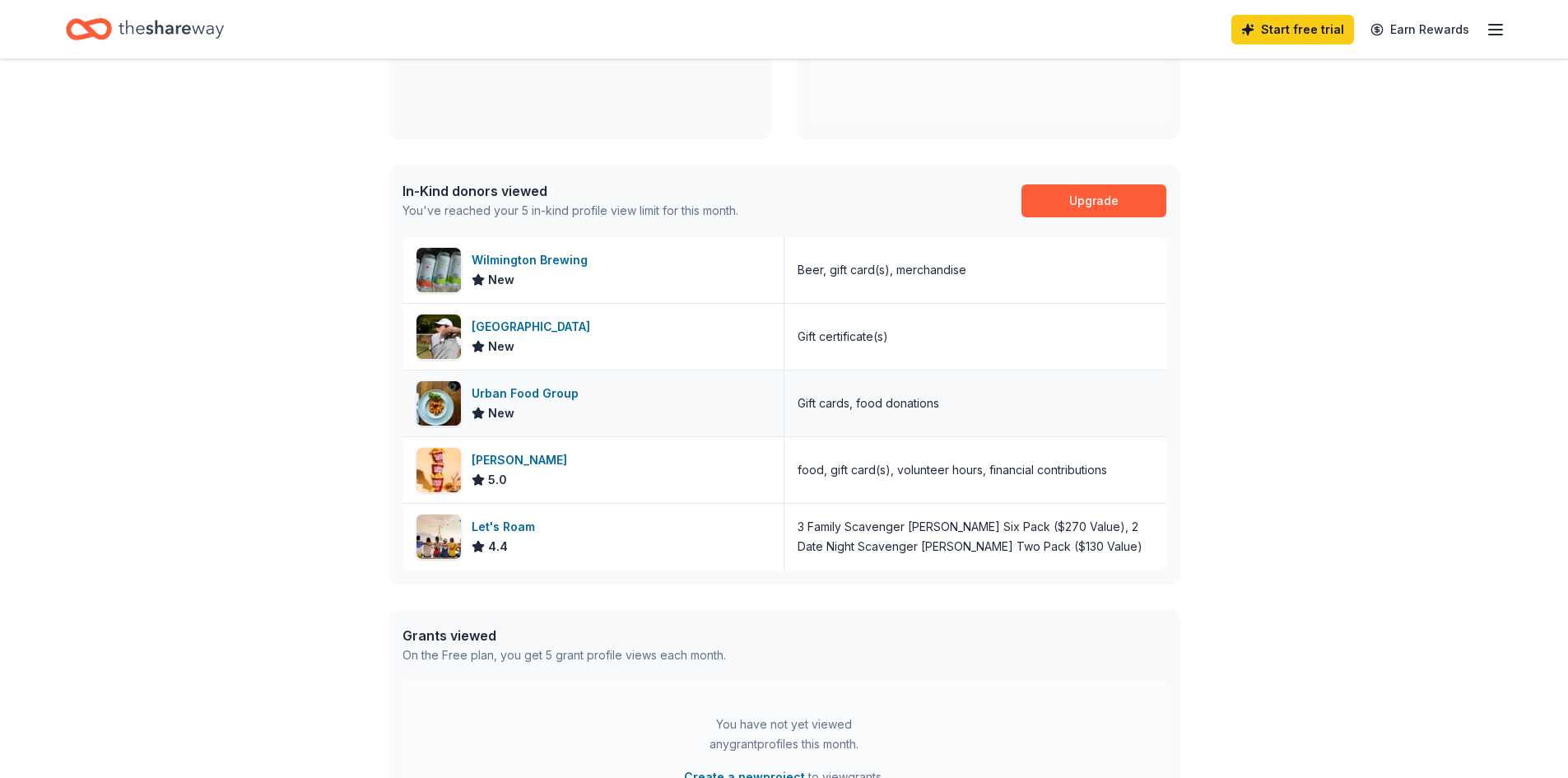
click at [535, 389] on div "Urban Food Group" at bounding box center [527, 393] width 114 height 20
click at [1286, 26] on link "Start free trial" at bounding box center [1292, 30] width 122 height 30
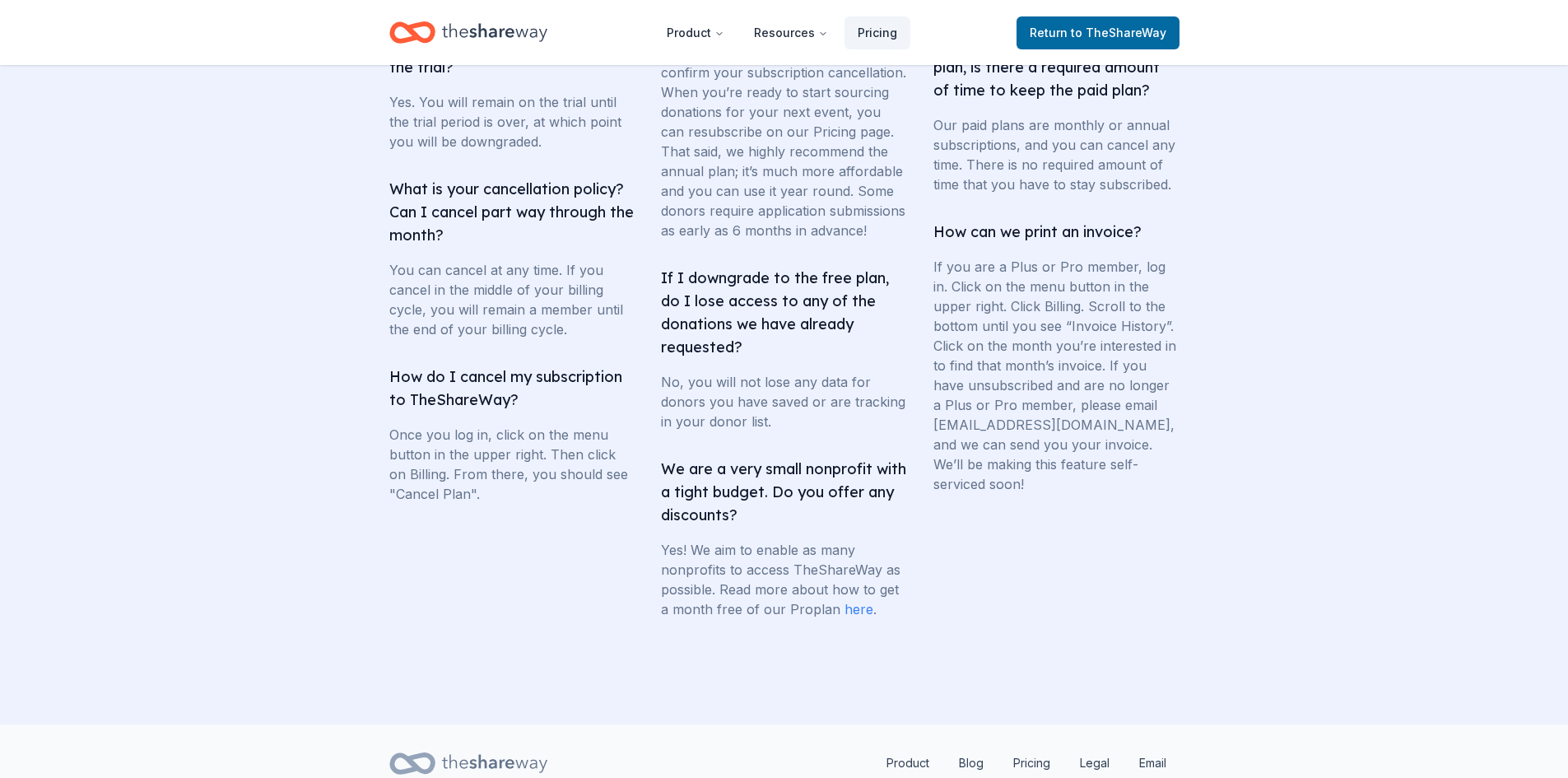
scroll to position [3046, 0]
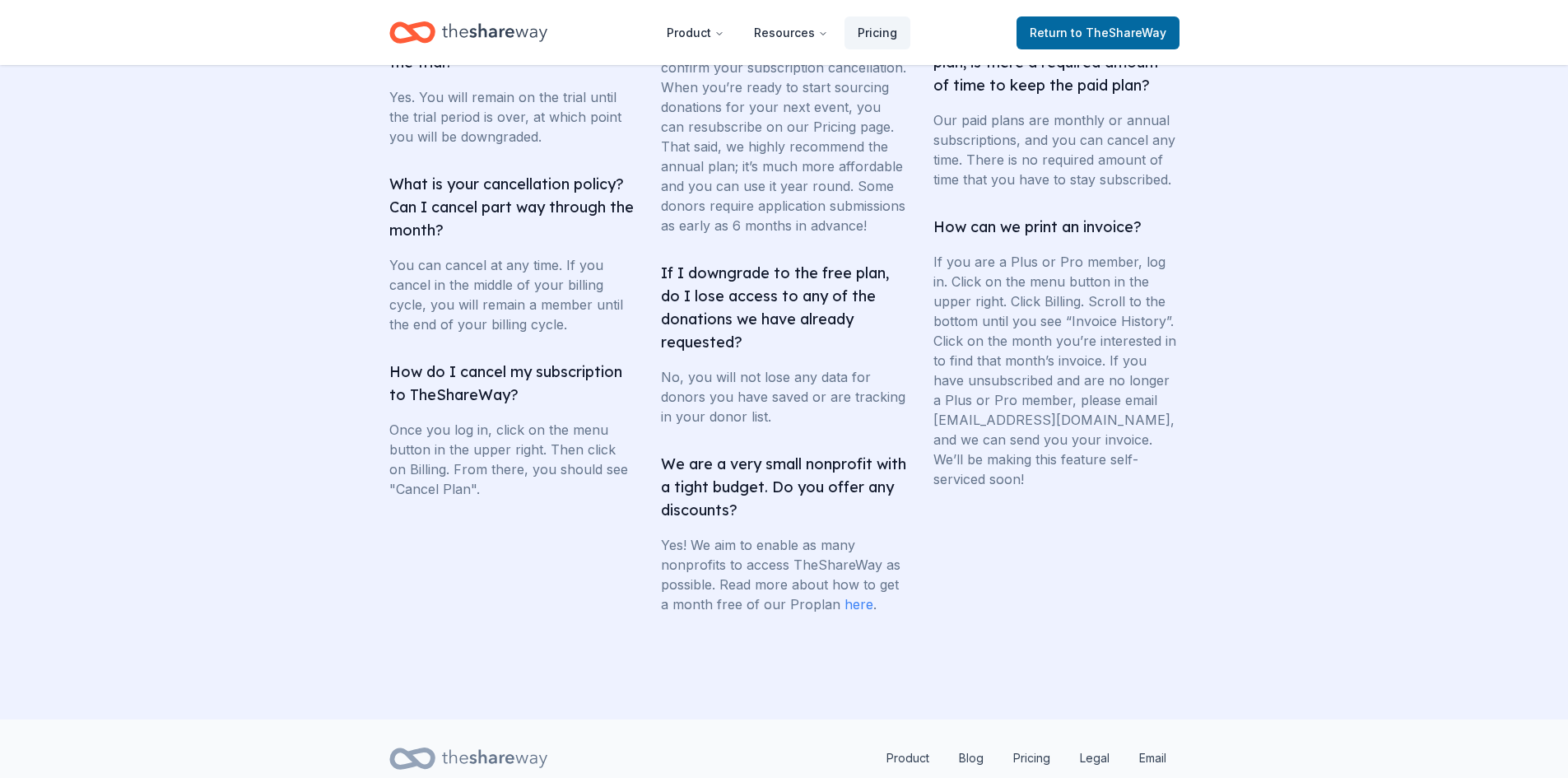
click at [845, 613] on link "here" at bounding box center [858, 604] width 29 height 16
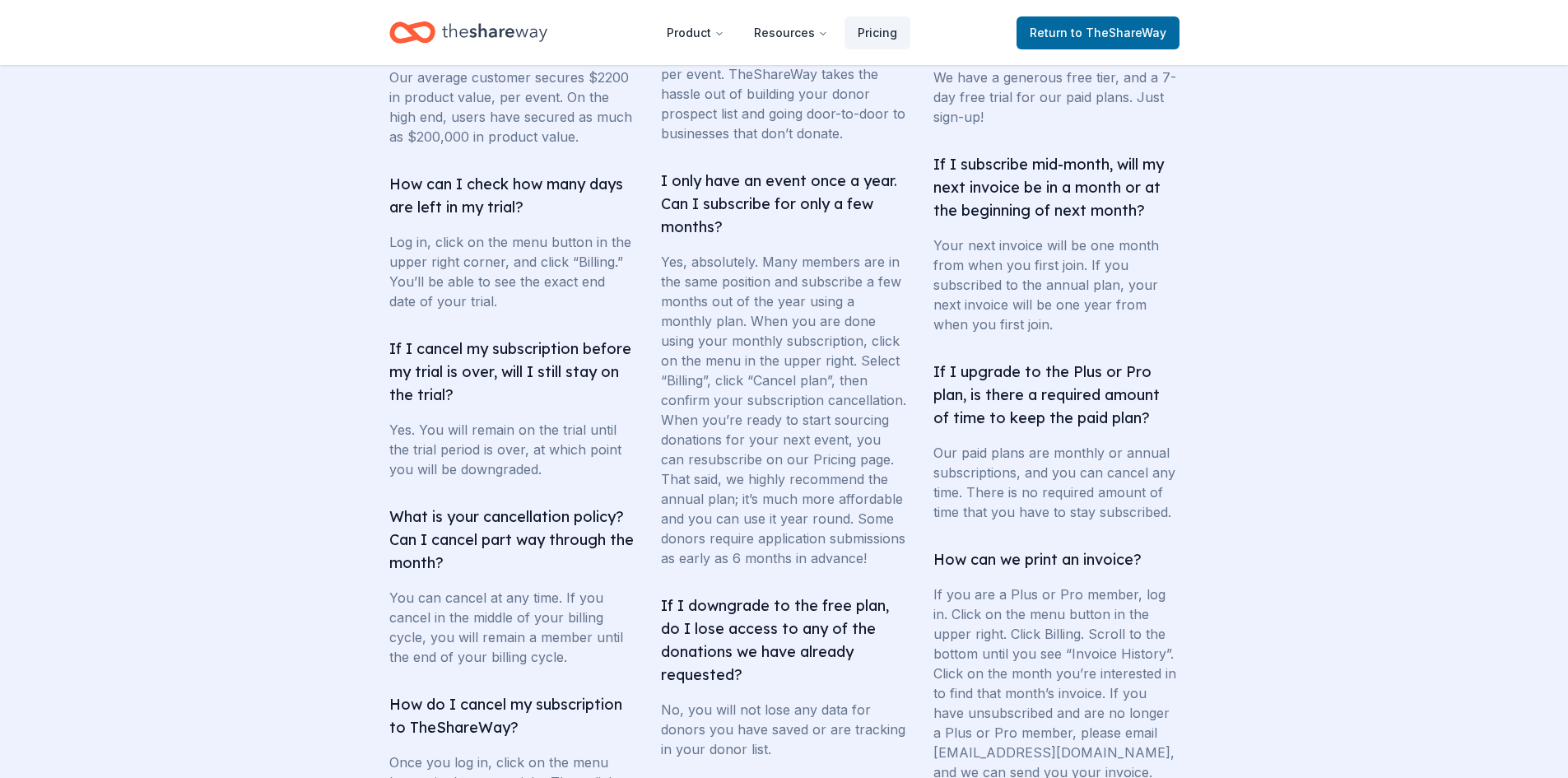
scroll to position [2636, 0]
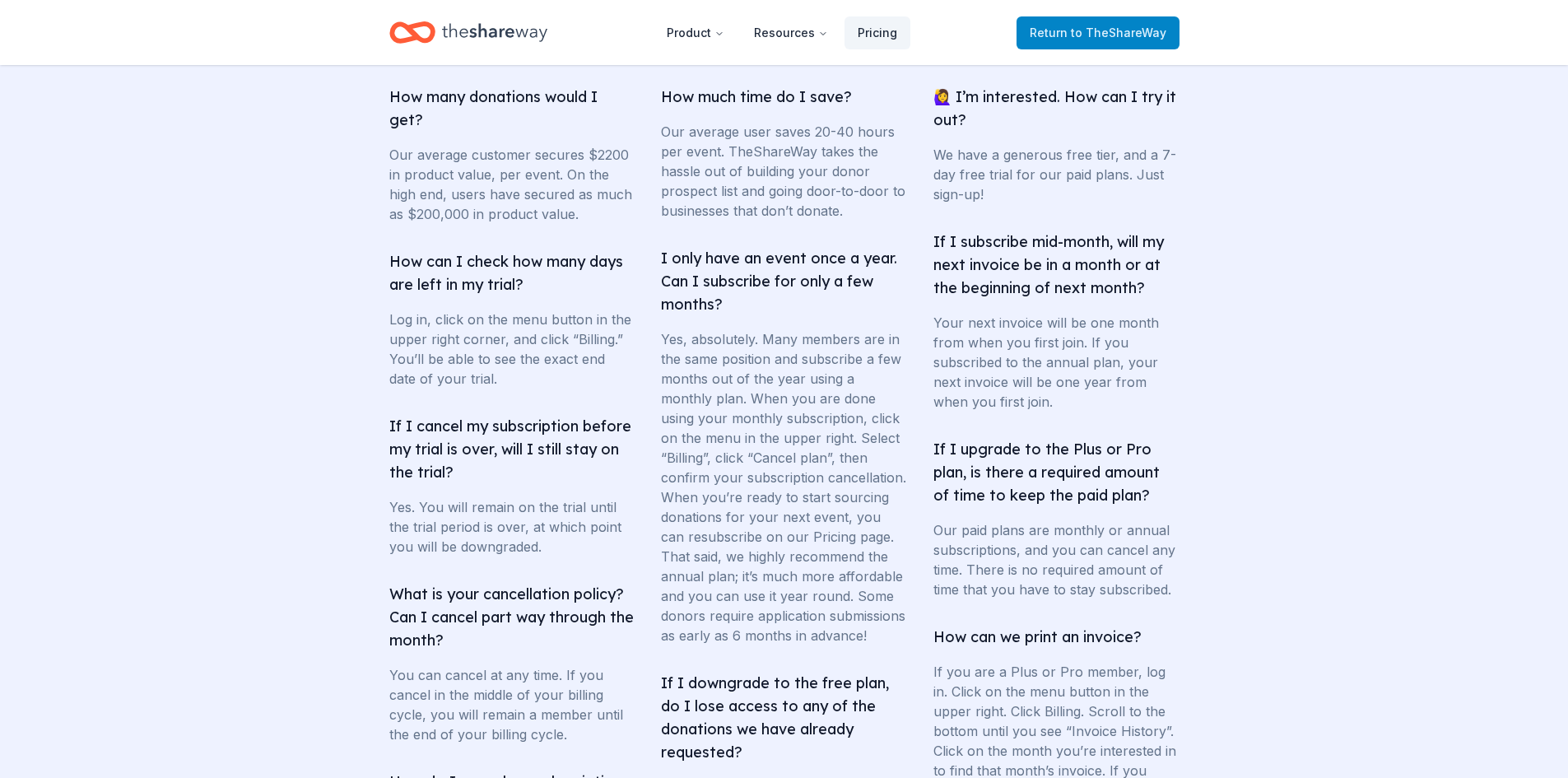
click at [1083, 30] on span "to TheShareWay" at bounding box center [1118, 33] width 96 height 14
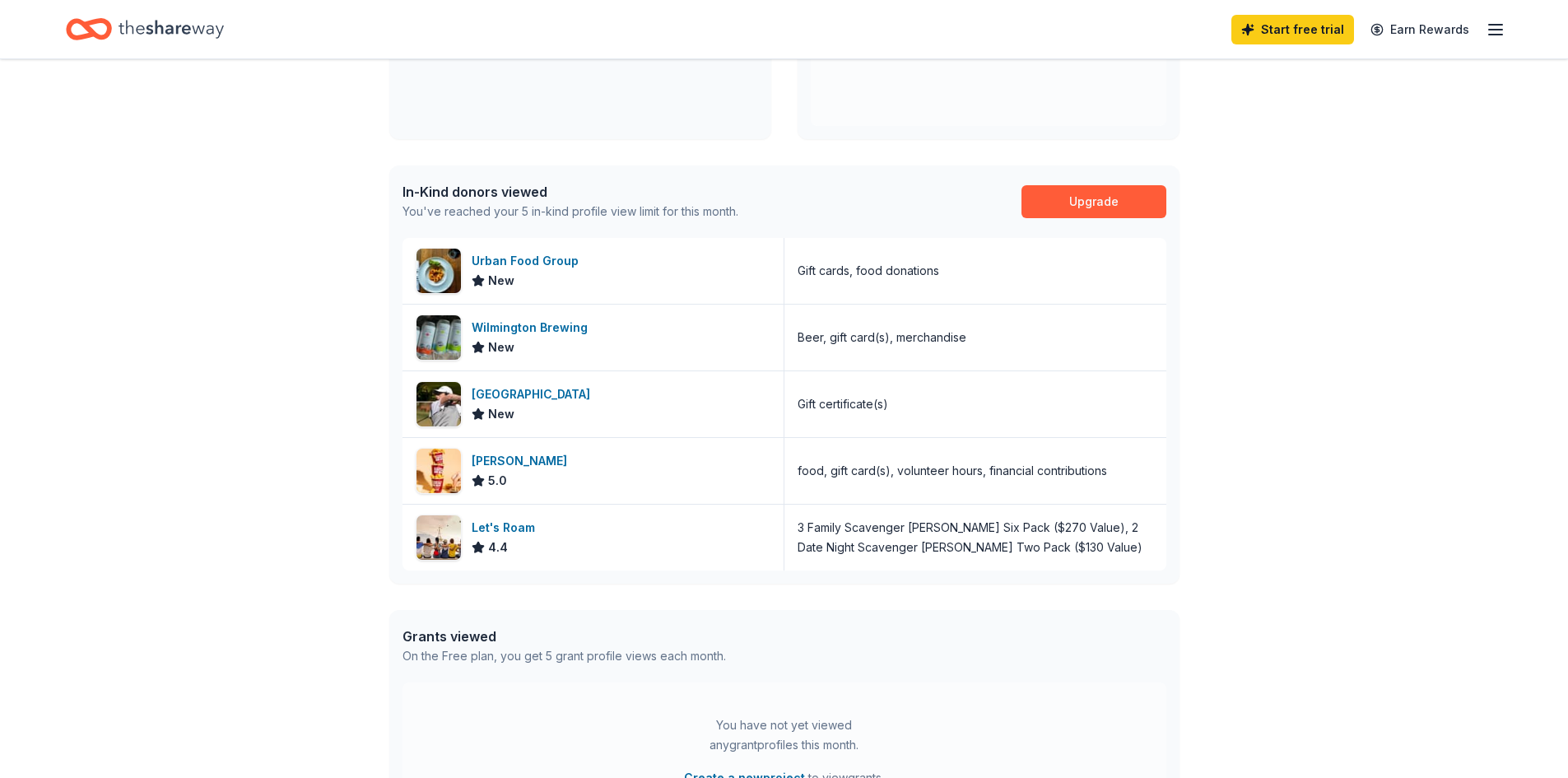
scroll to position [329, 0]
